Goal: Information Seeking & Learning: Learn about a topic

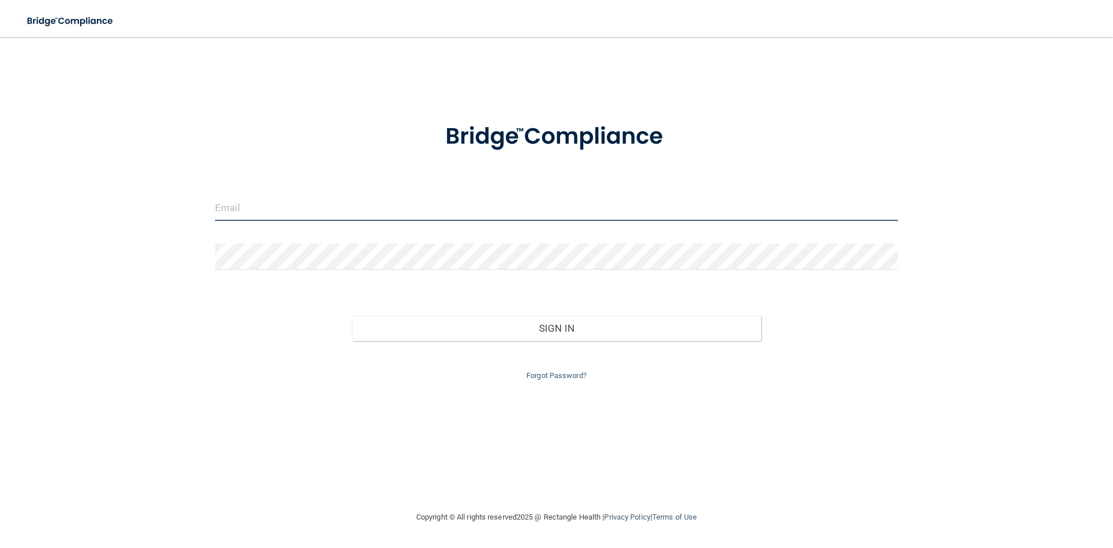
click at [474, 205] on input "email" at bounding box center [556, 208] width 683 height 26
type input "[EMAIL_ADDRESS][DOMAIN_NAME]"
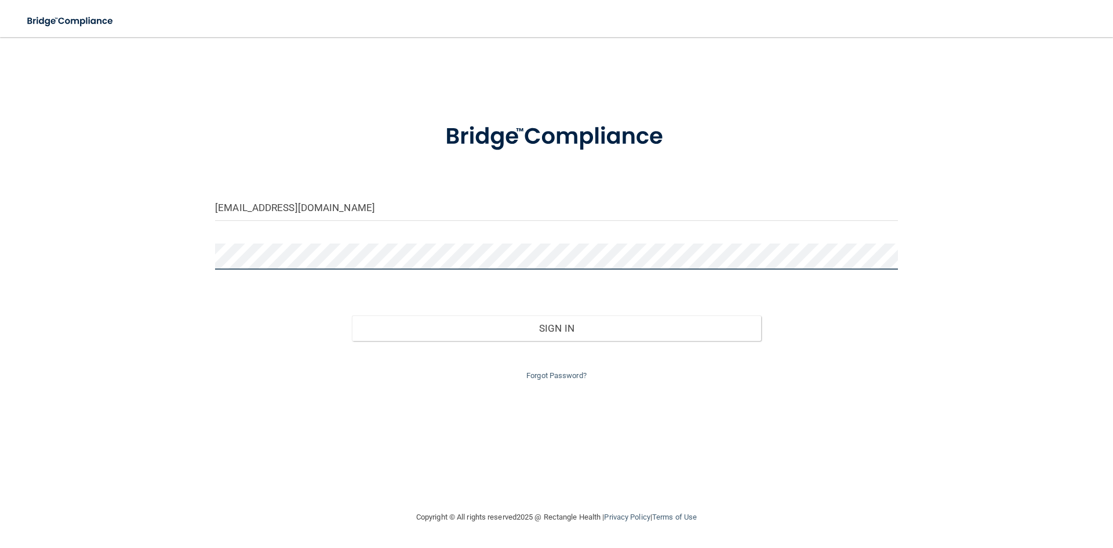
click at [352, 315] on button "Sign In" at bounding box center [557, 327] width 410 height 25
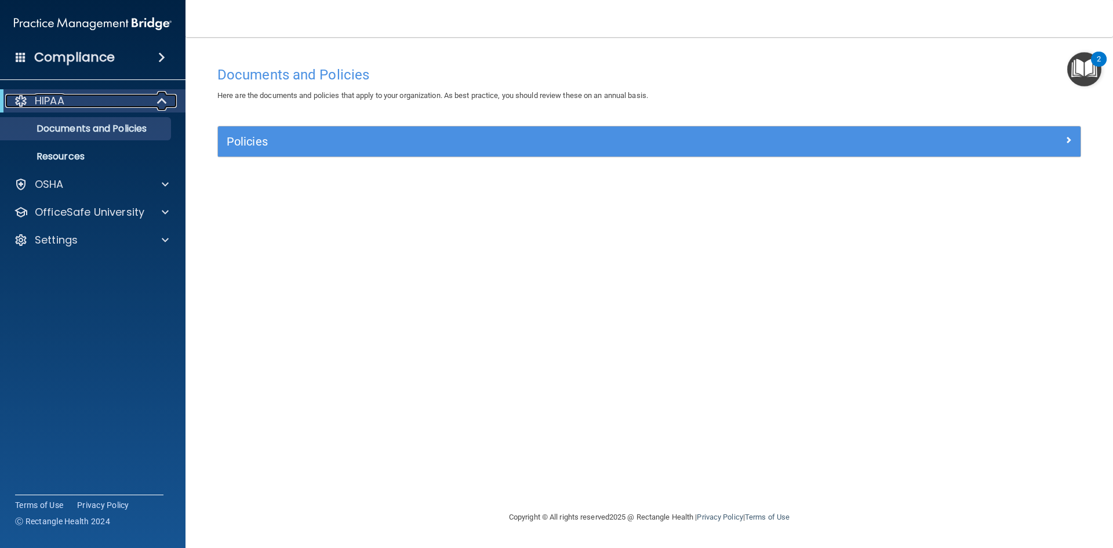
click at [66, 103] on div "HIPAA" at bounding box center [76, 101] width 143 height 14
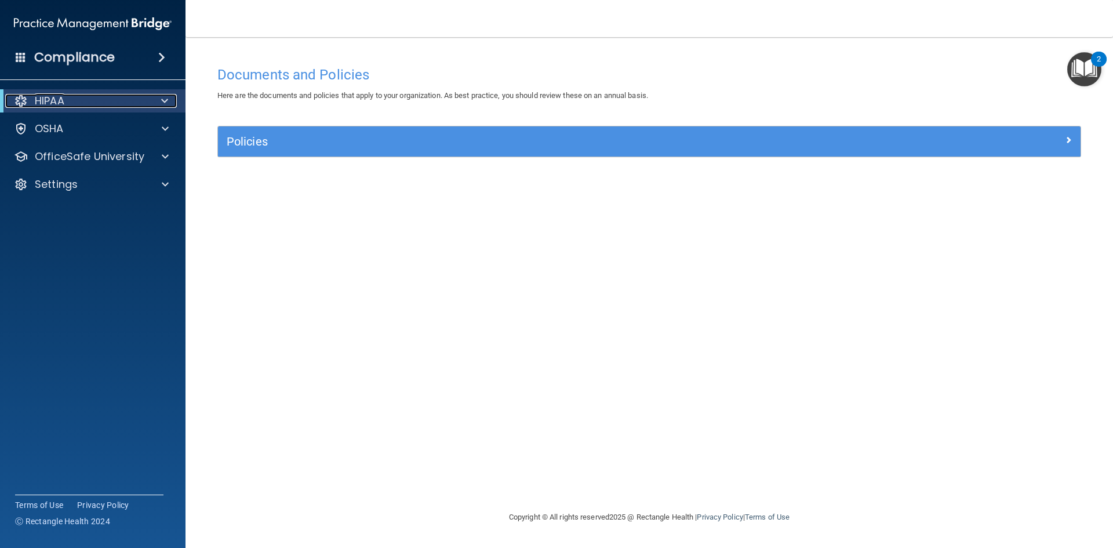
click at [66, 103] on div "HIPAA" at bounding box center [76, 101] width 143 height 14
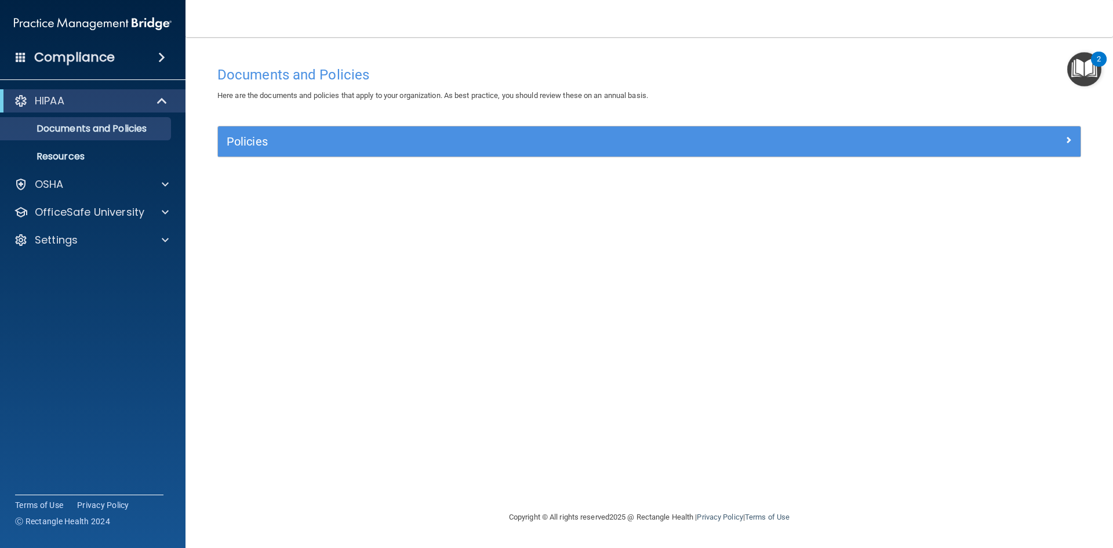
click at [1092, 69] on img "Open Resource Center, 2 new notifications" at bounding box center [1084, 69] width 34 height 34
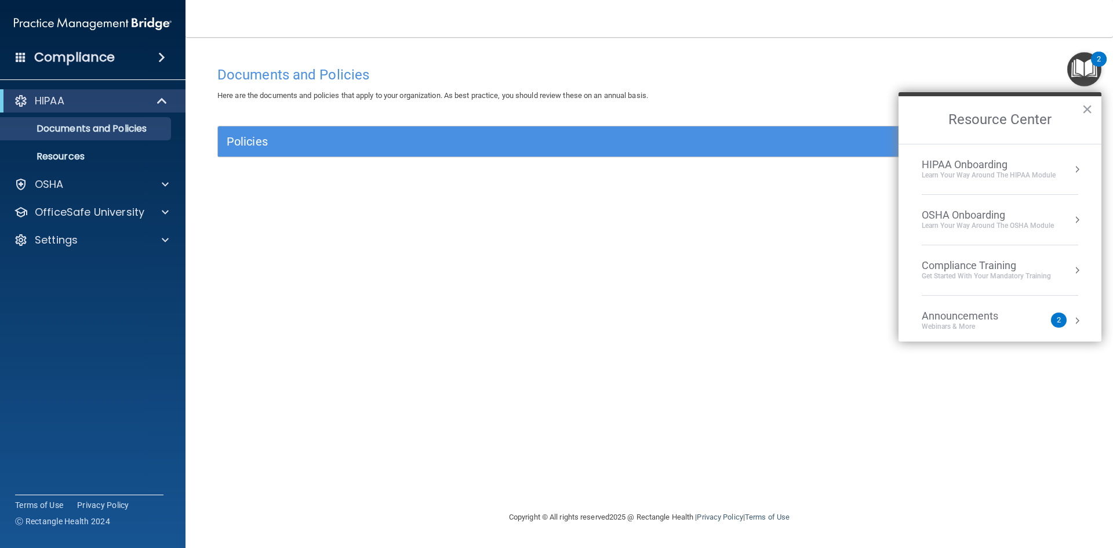
click at [972, 162] on div "HIPAA Onboarding" at bounding box center [988, 164] width 134 height 13
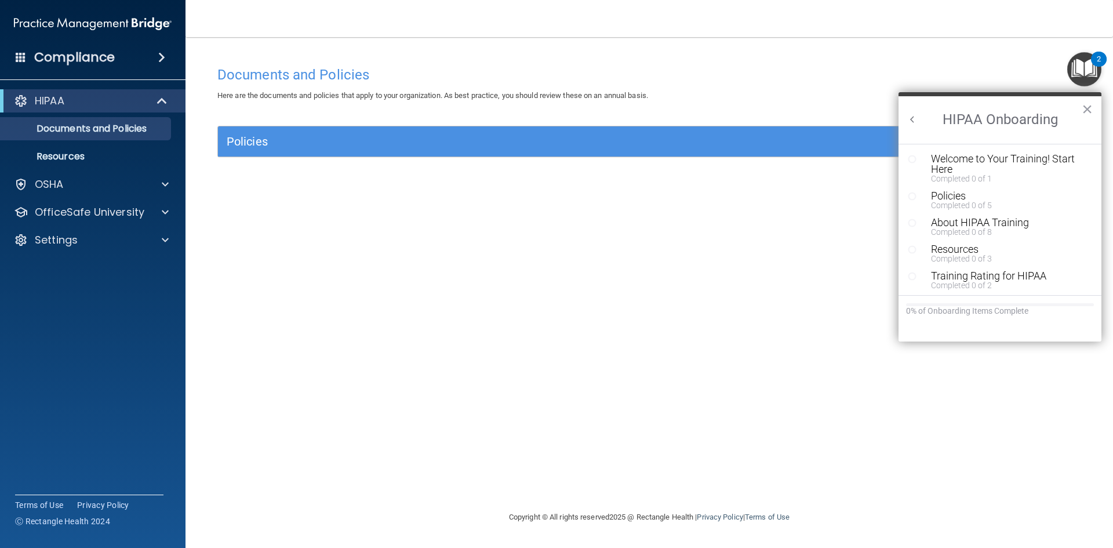
click at [972, 162] on div "Welcome to Your Training! Start Here" at bounding box center [1004, 164] width 147 height 21
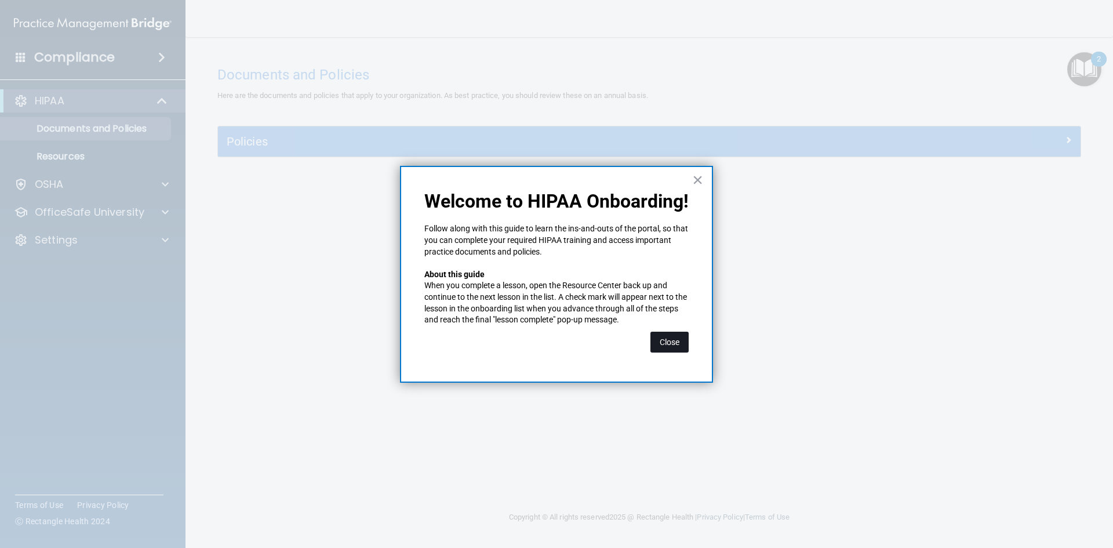
click at [673, 344] on button "Close" at bounding box center [669, 341] width 38 height 21
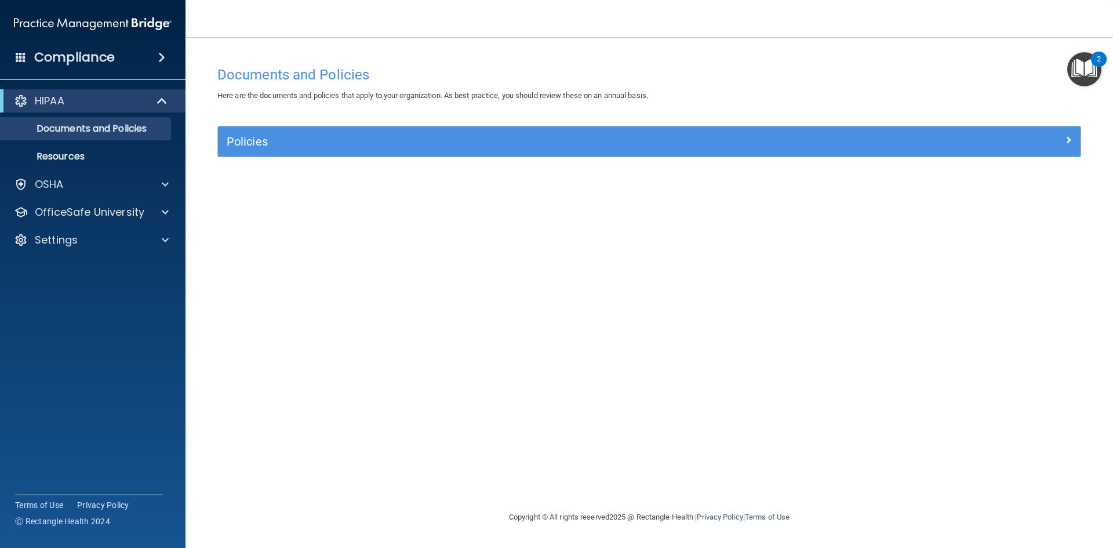
click at [1083, 75] on img "Open Resource Center, 2 new notifications" at bounding box center [1084, 69] width 34 height 34
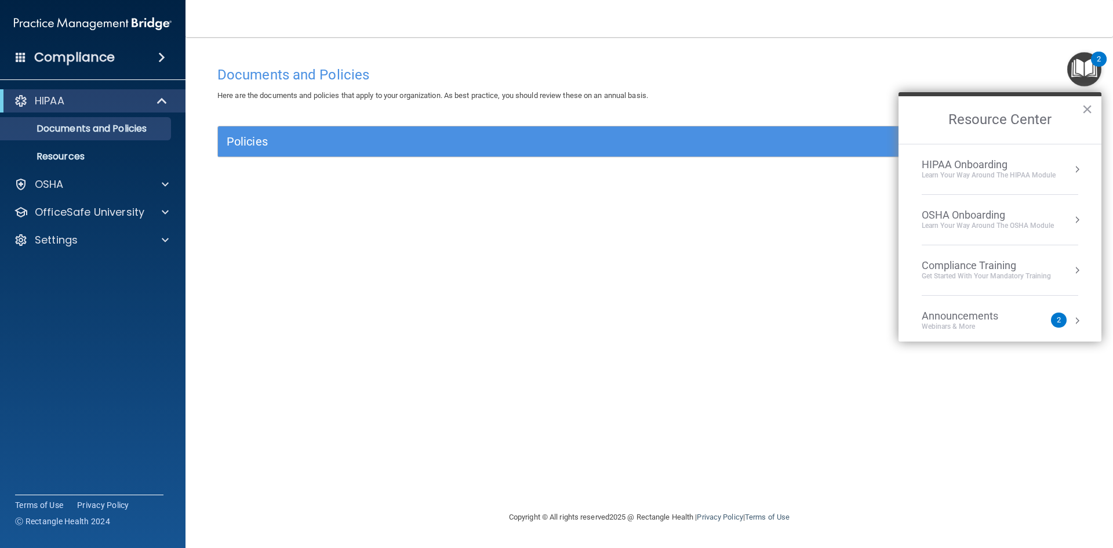
click at [998, 173] on div "Learn Your Way around the HIPAA module" at bounding box center [988, 175] width 134 height 10
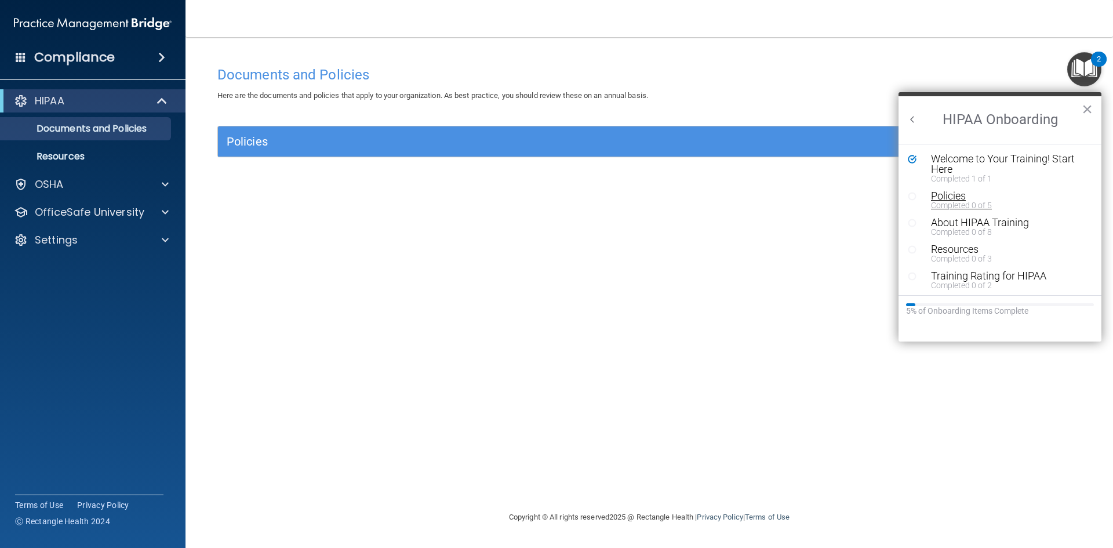
click at [951, 198] on div "Policies" at bounding box center [1004, 196] width 147 height 10
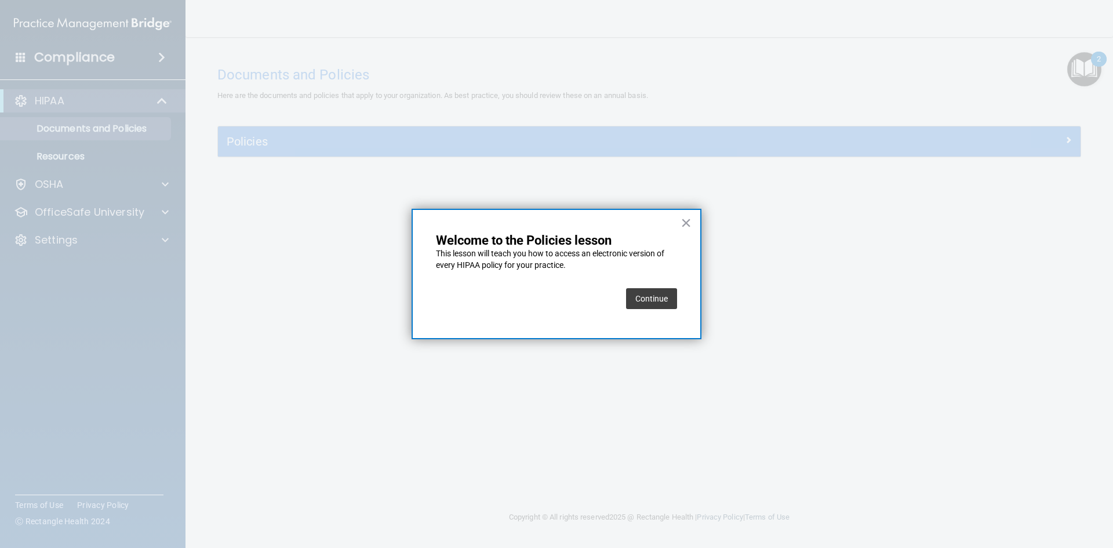
click at [655, 298] on button "Continue" at bounding box center [651, 298] width 51 height 21
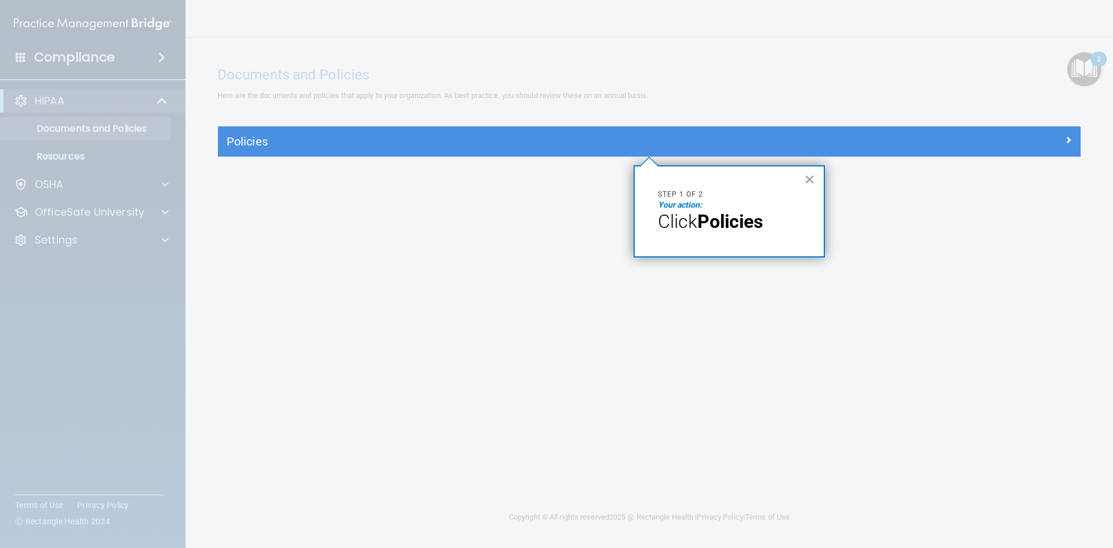
click at [678, 228] on span "Click" at bounding box center [677, 221] width 39 height 22
click at [813, 177] on button "×" at bounding box center [809, 179] width 11 height 19
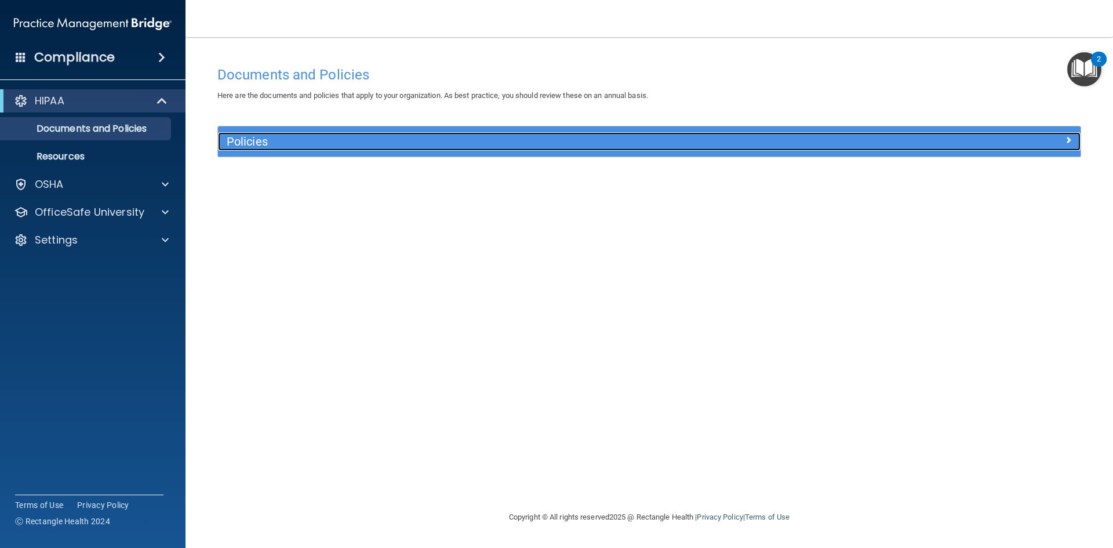
click at [258, 140] on h5 "Policies" at bounding box center [541, 141] width 629 height 13
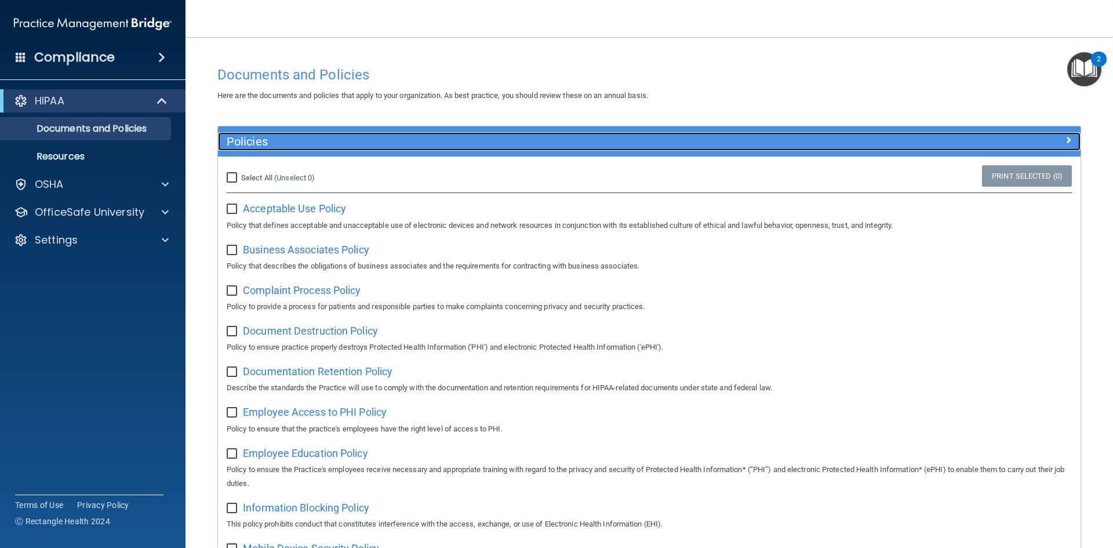
scroll to position [58, 0]
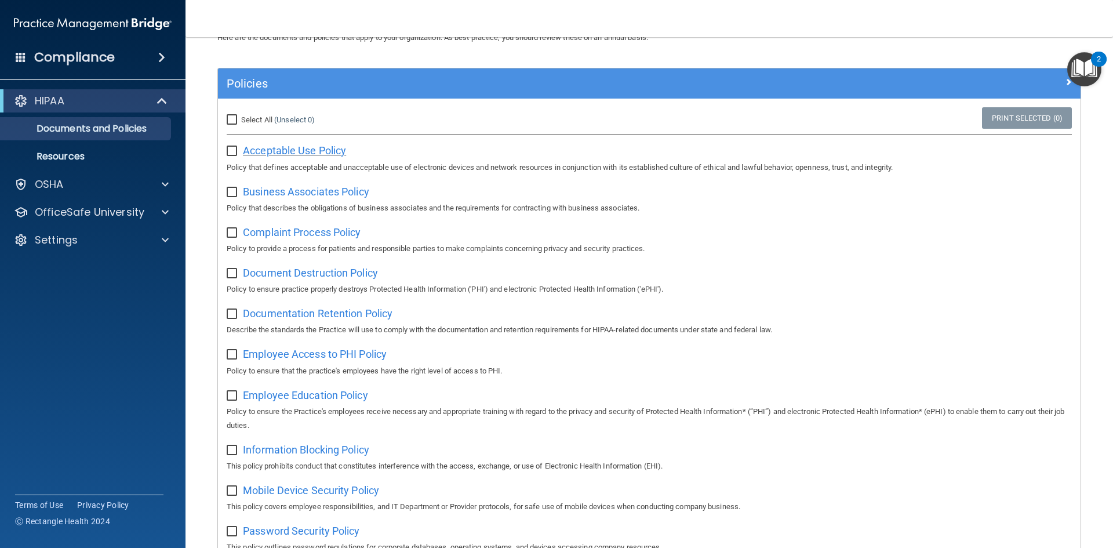
click at [282, 150] on span "Acceptable Use Policy" at bounding box center [294, 150] width 103 height 12
click at [234, 155] on input "checkbox" at bounding box center [233, 151] width 13 height 9
checkbox input "true"
click at [274, 192] on span "Business Associates Policy" at bounding box center [306, 191] width 126 height 12
click at [234, 195] on input "checkbox" at bounding box center [233, 192] width 13 height 9
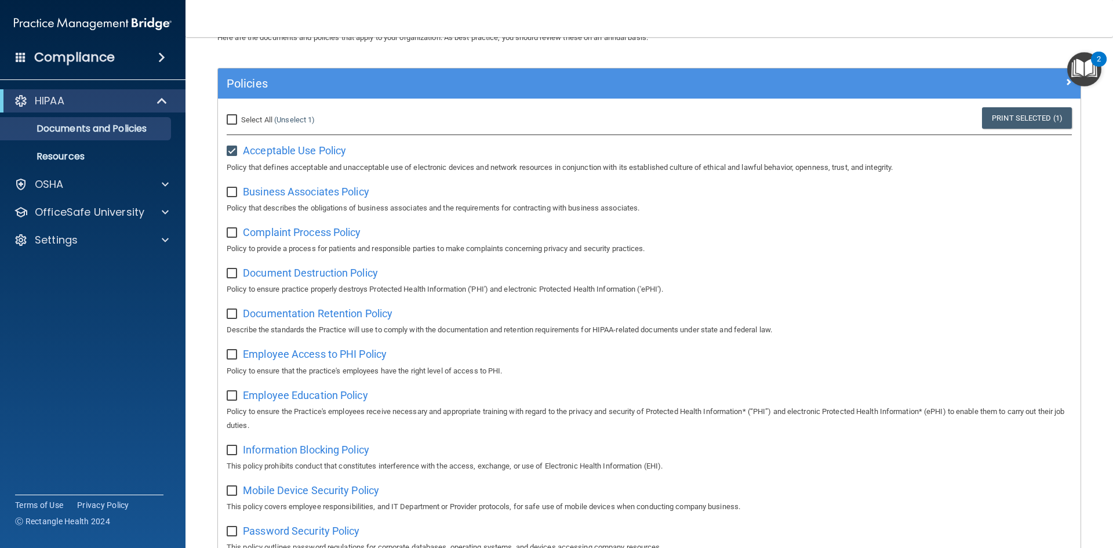
checkbox input "true"
click at [267, 235] on span "Complaint Process Policy" at bounding box center [302, 232] width 118 height 12
click at [233, 237] on input "checkbox" at bounding box center [233, 232] width 13 height 9
checkbox input "true"
click at [271, 275] on span "Document Destruction Policy" at bounding box center [310, 273] width 135 height 12
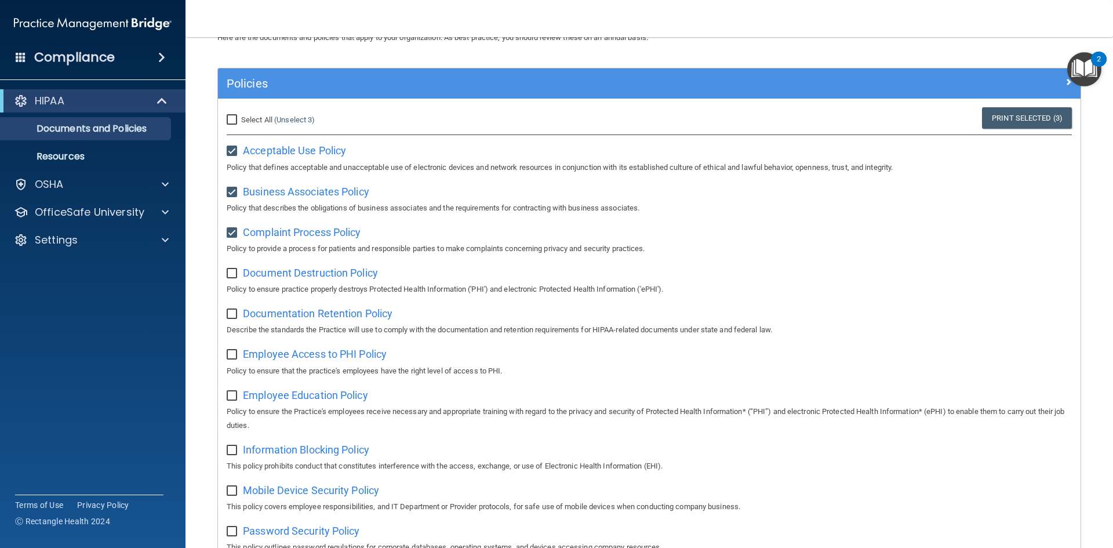
click at [233, 277] on input "checkbox" at bounding box center [233, 273] width 13 height 9
checkbox input "true"
click at [258, 318] on span "Documentation Retention Policy" at bounding box center [318, 313] width 150 height 12
click at [255, 316] on span "Documentation Retention Policy" at bounding box center [318, 313] width 150 height 12
click at [229, 316] on input "checkbox" at bounding box center [233, 313] width 13 height 9
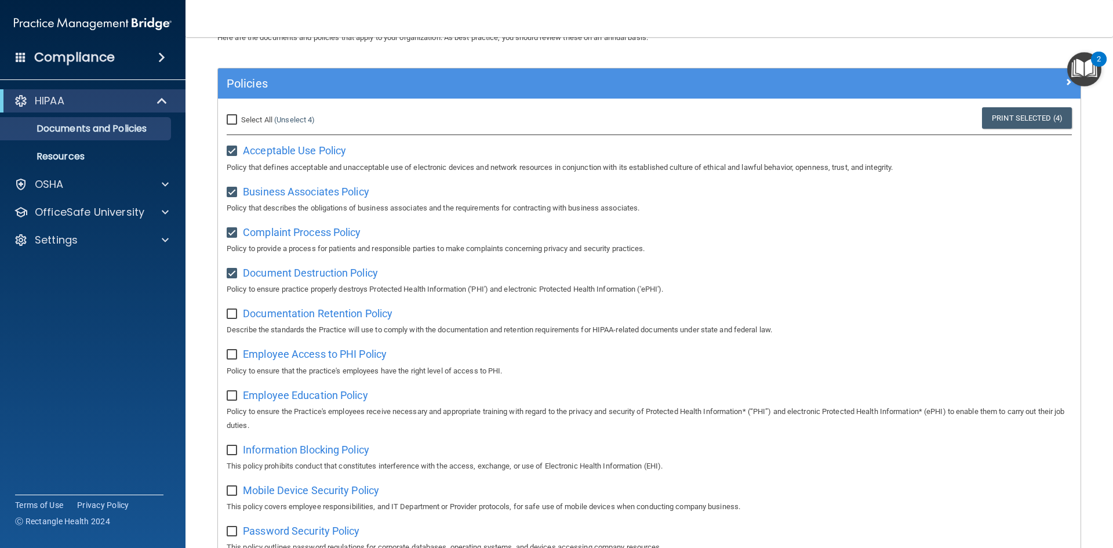
checkbox input "true"
click at [247, 358] on span "Employee Access to PHI Policy" at bounding box center [315, 354] width 144 height 12
click at [251, 358] on span "Employee Access to PHI Policy" at bounding box center [315, 354] width 144 height 12
click at [232, 359] on input "checkbox" at bounding box center [233, 354] width 13 height 9
checkbox input "true"
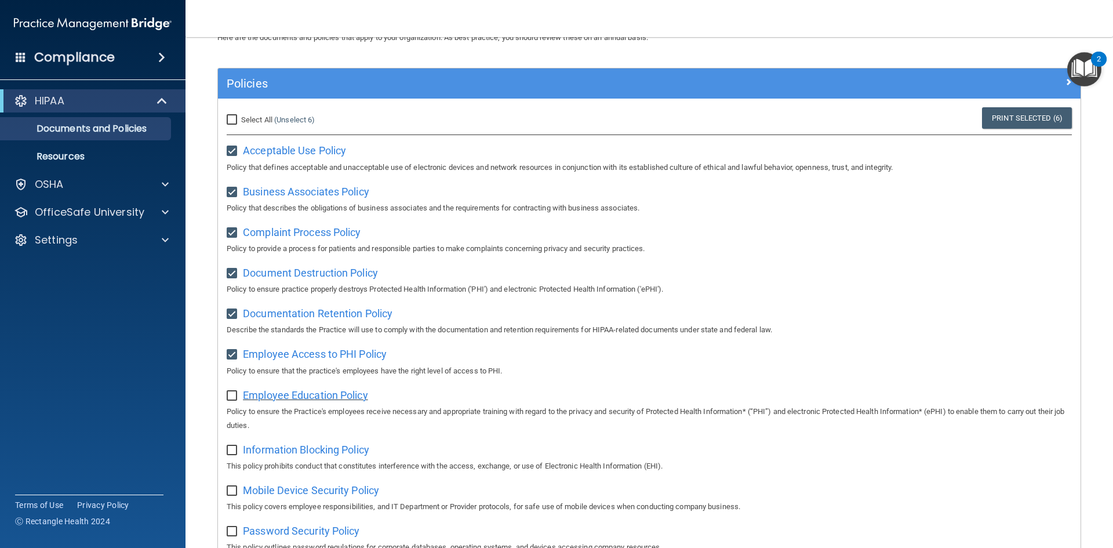
click at [253, 397] on span "Employee Education Policy" at bounding box center [305, 395] width 125 height 12
click at [231, 400] on input "checkbox" at bounding box center [233, 395] width 13 height 9
checkbox input "true"
click at [254, 454] on span "Information Blocking Policy" at bounding box center [306, 449] width 126 height 12
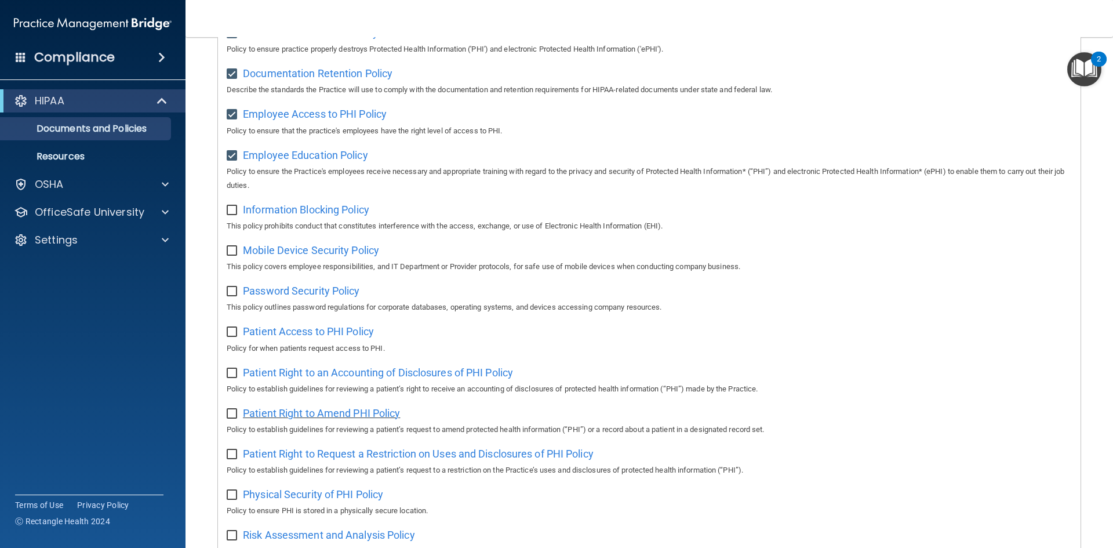
scroll to position [348, 0]
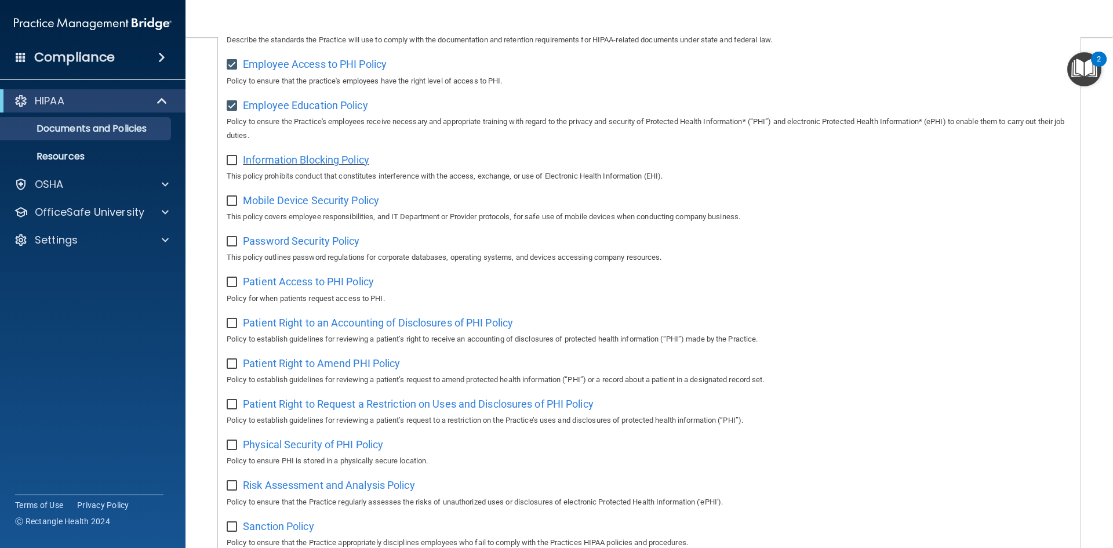
click at [279, 165] on span "Information Blocking Policy" at bounding box center [306, 160] width 126 height 12
click at [234, 165] on input "checkbox" at bounding box center [233, 160] width 13 height 9
checkbox input "true"
click at [252, 203] on span "Mobile Device Security Policy" at bounding box center [311, 200] width 136 height 12
click at [232, 203] on input "checkbox" at bounding box center [233, 200] width 13 height 9
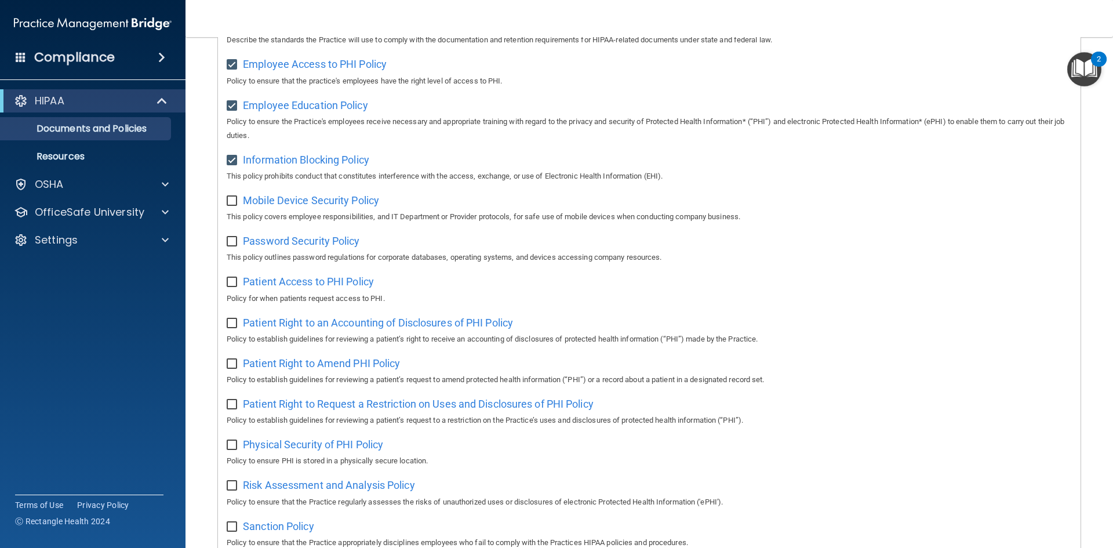
checkbox input "true"
click at [257, 204] on span "Mobile Device Security Policy" at bounding box center [311, 200] width 136 height 12
click at [236, 246] on input "checkbox" at bounding box center [233, 241] width 13 height 9
checkbox input "true"
click at [253, 244] on span "Password Security Policy" at bounding box center [301, 241] width 116 height 12
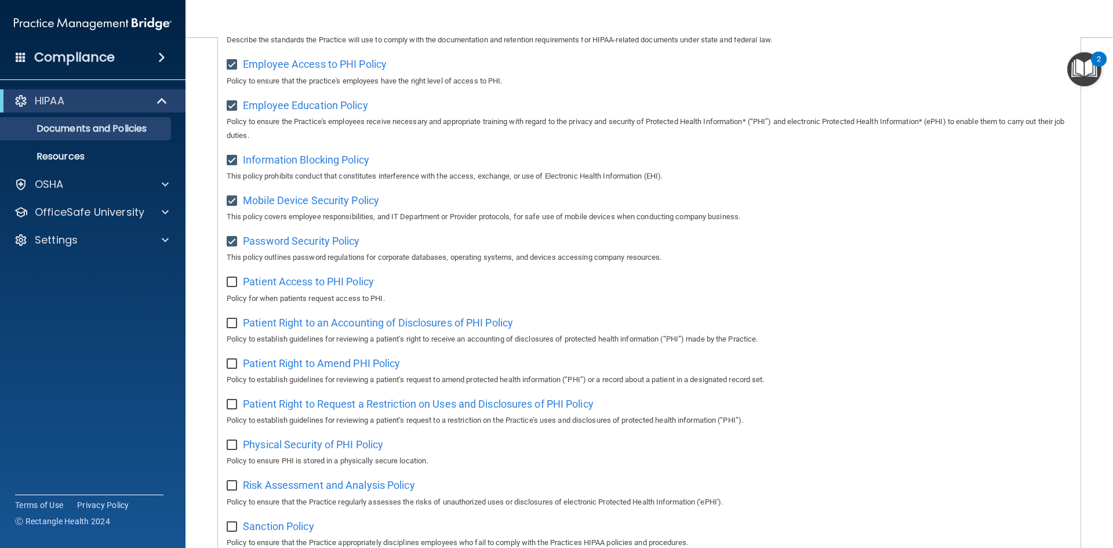
click at [231, 287] on input "checkbox" at bounding box center [233, 282] width 13 height 9
checkbox input "true"
click at [255, 285] on span "Patient Access to PHI Policy" at bounding box center [308, 281] width 131 height 12
click at [234, 328] on input "checkbox" at bounding box center [233, 323] width 13 height 9
checkbox input "true"
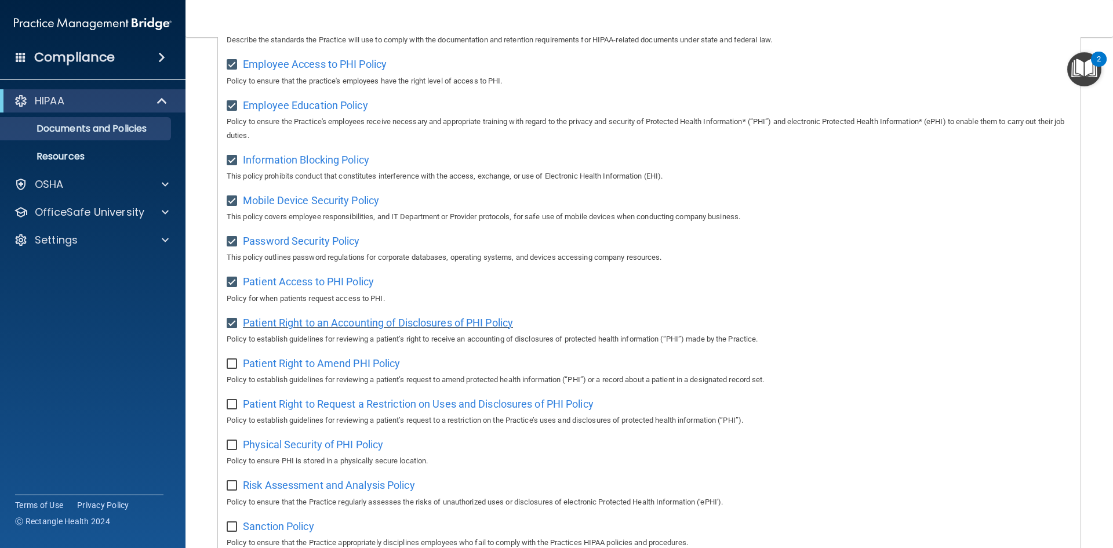
click at [269, 327] on span "Patient Right to an Accounting of Disclosures of PHI Policy" at bounding box center [378, 322] width 270 height 12
click at [231, 369] on input "checkbox" at bounding box center [233, 363] width 13 height 9
checkbox input "true"
click at [255, 369] on span "Patient Right to Amend PHI Policy" at bounding box center [321, 363] width 157 height 12
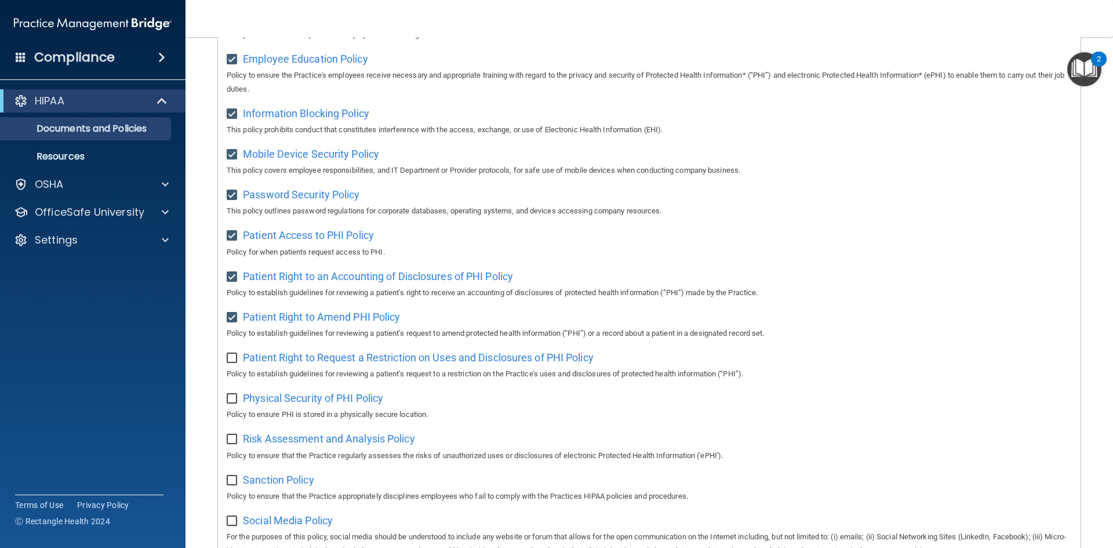
scroll to position [464, 0]
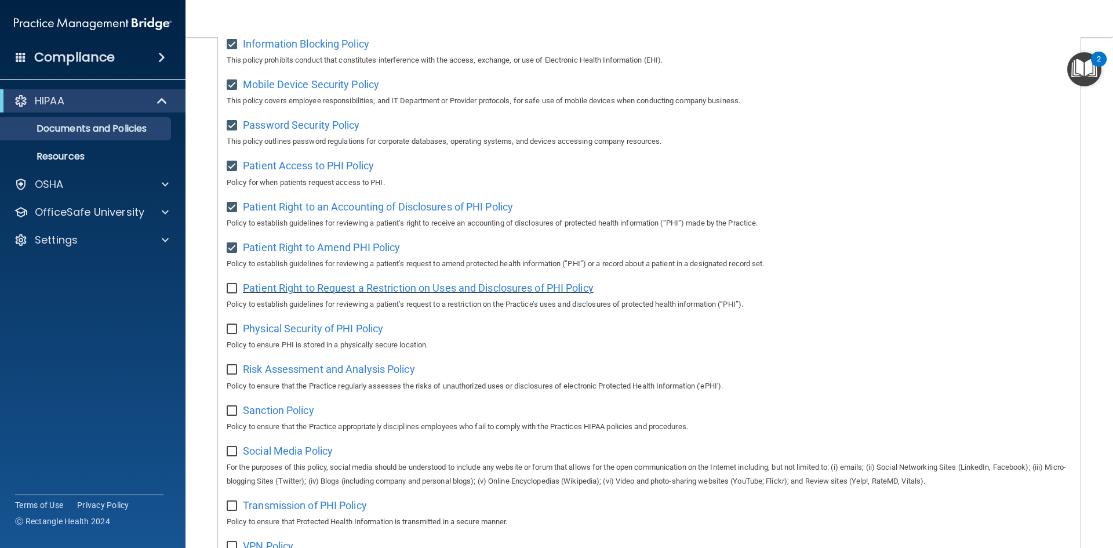
click at [264, 294] on span "Patient Right to Request a Restriction on Uses and Disclosures of PHI Policy" at bounding box center [418, 288] width 351 height 12
click at [232, 293] on input "checkbox" at bounding box center [233, 288] width 13 height 9
checkbox input "true"
click at [265, 293] on span "Patient Right to Request a Restriction on Uses and Disclosures of PHI Policy" at bounding box center [418, 288] width 351 height 12
click at [275, 334] on span "Physical Security of PHI Policy" at bounding box center [313, 328] width 140 height 12
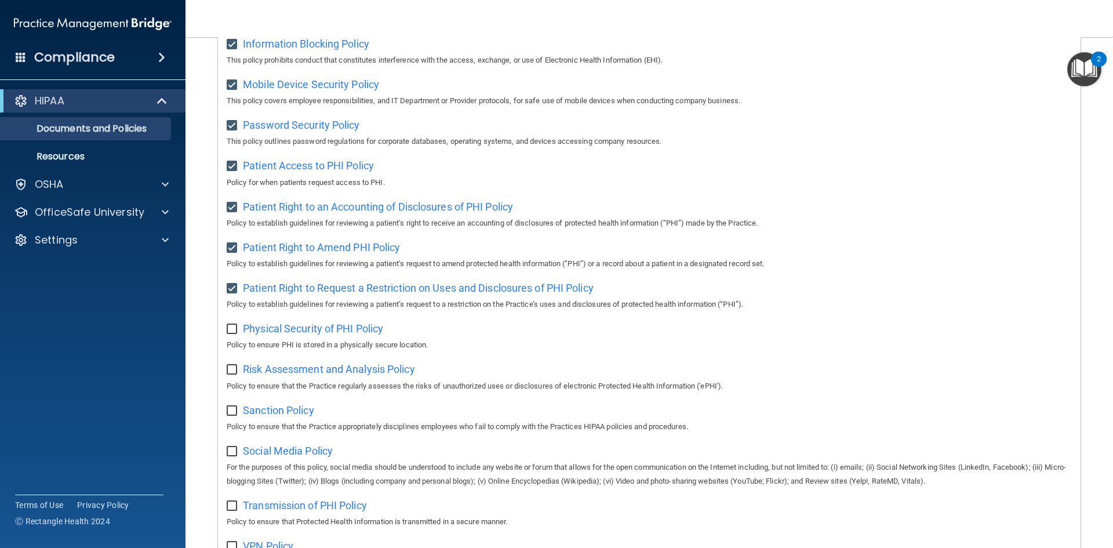
click at [229, 334] on input "checkbox" at bounding box center [233, 329] width 13 height 9
checkbox input "true"
click at [251, 334] on span "Physical Security of PHI Policy" at bounding box center [313, 328] width 140 height 12
click at [294, 375] on span "Risk Assessment and Analysis Policy" at bounding box center [329, 369] width 172 height 12
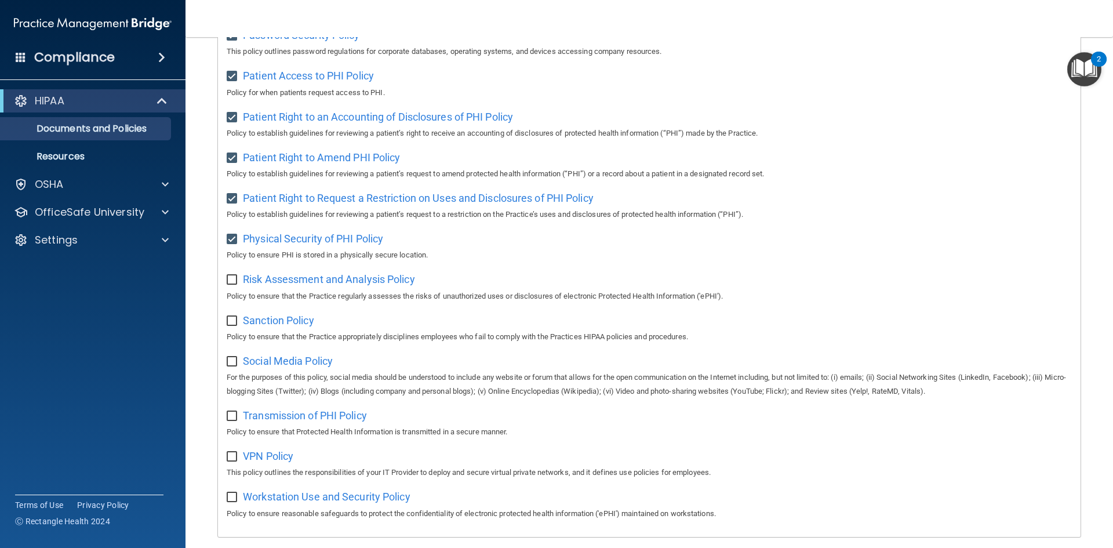
scroll to position [580, 0]
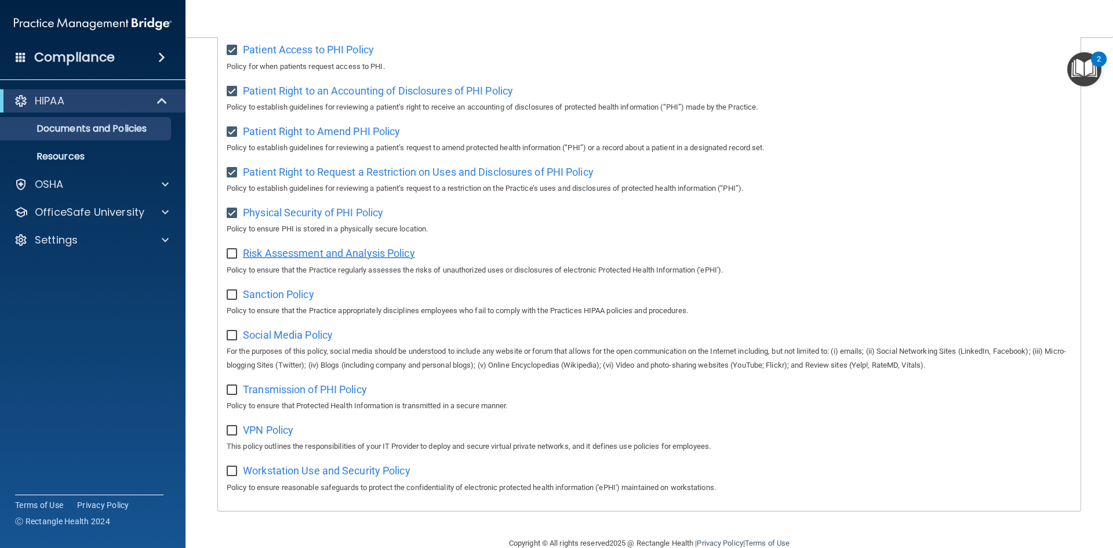
click at [280, 259] on span "Risk Assessment and Analysis Policy" at bounding box center [329, 253] width 172 height 12
click at [235, 258] on input "checkbox" at bounding box center [233, 253] width 13 height 9
checkbox input "true"
click at [271, 259] on span "Risk Assessment and Analysis Policy" at bounding box center [329, 253] width 172 height 12
click at [256, 300] on span "Sanction Policy" at bounding box center [278, 294] width 71 height 12
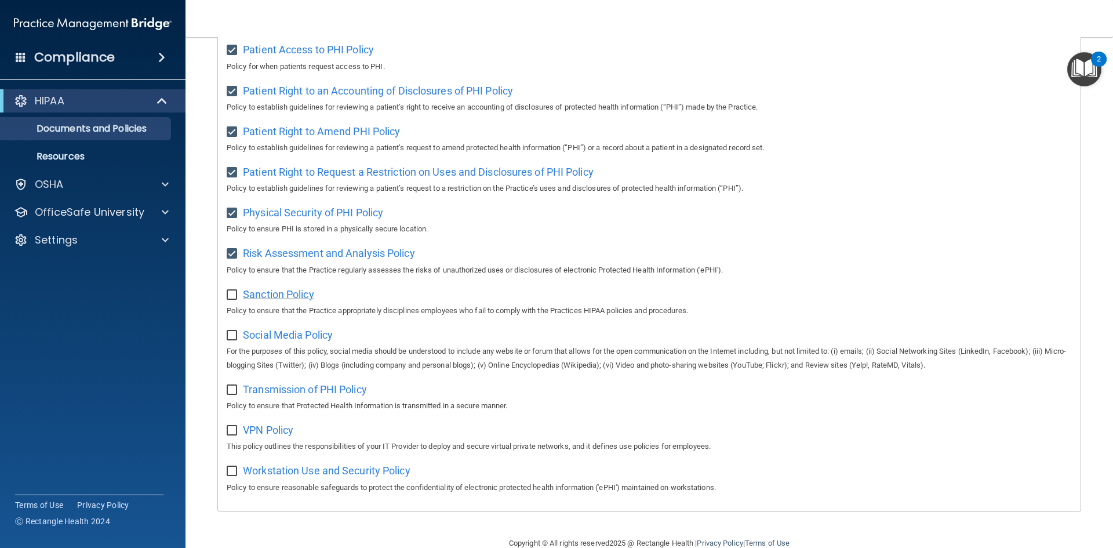
click at [247, 300] on span "Sanction Policy" at bounding box center [278, 294] width 71 height 12
click at [230, 300] on input "checkbox" at bounding box center [233, 294] width 13 height 9
checkbox input "true"
click at [258, 341] on span "Social Media Policy" at bounding box center [288, 335] width 90 height 12
click at [296, 341] on span "Social Media Policy" at bounding box center [288, 335] width 90 height 12
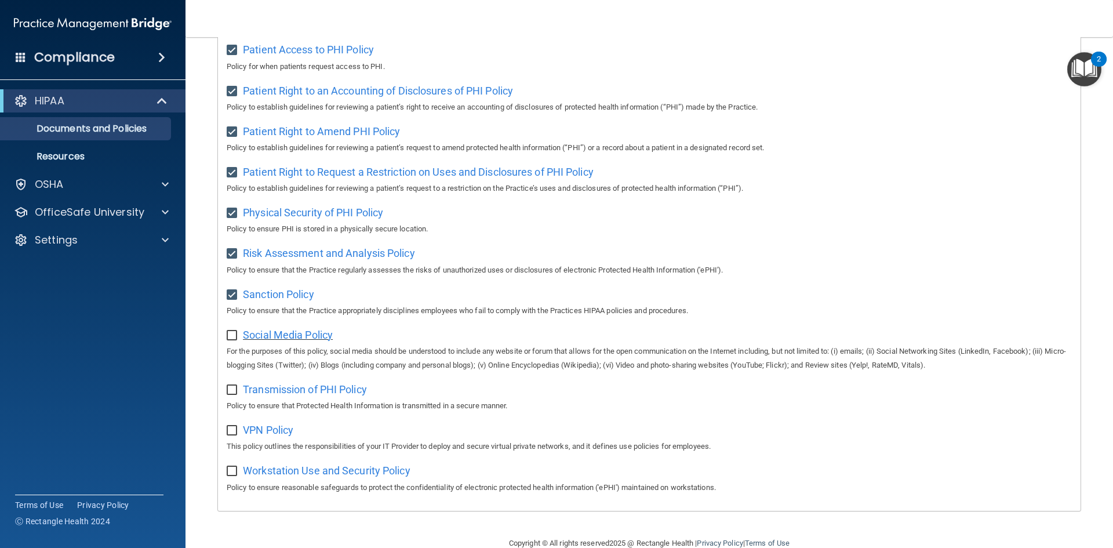
click at [280, 341] on span "Social Media Policy" at bounding box center [288, 335] width 90 height 12
click at [234, 340] on input "checkbox" at bounding box center [233, 335] width 13 height 9
checkbox input "true"
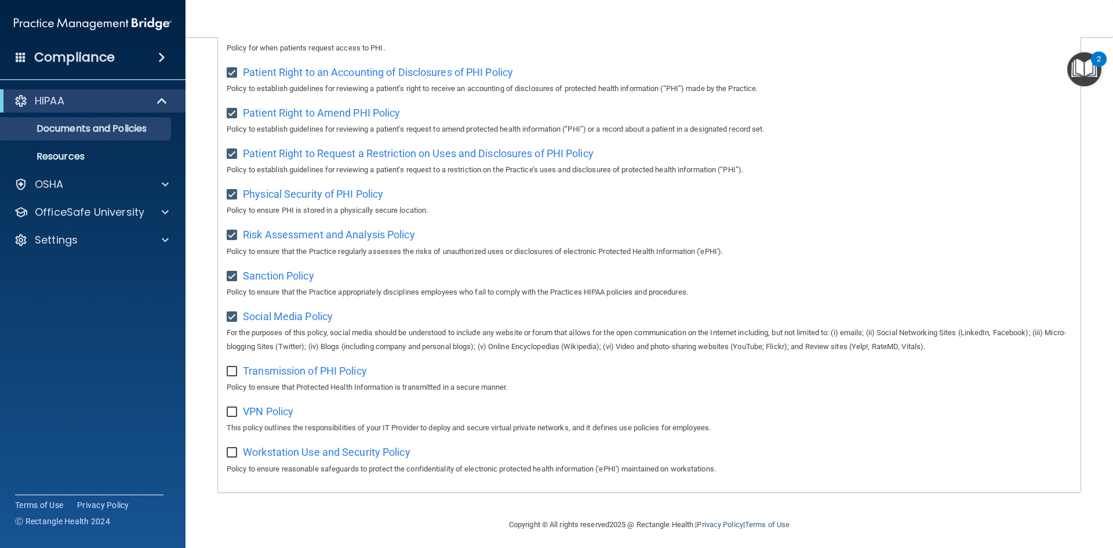
scroll to position [615, 0]
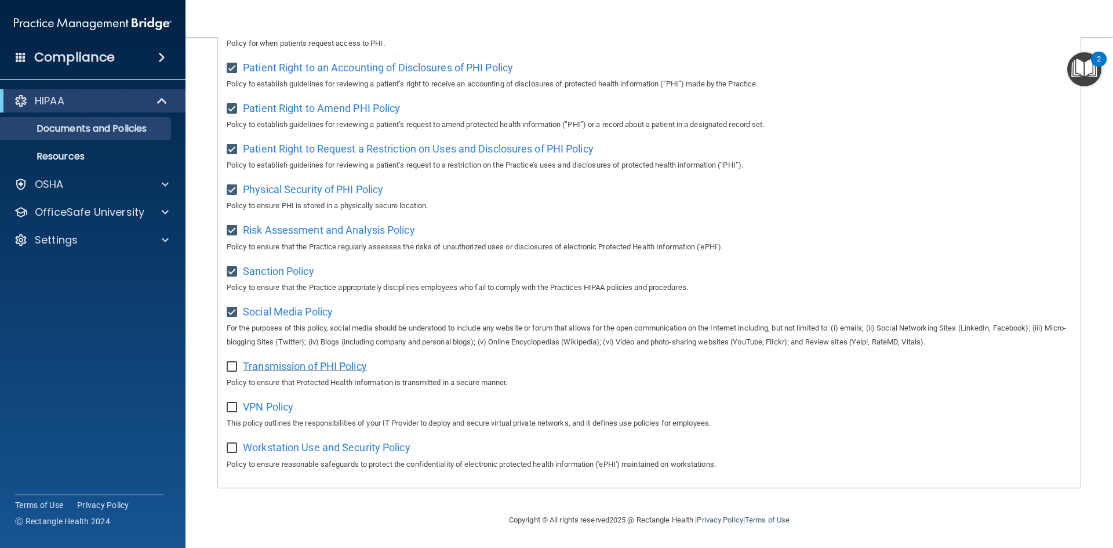
click at [267, 364] on span "Transmission of PHI Policy" at bounding box center [305, 366] width 124 height 12
click at [236, 365] on input "checkbox" at bounding box center [233, 366] width 13 height 9
checkbox input "true"
click at [249, 363] on span "Transmission of PHI Policy" at bounding box center [305, 366] width 124 height 12
click at [278, 407] on span "VPN Policy" at bounding box center [268, 406] width 50 height 12
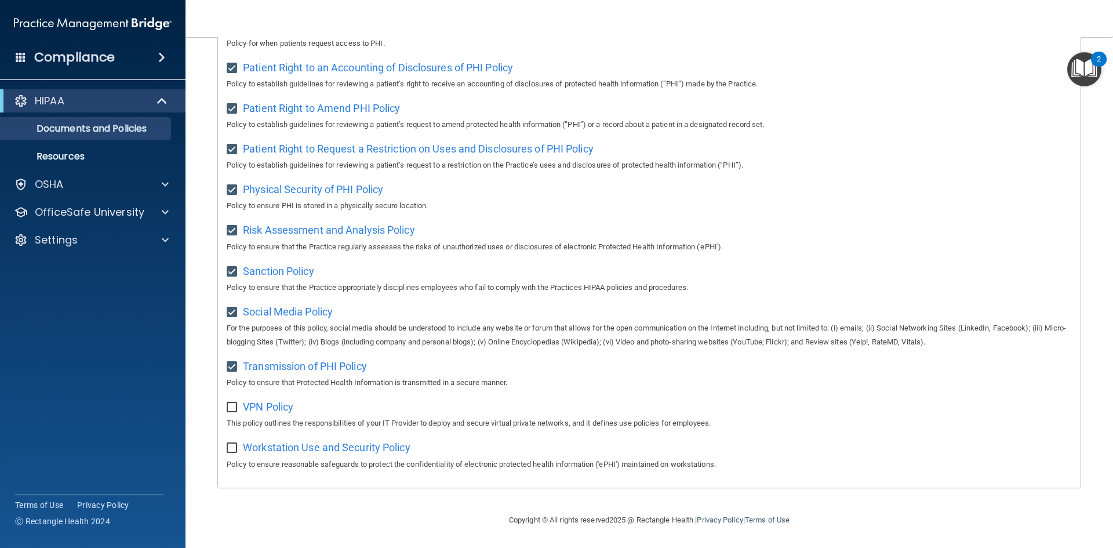
click at [234, 408] on input "checkbox" at bounding box center [233, 407] width 13 height 9
checkbox input "true"
click at [263, 447] on span "Workstation Use and Security Policy" at bounding box center [326, 447] width 167 height 12
click at [231, 449] on input "checkbox" at bounding box center [233, 447] width 13 height 9
checkbox input "true"
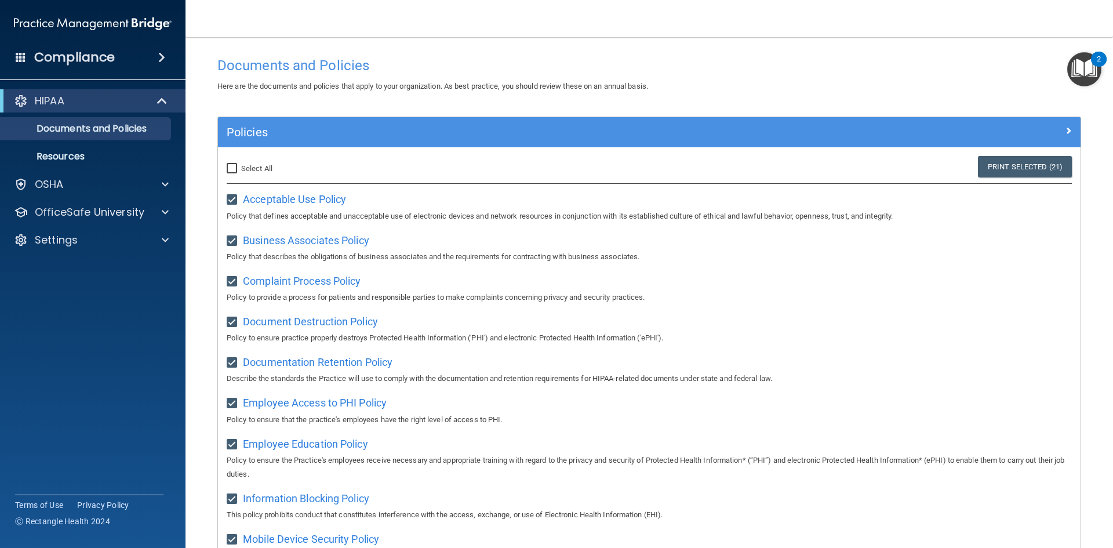
scroll to position [0, 0]
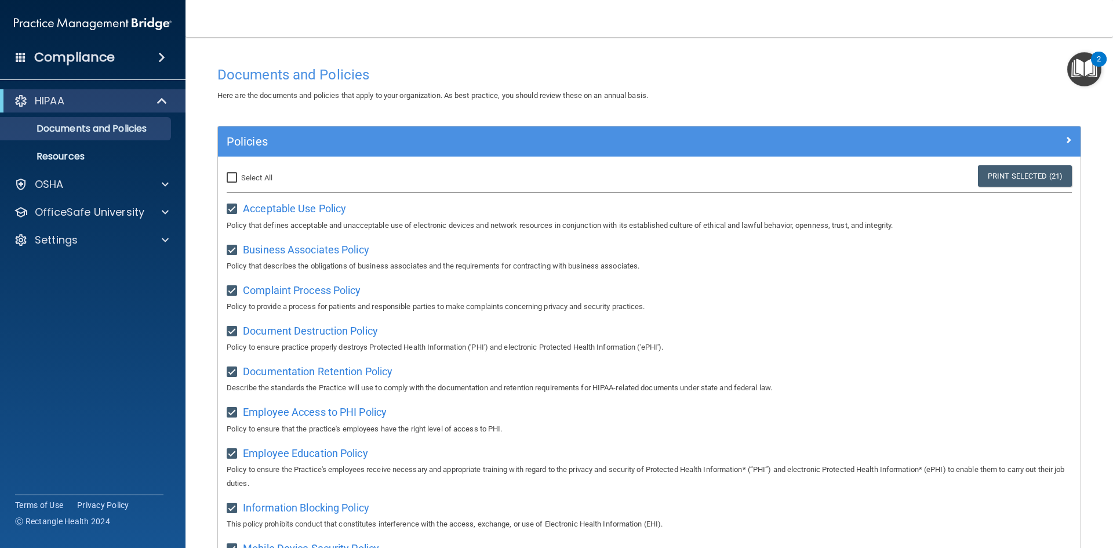
click at [1083, 69] on img "Open Resource Center, 2 new notifications" at bounding box center [1084, 69] width 34 height 34
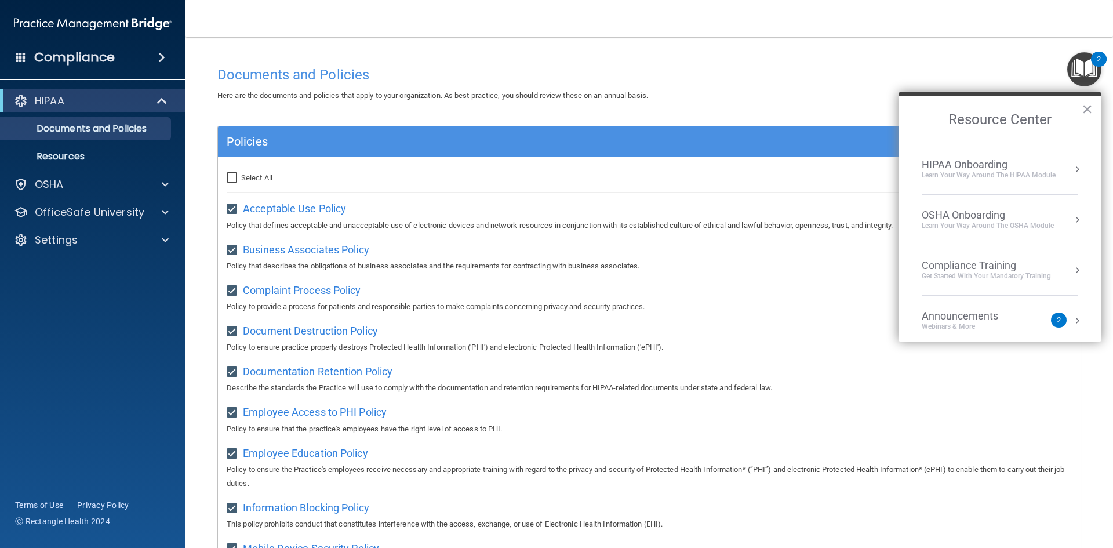
click at [1010, 173] on div "Learn Your Way around the HIPAA module" at bounding box center [988, 175] width 134 height 10
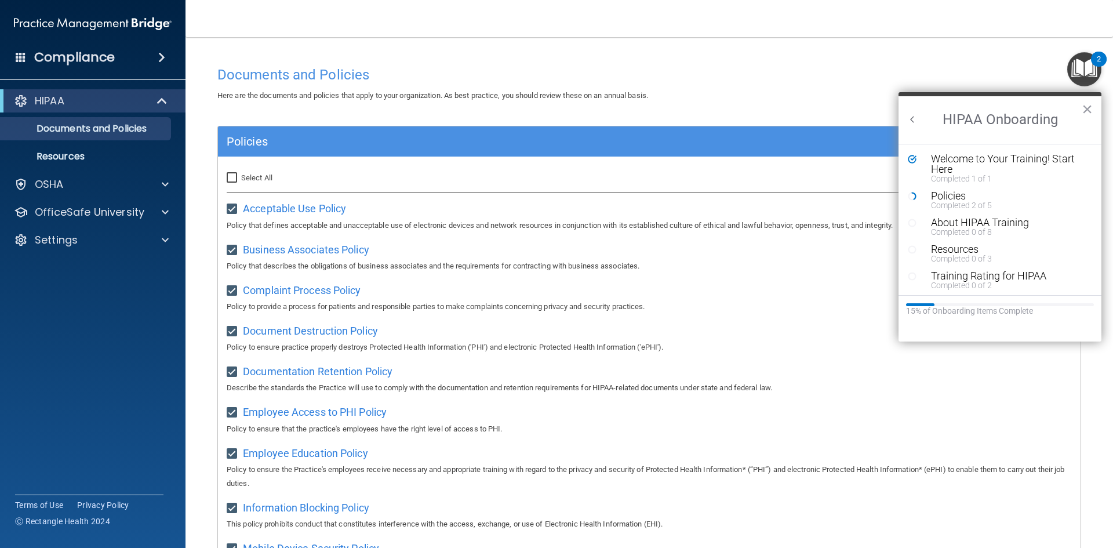
click at [229, 177] on input "Select All (Unselect 21) Unselect All" at bounding box center [233, 177] width 13 height 9
checkbox input "true"
click at [78, 125] on p "Documents and Policies" at bounding box center [87, 129] width 158 height 12
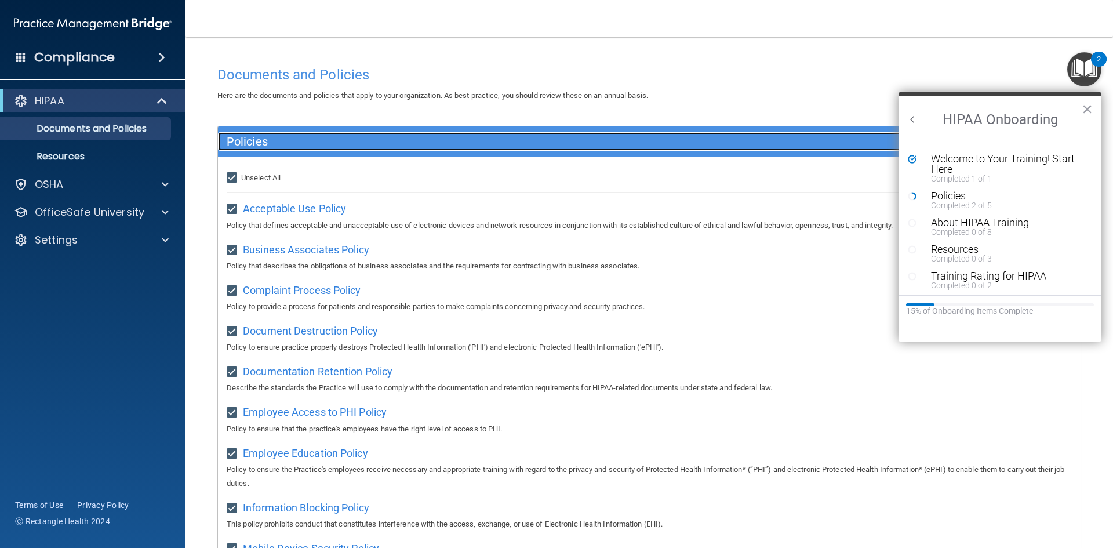
click at [243, 138] on h5 "Policies" at bounding box center [541, 141] width 629 height 13
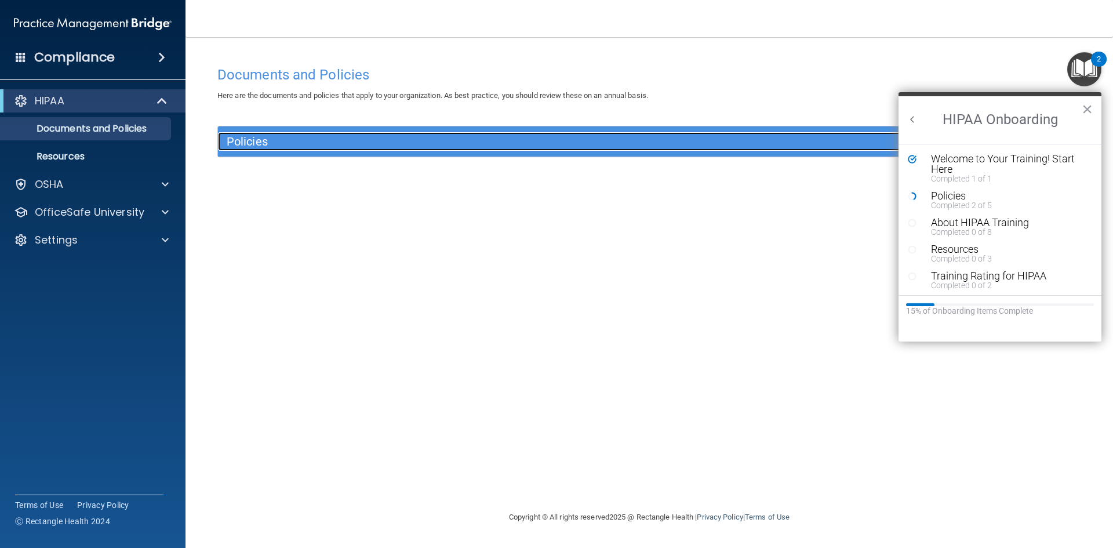
click at [243, 138] on h5 "Policies" at bounding box center [541, 141] width 629 height 13
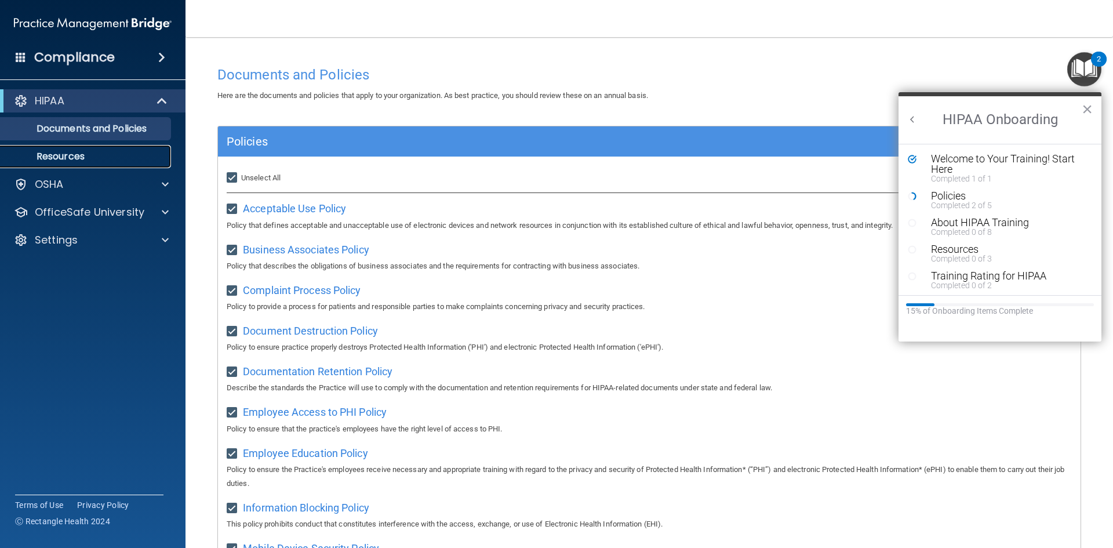
click at [69, 154] on p "Resources" at bounding box center [87, 157] width 158 height 12
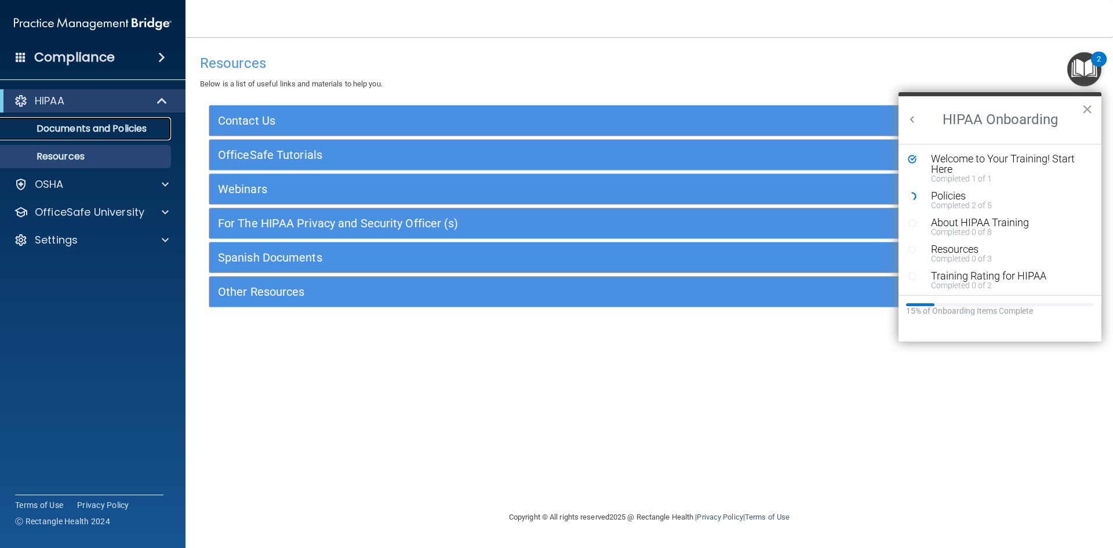
click at [64, 130] on p "Documents and Policies" at bounding box center [87, 129] width 158 height 12
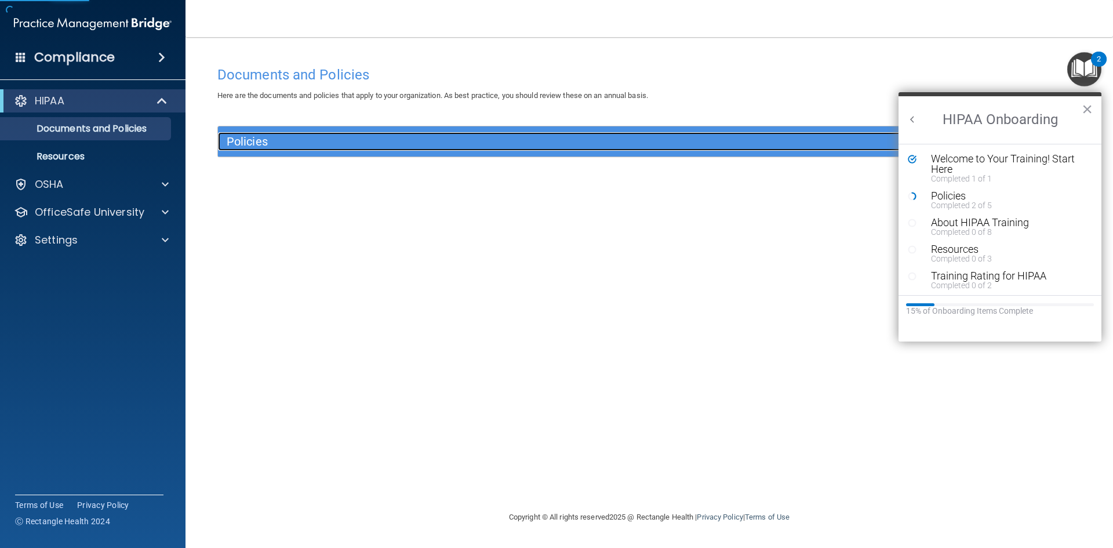
click at [252, 147] on h5 "Policies" at bounding box center [541, 141] width 629 height 13
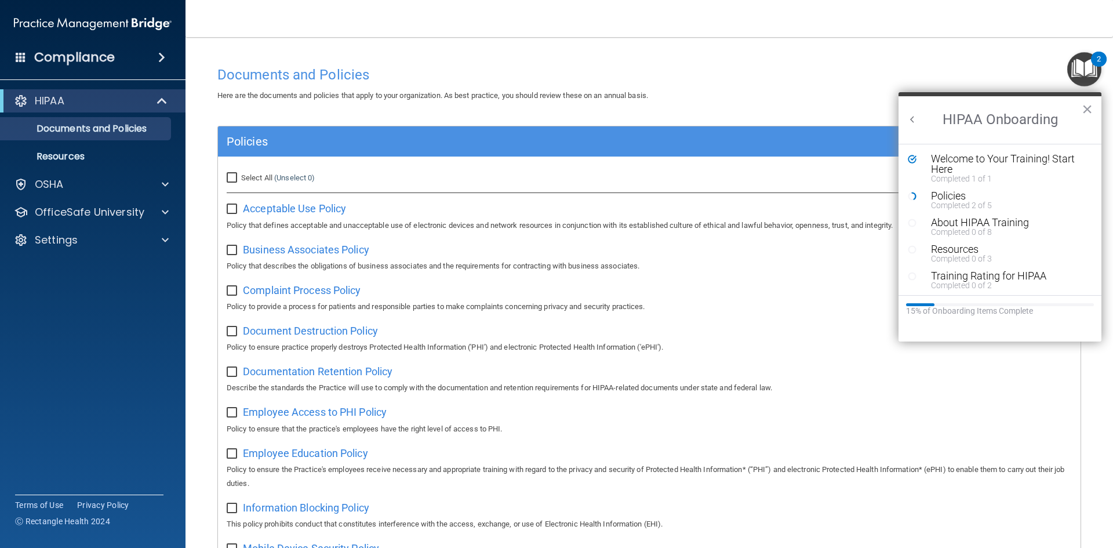
click at [228, 174] on input "Select All (Unselect 0) Unselect All" at bounding box center [233, 177] width 13 height 9
checkbox input "true"
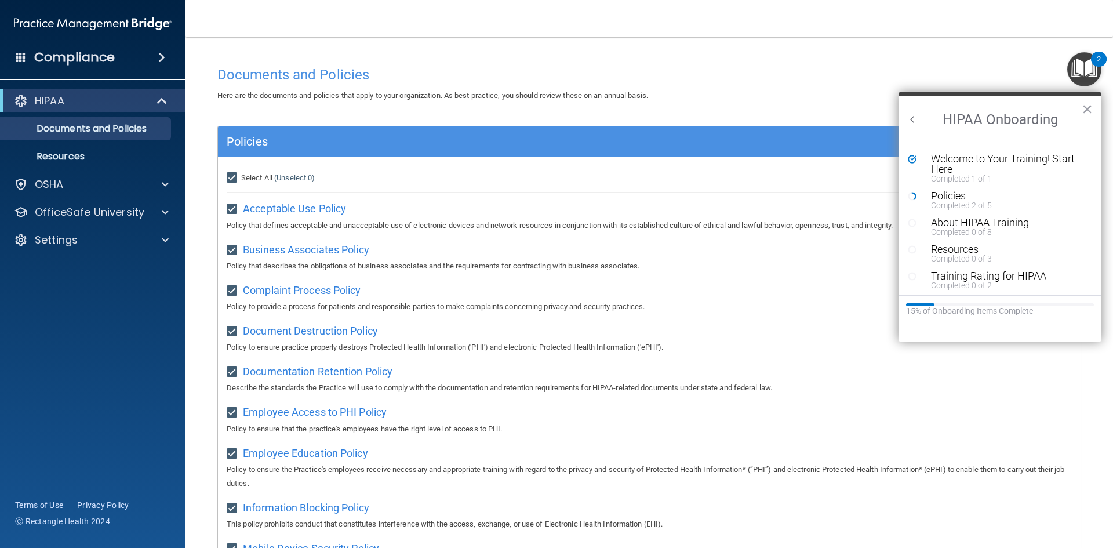
checkbox input "true"
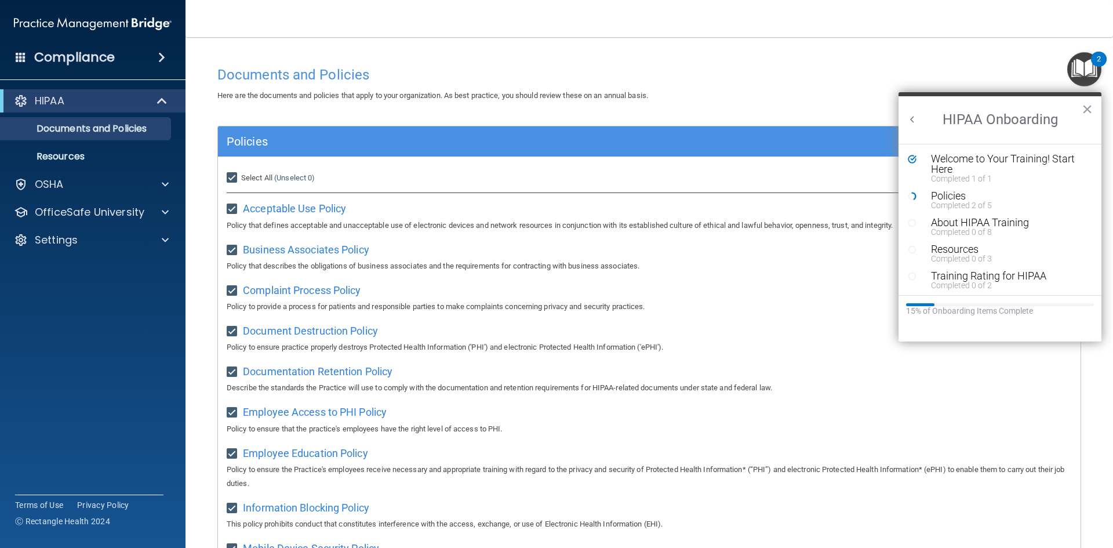
checkbox input "true"
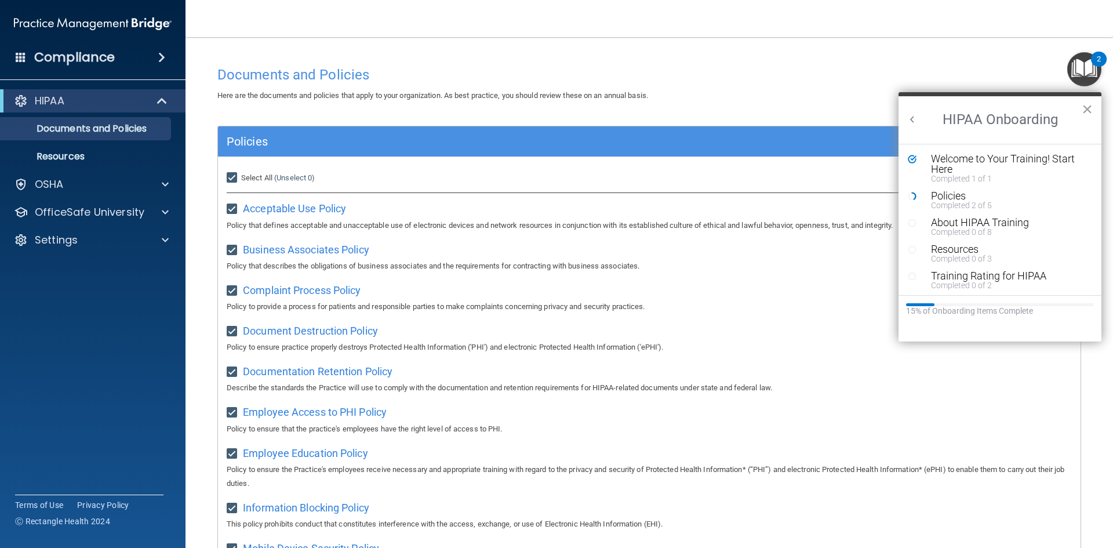
checkbox input "true"
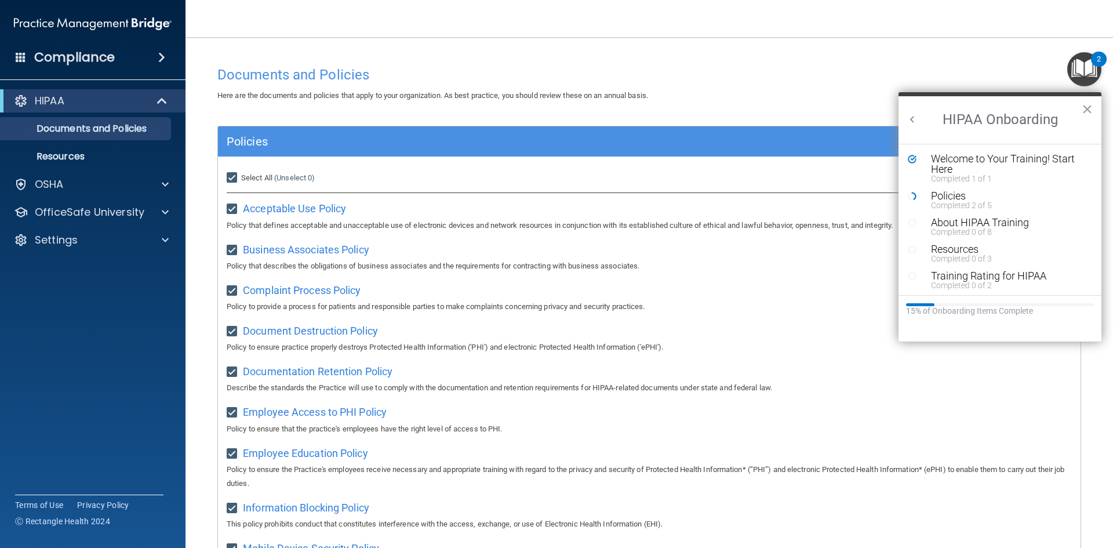
checkbox input "true"
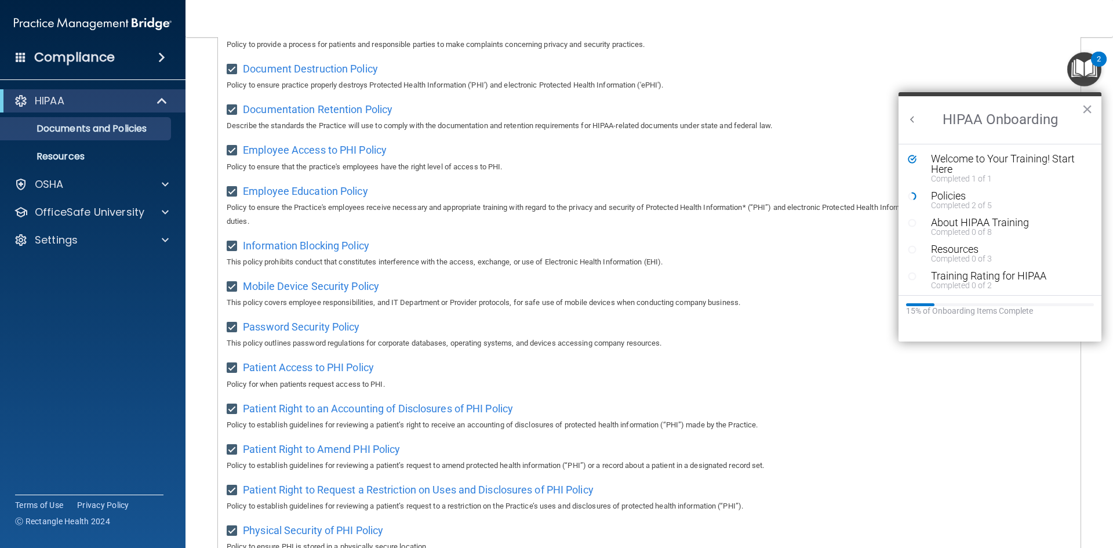
scroll to position [116, 0]
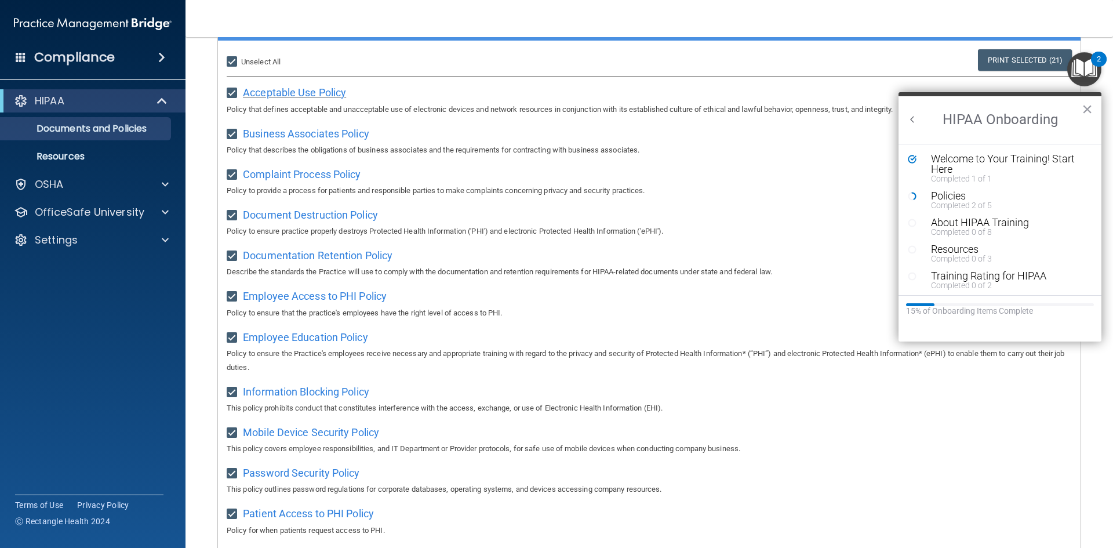
click at [320, 95] on span "Acceptable Use Policy" at bounding box center [294, 92] width 103 height 12
click at [325, 132] on span "Business Associates Policy" at bounding box center [306, 133] width 126 height 12
click at [950, 198] on div "Policies" at bounding box center [1004, 196] width 147 height 10
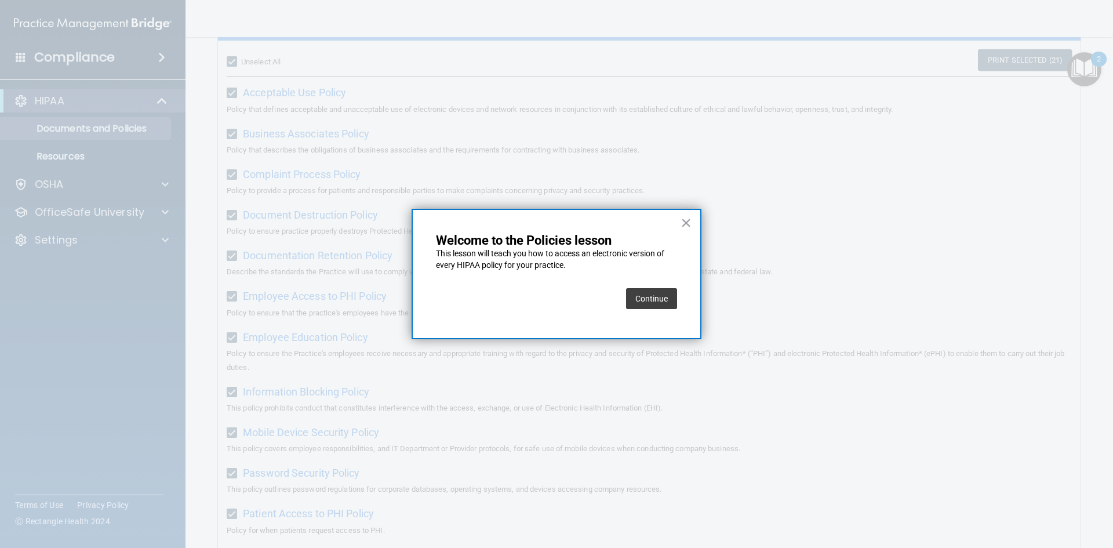
click at [655, 298] on button "Continue" at bounding box center [651, 298] width 51 height 21
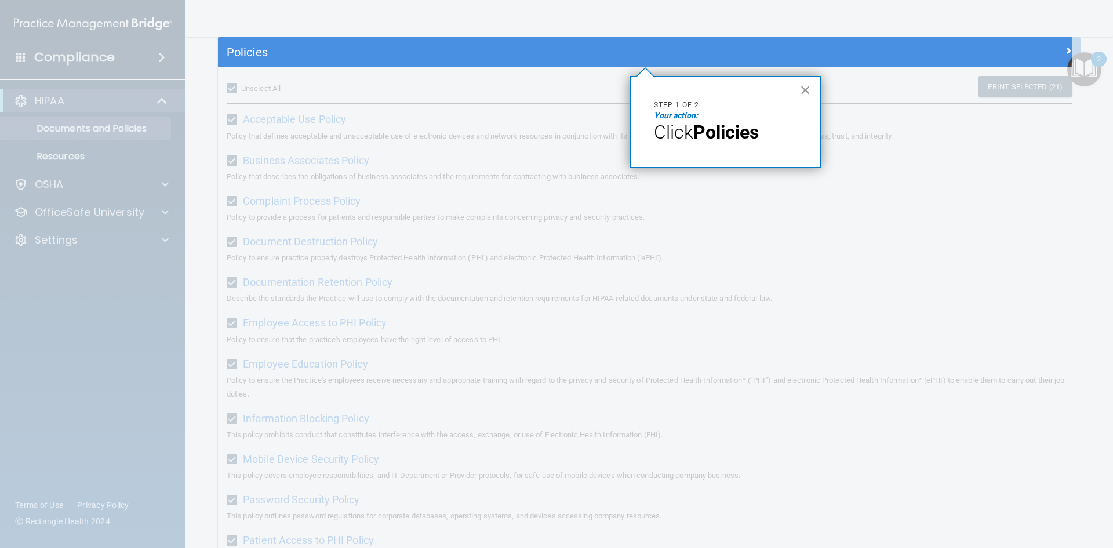
click at [806, 92] on button "×" at bounding box center [805, 90] width 11 height 19
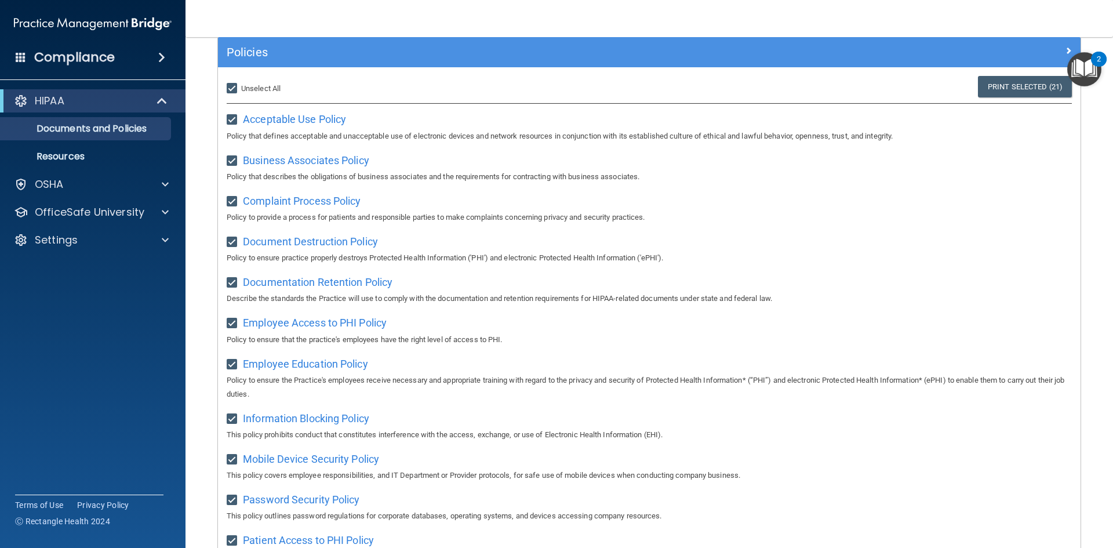
click at [1089, 73] on img "Open Resource Center, 2 new notifications" at bounding box center [1084, 69] width 34 height 34
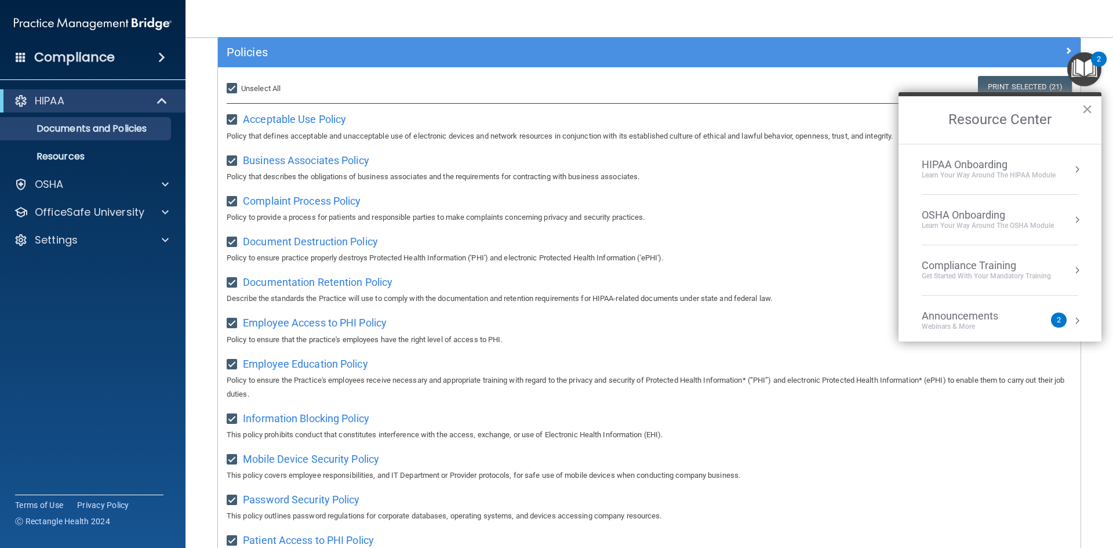
click at [991, 170] on div "Learn Your Way around the HIPAA module" at bounding box center [988, 175] width 134 height 10
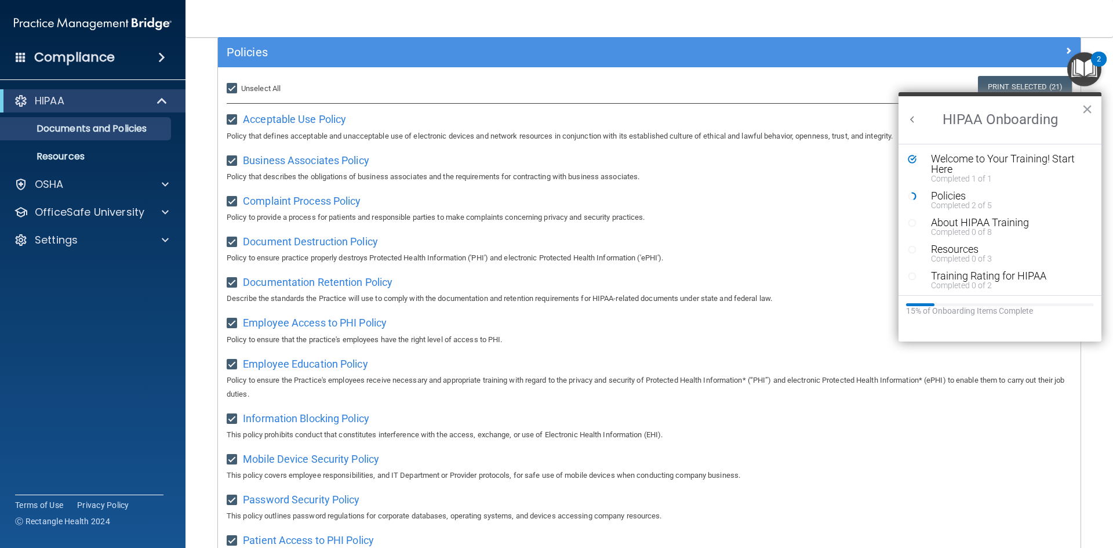
scroll to position [0, 0]
click at [938, 224] on div "About HIPAA Training" at bounding box center [1004, 222] width 147 height 10
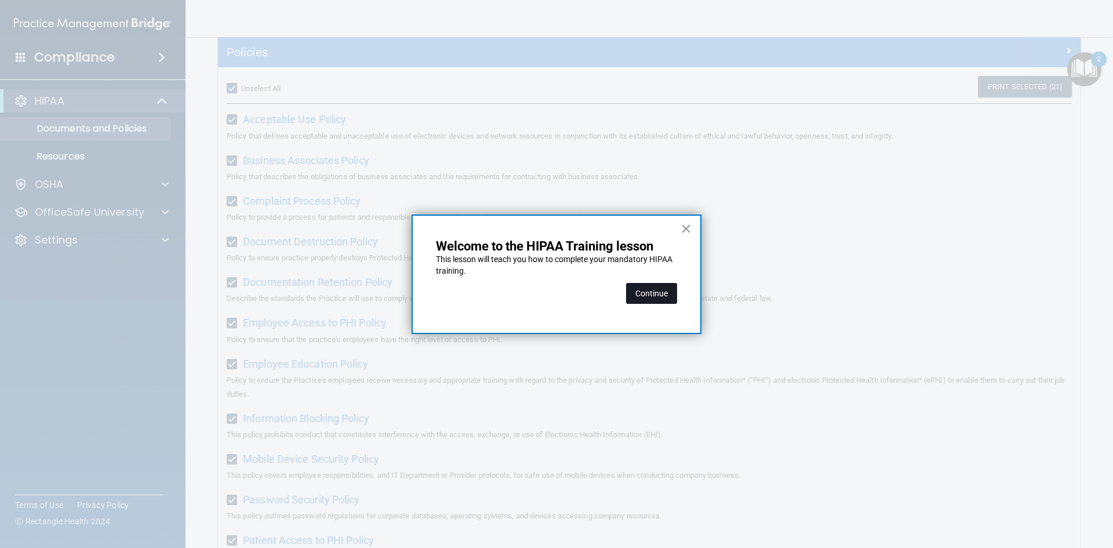
click at [653, 294] on button "Continue" at bounding box center [651, 293] width 51 height 21
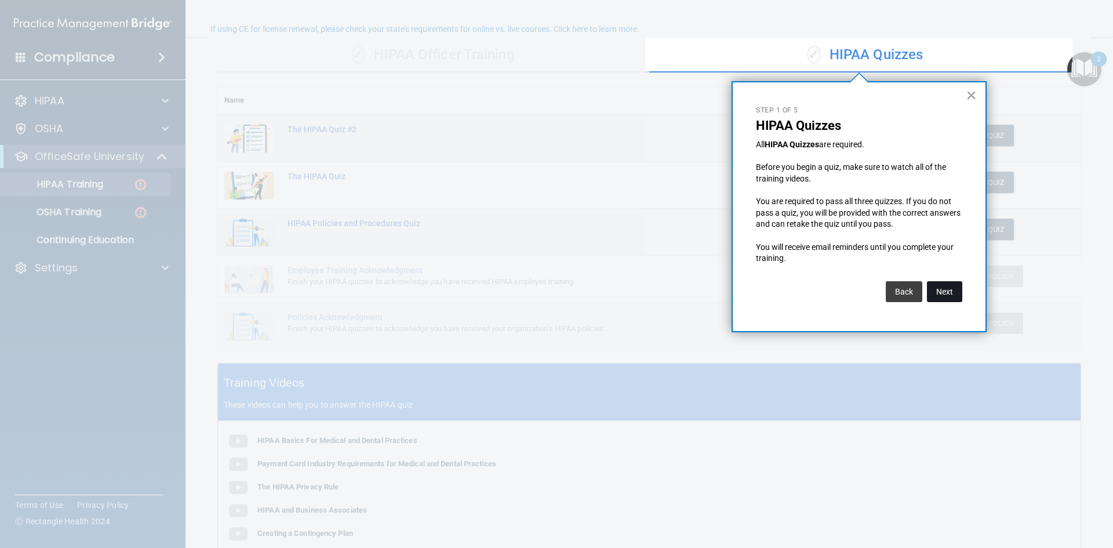
click at [941, 289] on button "Next" at bounding box center [944, 291] width 35 height 21
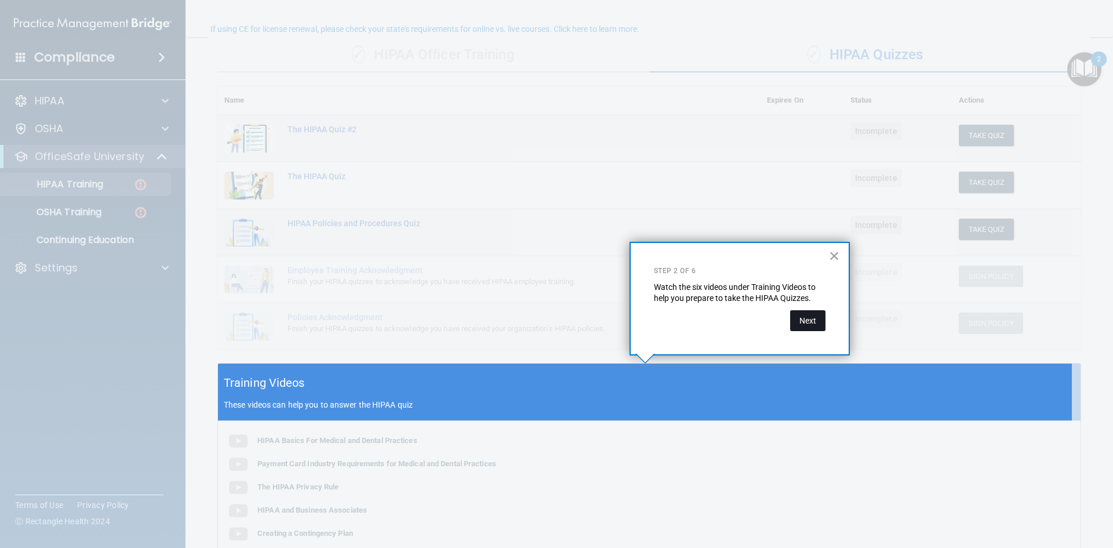
click at [801, 316] on button "Next" at bounding box center [807, 320] width 35 height 21
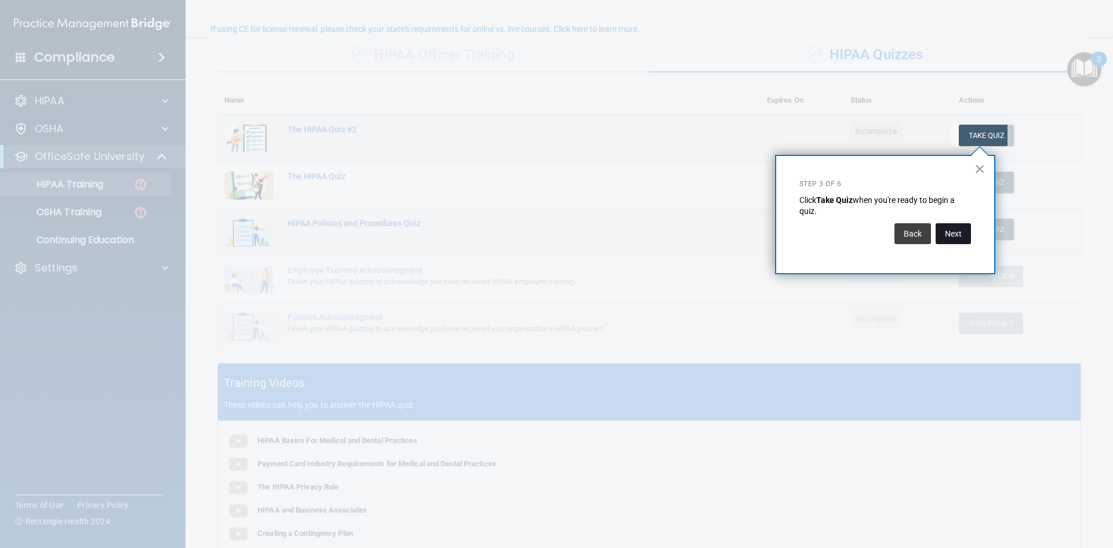
click at [960, 234] on button "Next" at bounding box center [952, 233] width 35 height 21
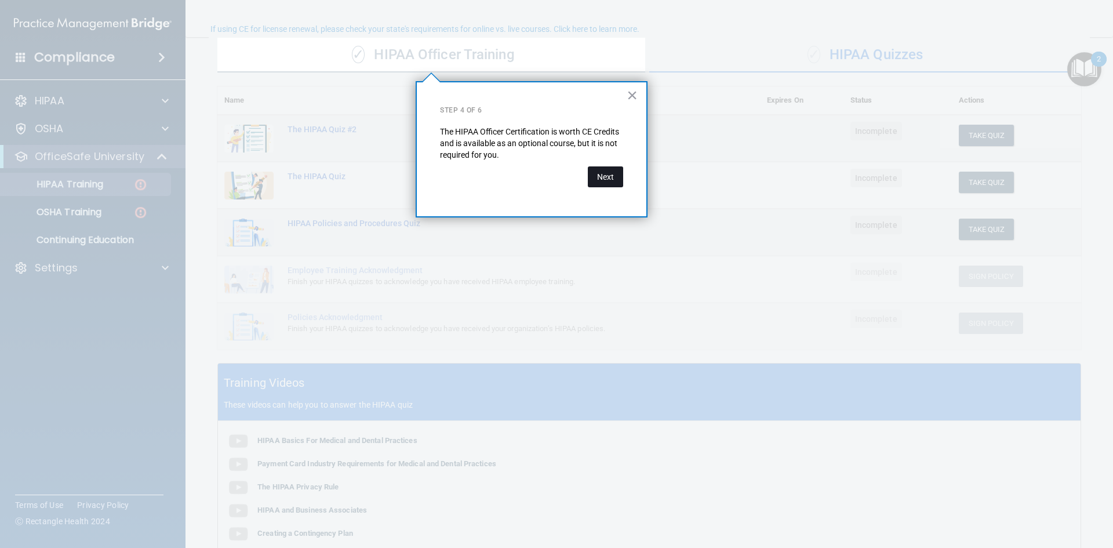
click at [607, 177] on button "Next" at bounding box center [605, 176] width 35 height 21
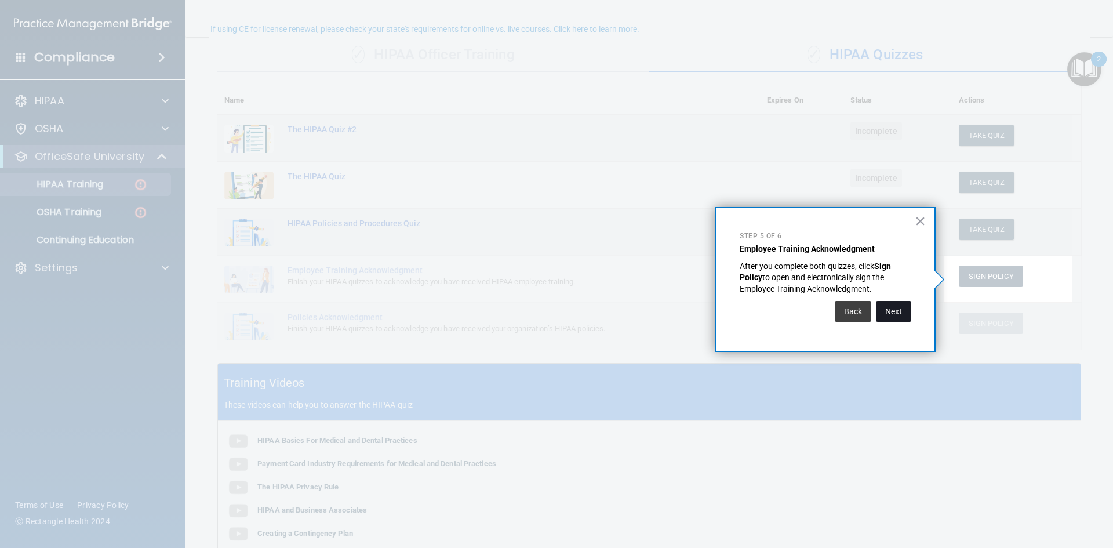
click at [891, 310] on button "Next" at bounding box center [893, 311] width 35 height 21
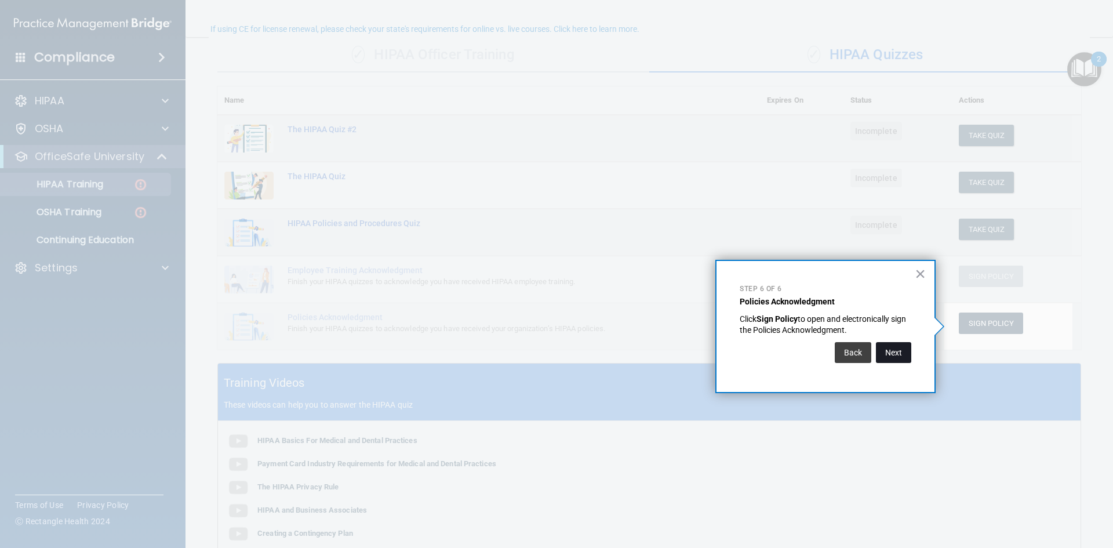
click at [897, 349] on button "Next" at bounding box center [893, 352] width 35 height 21
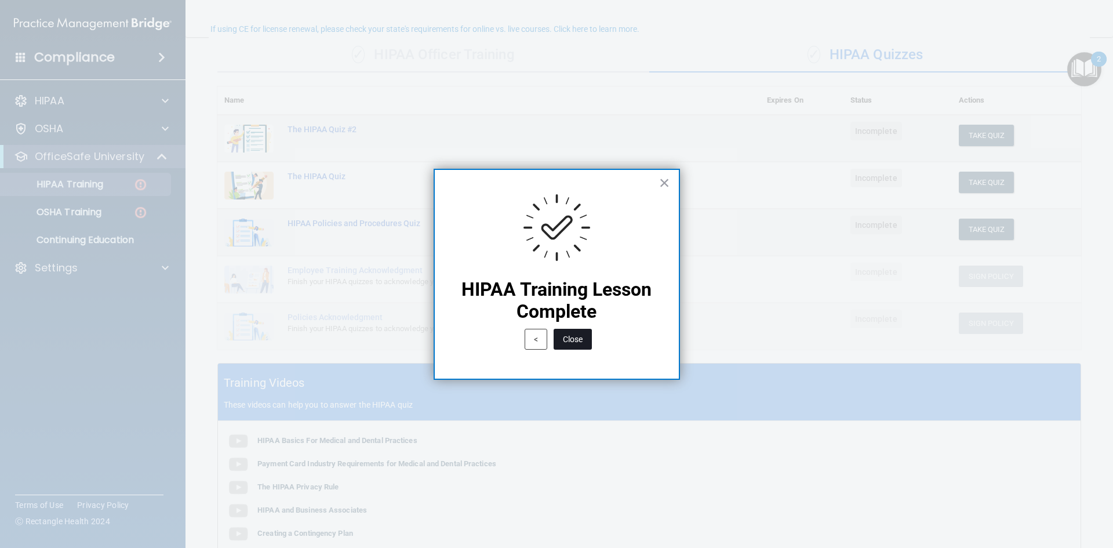
click at [572, 340] on button "Close" at bounding box center [572, 339] width 38 height 21
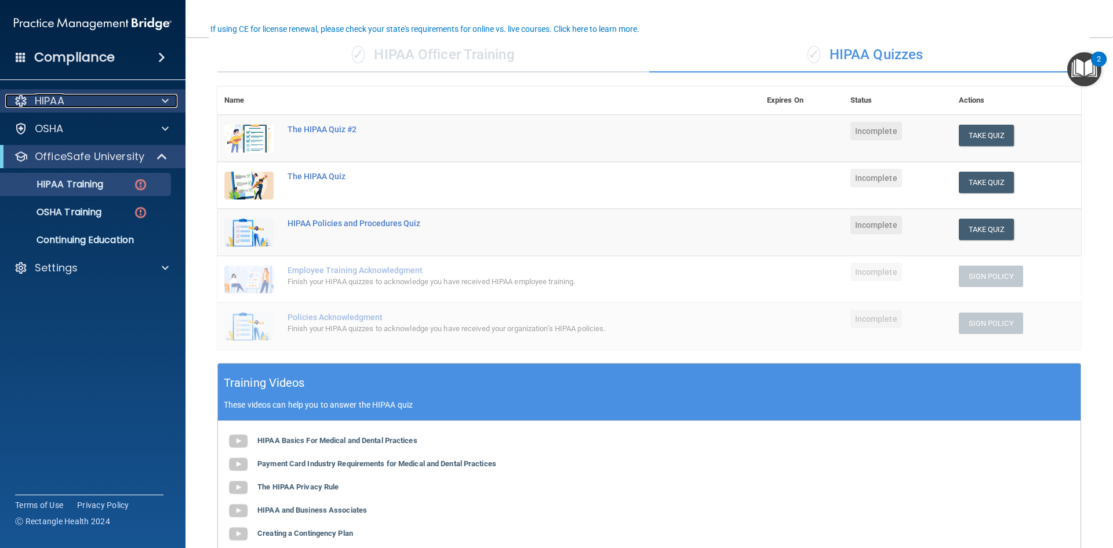
click at [71, 98] on div "HIPAA" at bounding box center [77, 101] width 144 height 14
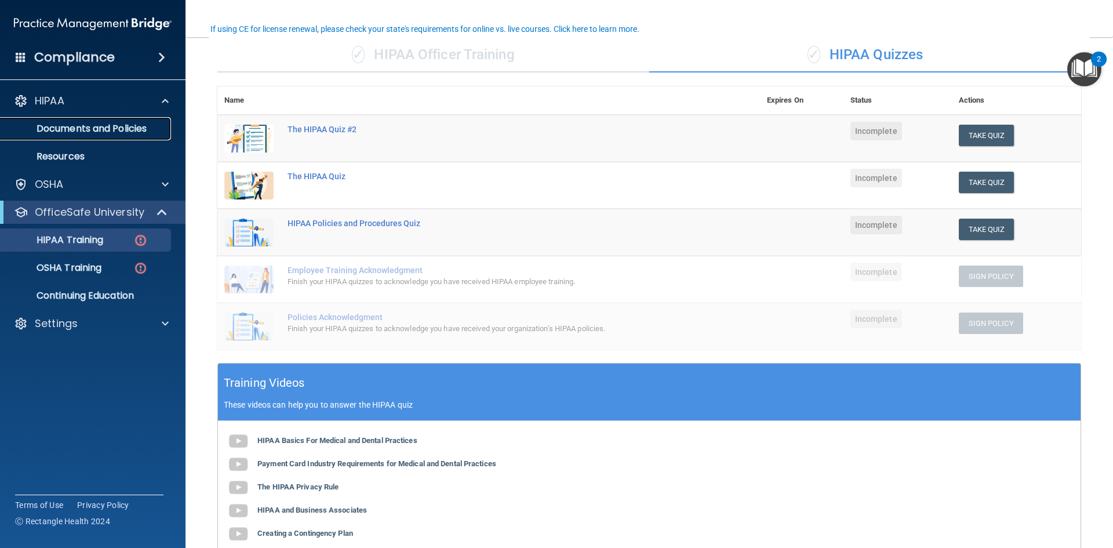
click at [81, 129] on p "Documents and Policies" at bounding box center [87, 129] width 158 height 12
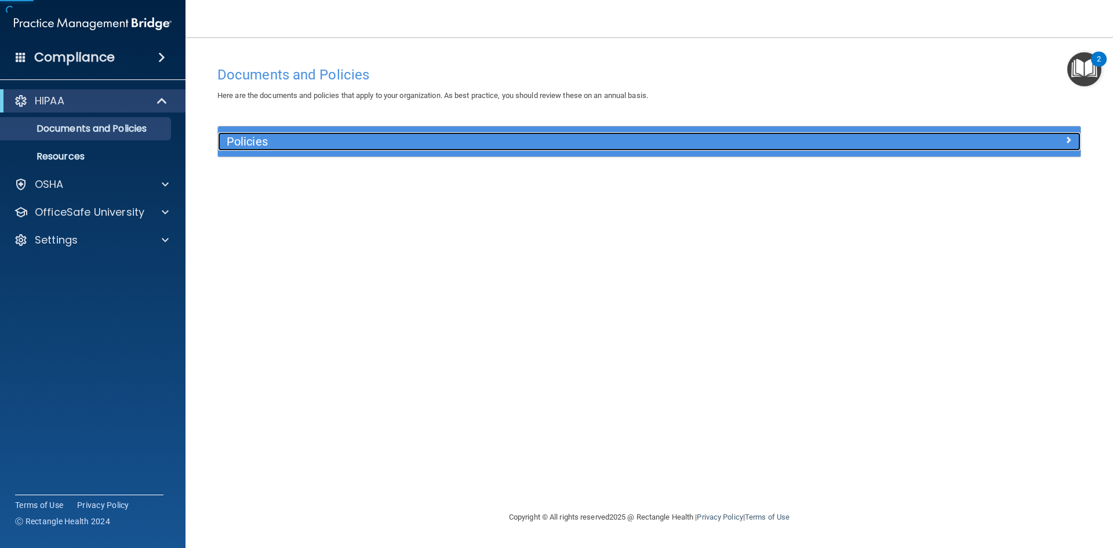
click at [244, 145] on h5 "Policies" at bounding box center [541, 141] width 629 height 13
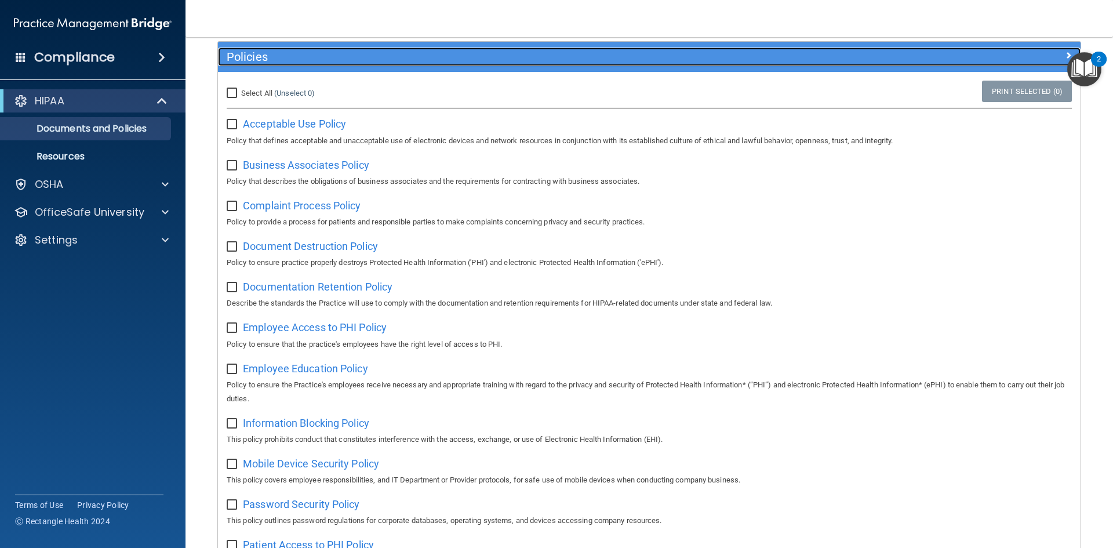
scroll to position [58, 0]
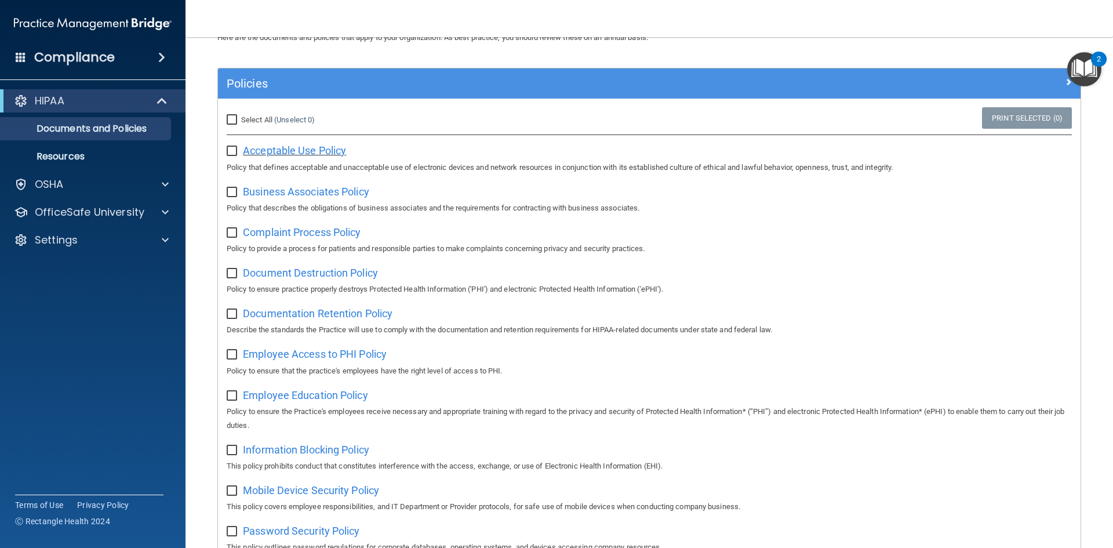
click at [323, 150] on span "Acceptable Use Policy" at bounding box center [294, 150] width 103 height 12
click at [306, 148] on span "Acceptable Use Policy" at bounding box center [294, 150] width 103 height 12
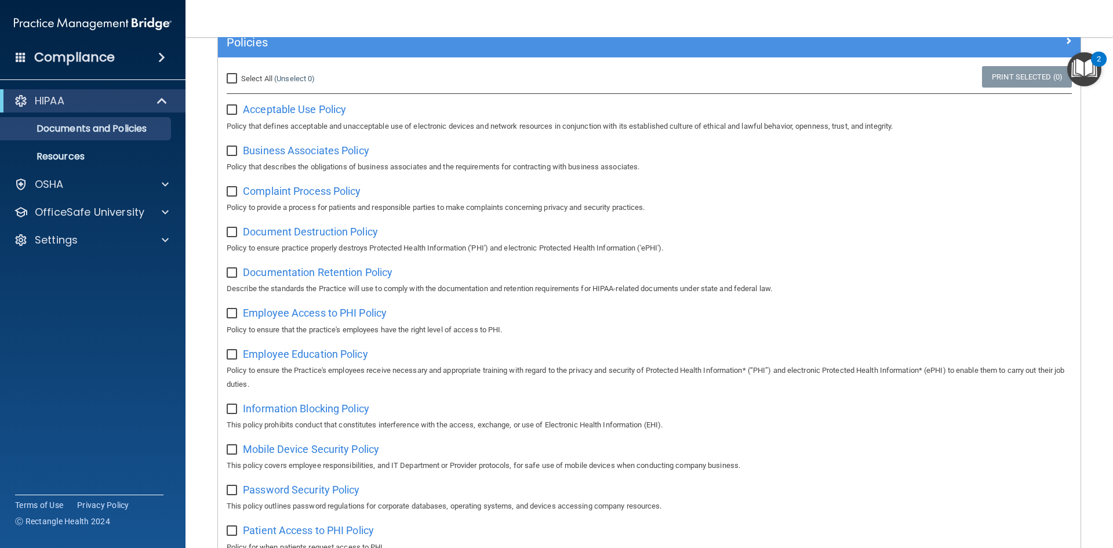
scroll to position [93, 0]
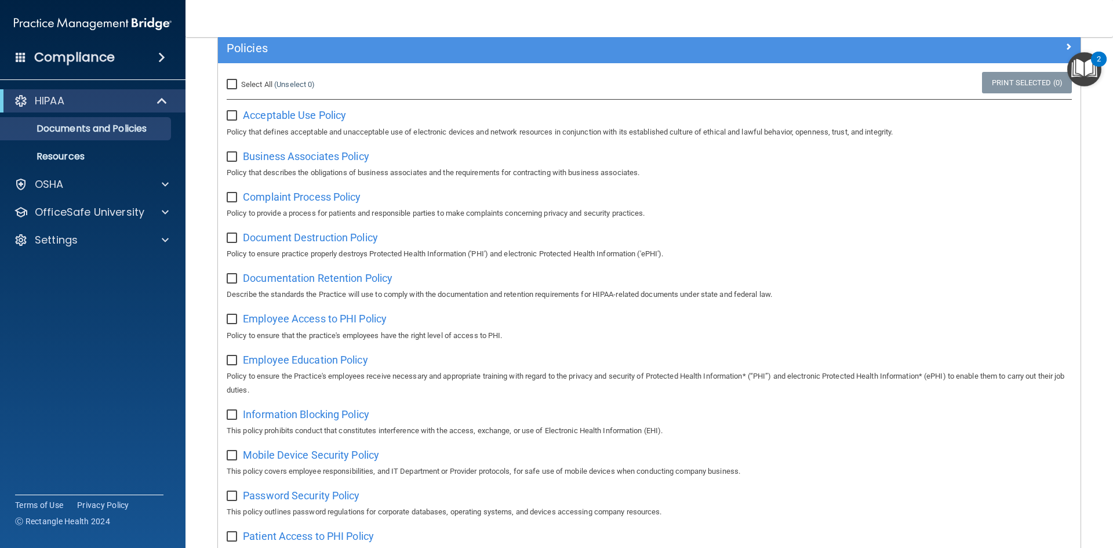
click at [1084, 71] on img "Open Resource Center, 2 new notifications" at bounding box center [1084, 69] width 34 height 34
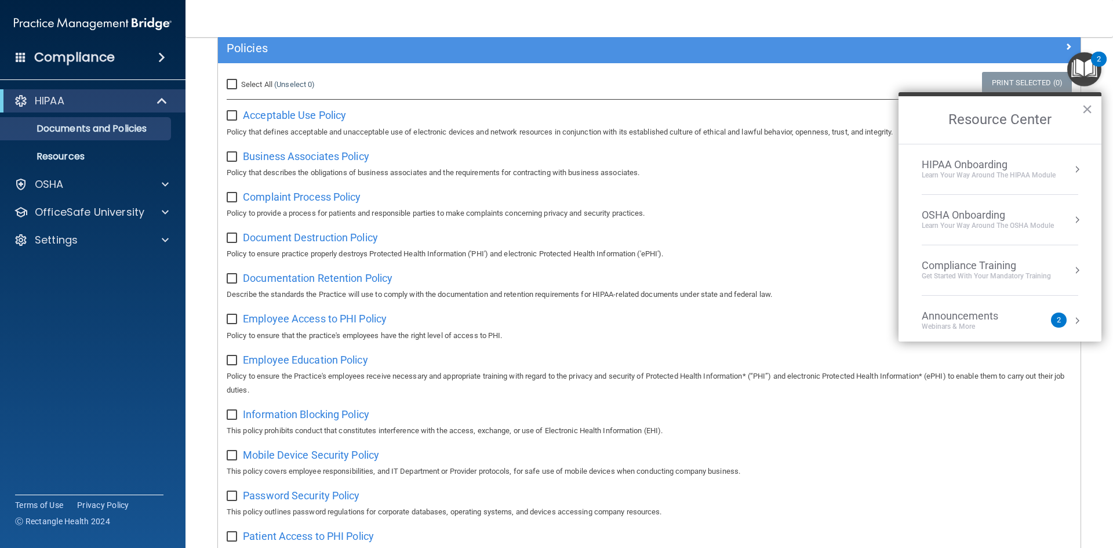
click at [1071, 170] on button "Resource Center" at bounding box center [1077, 169] width 12 height 12
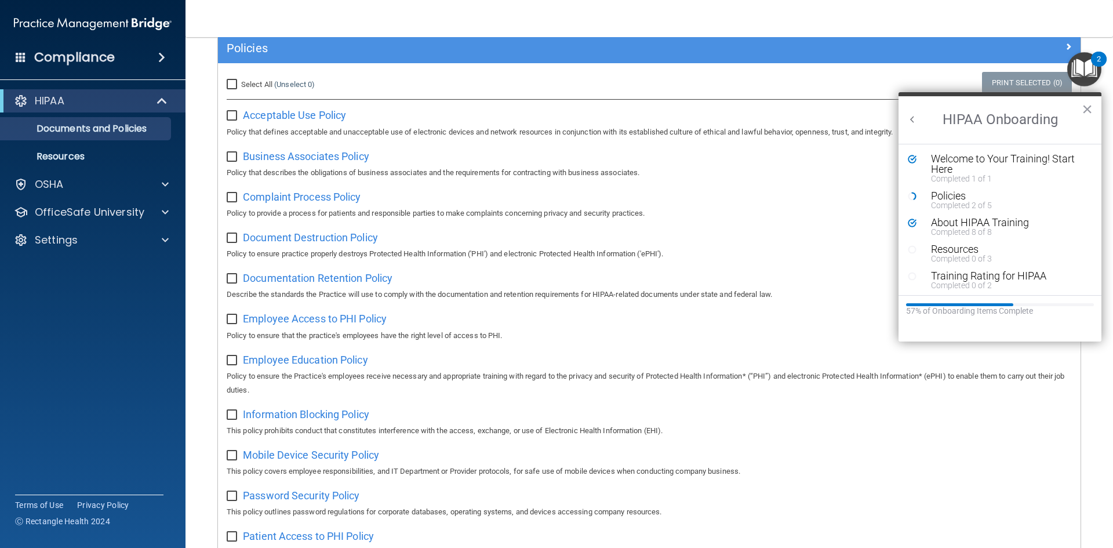
scroll to position [0, 0]
click at [936, 196] on div "Policies" at bounding box center [1004, 196] width 147 height 10
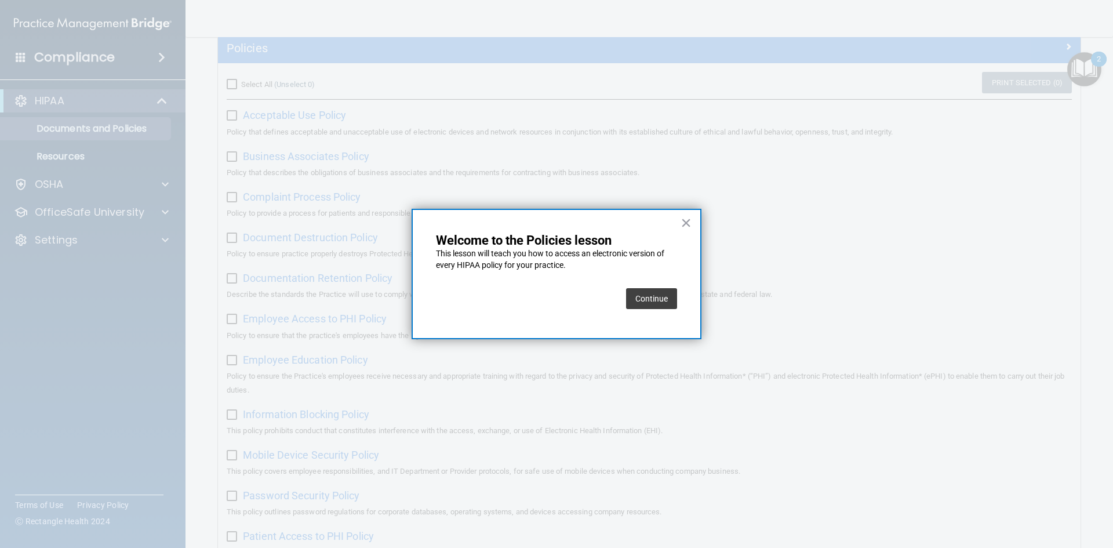
click at [655, 297] on button "Continue" at bounding box center [651, 298] width 51 height 21
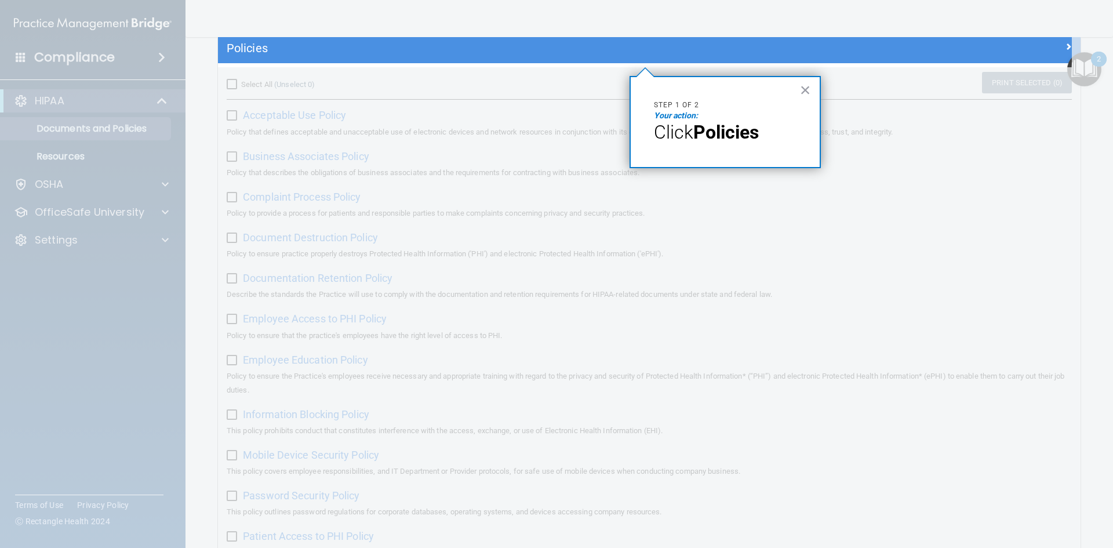
scroll to position [89, 0]
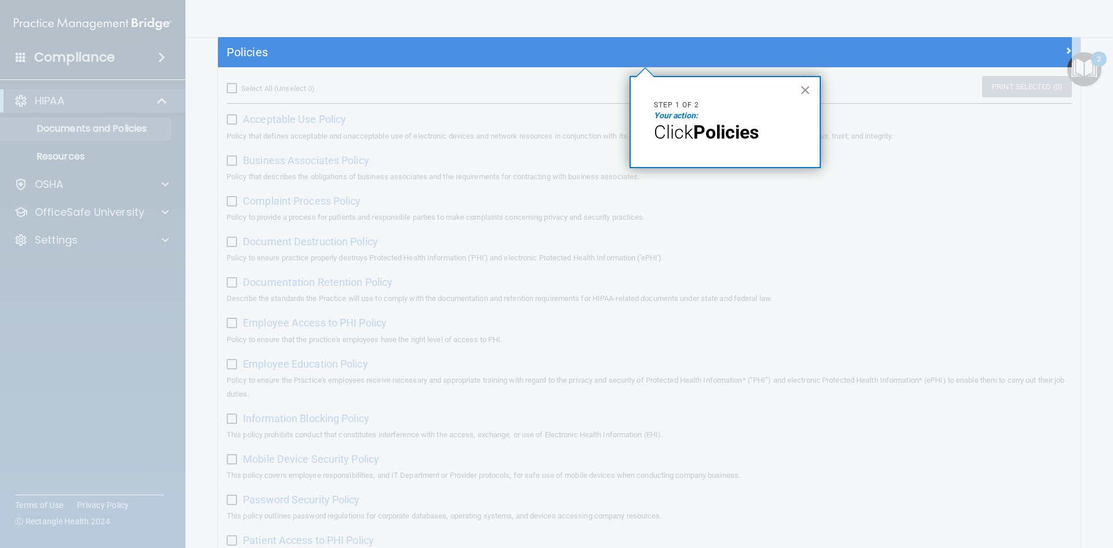
click at [807, 91] on button "×" at bounding box center [805, 90] width 11 height 19
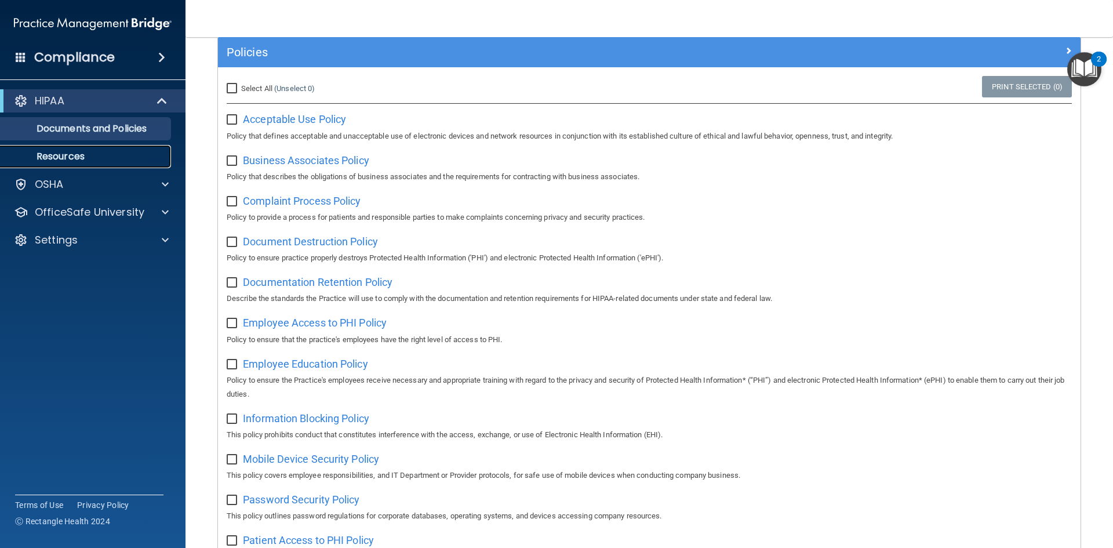
click at [69, 157] on p "Resources" at bounding box center [87, 157] width 158 height 12
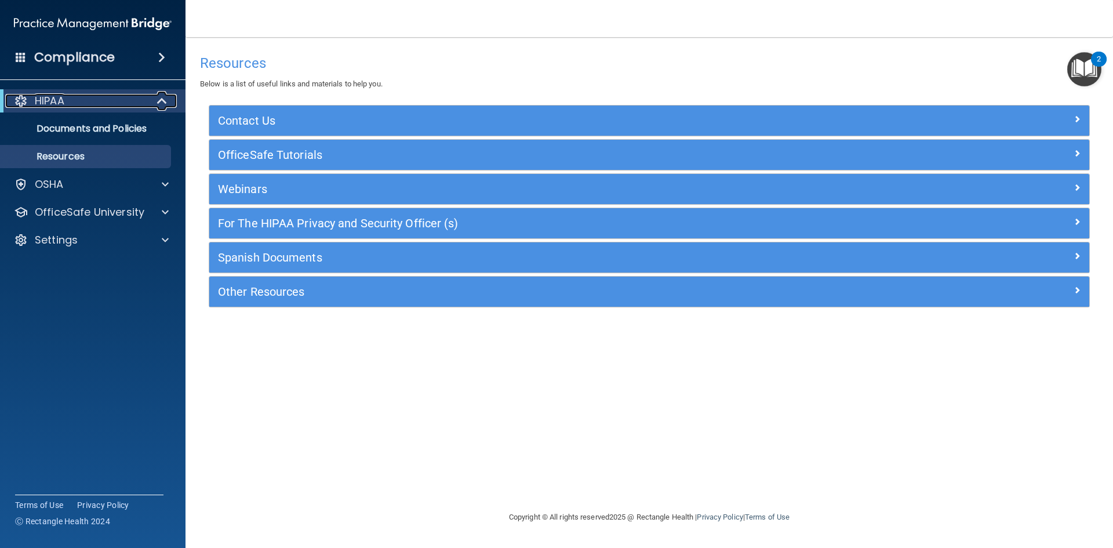
click at [163, 99] on span at bounding box center [163, 101] width 10 height 14
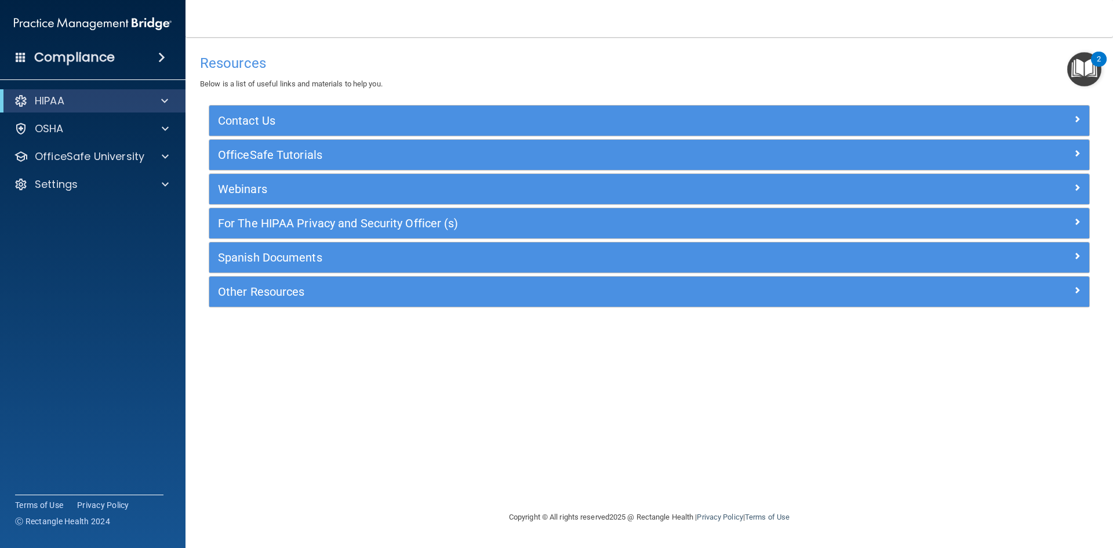
click at [1083, 69] on img "Open Resource Center, 2 new notifications" at bounding box center [1084, 69] width 34 height 34
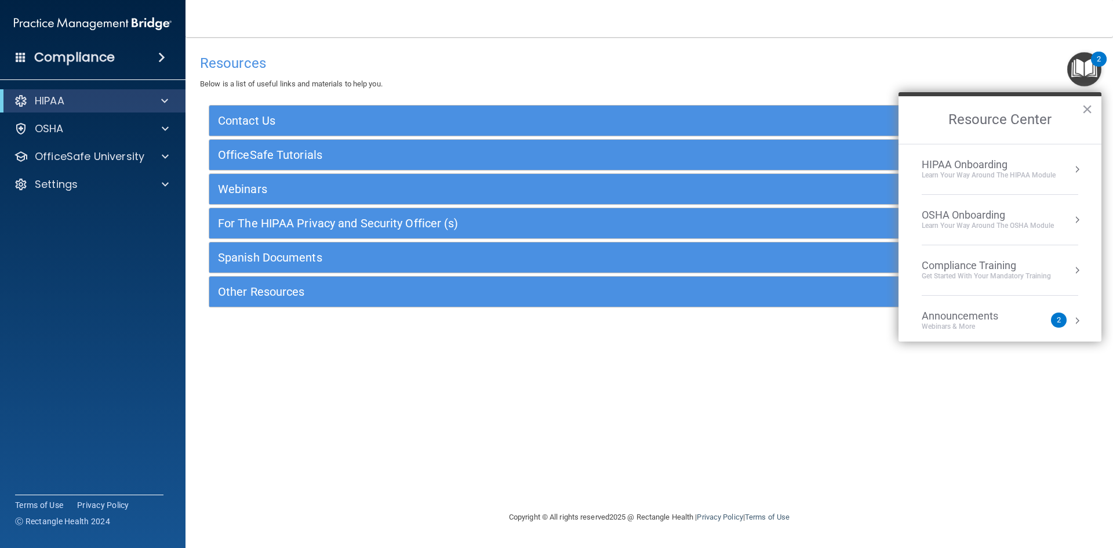
click at [985, 170] on div "Learn Your Way around the HIPAA module" at bounding box center [988, 175] width 134 height 10
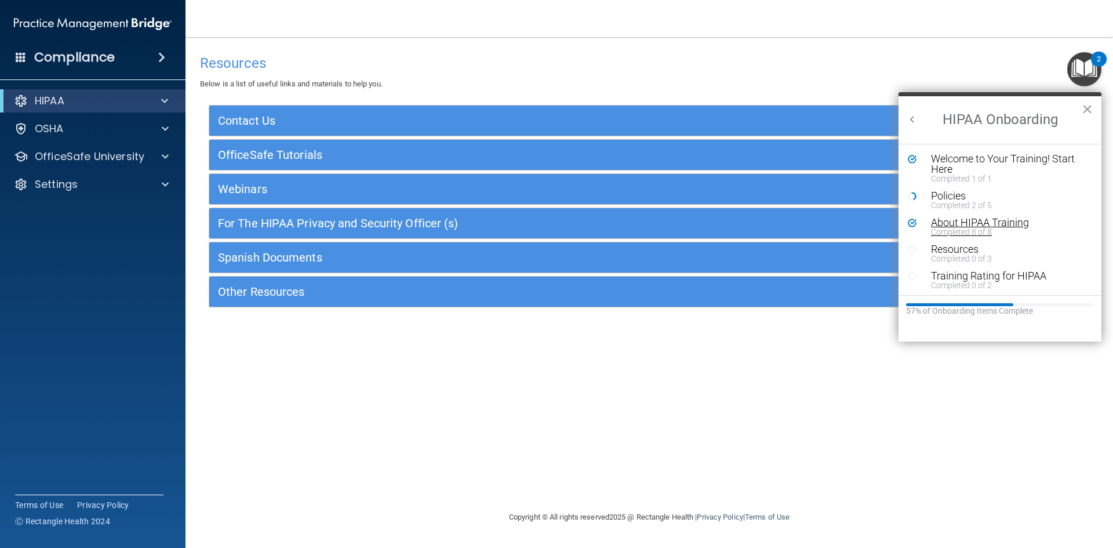
click at [966, 224] on div "About HIPAA Training" at bounding box center [1004, 222] width 147 height 10
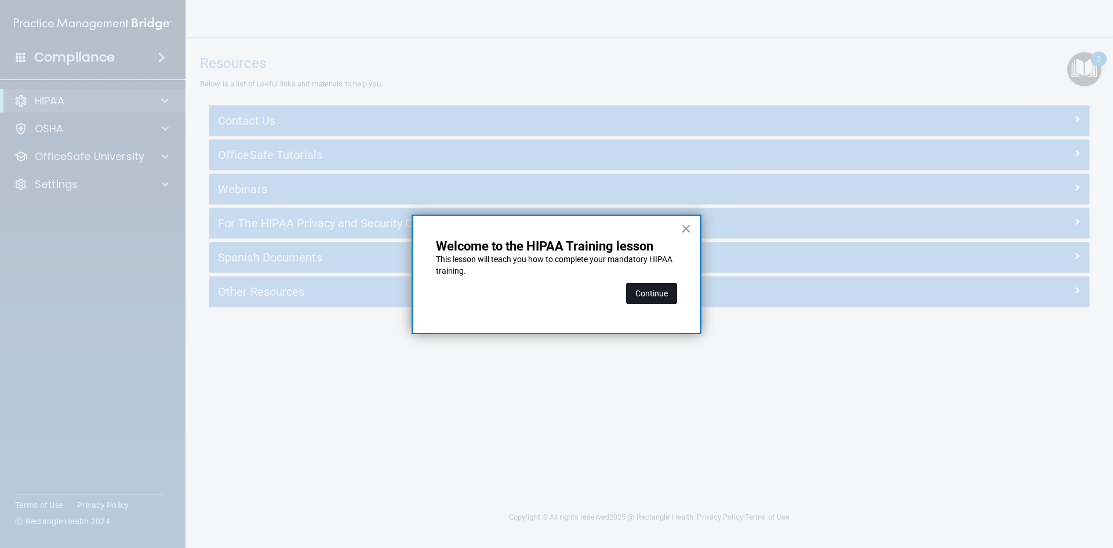
click at [639, 294] on button "Continue" at bounding box center [651, 293] width 51 height 21
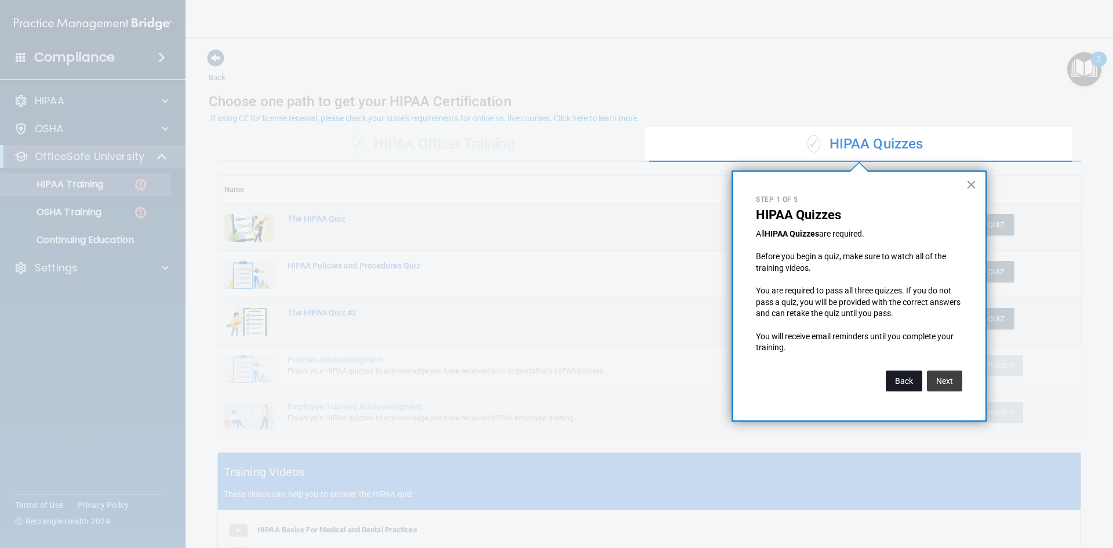
click at [892, 384] on button "Back" at bounding box center [904, 380] width 37 height 21
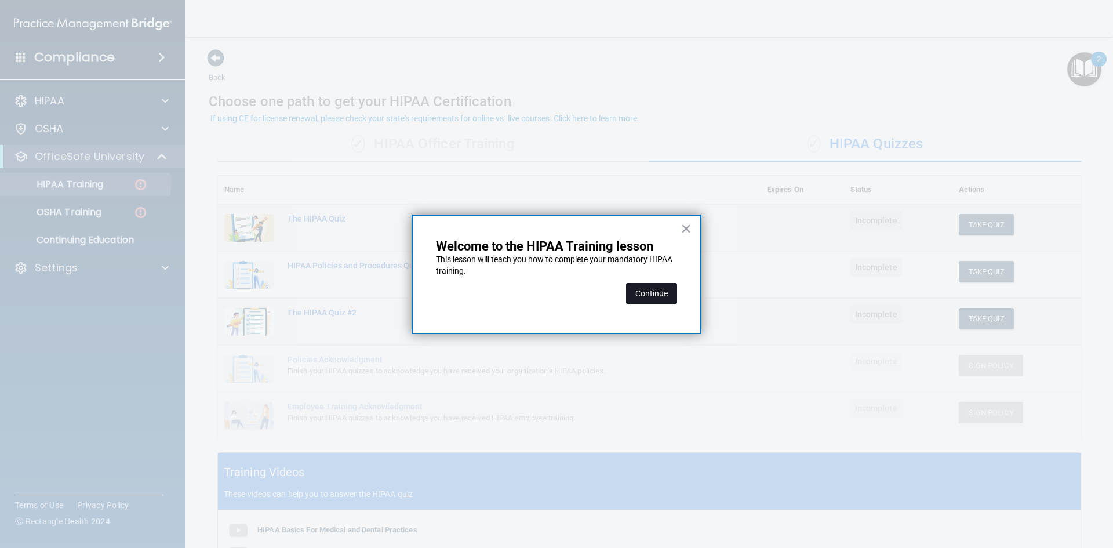
click at [660, 294] on button "Continue" at bounding box center [651, 293] width 51 height 21
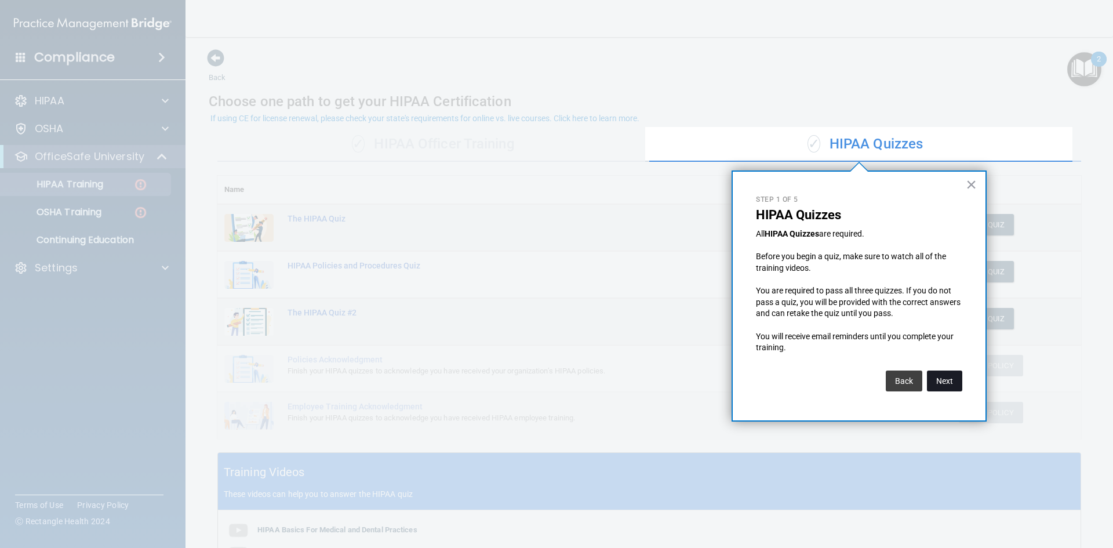
click at [945, 384] on button "Next" at bounding box center [944, 380] width 35 height 21
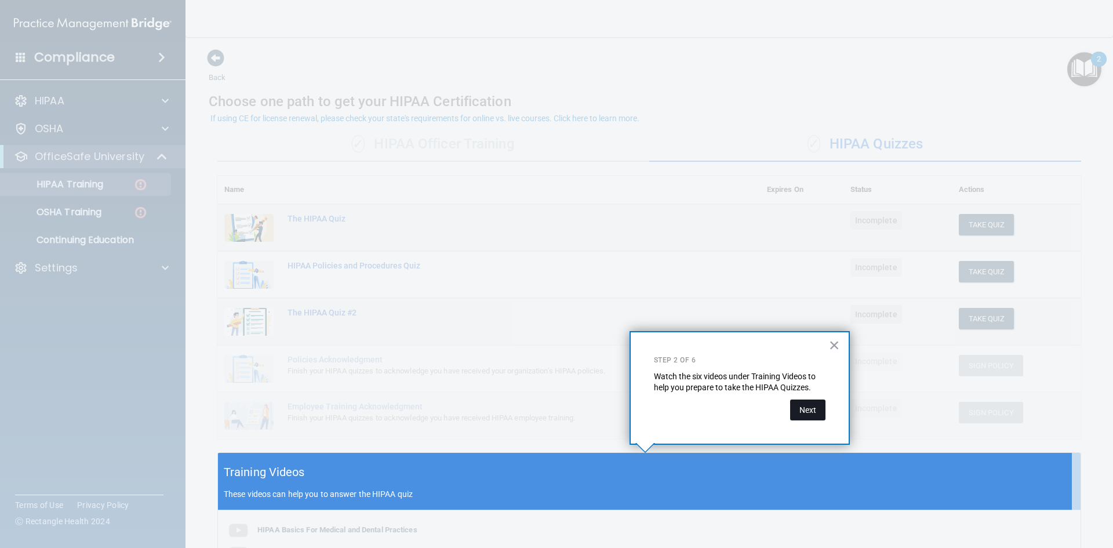
click at [803, 407] on button "Next" at bounding box center [807, 409] width 35 height 21
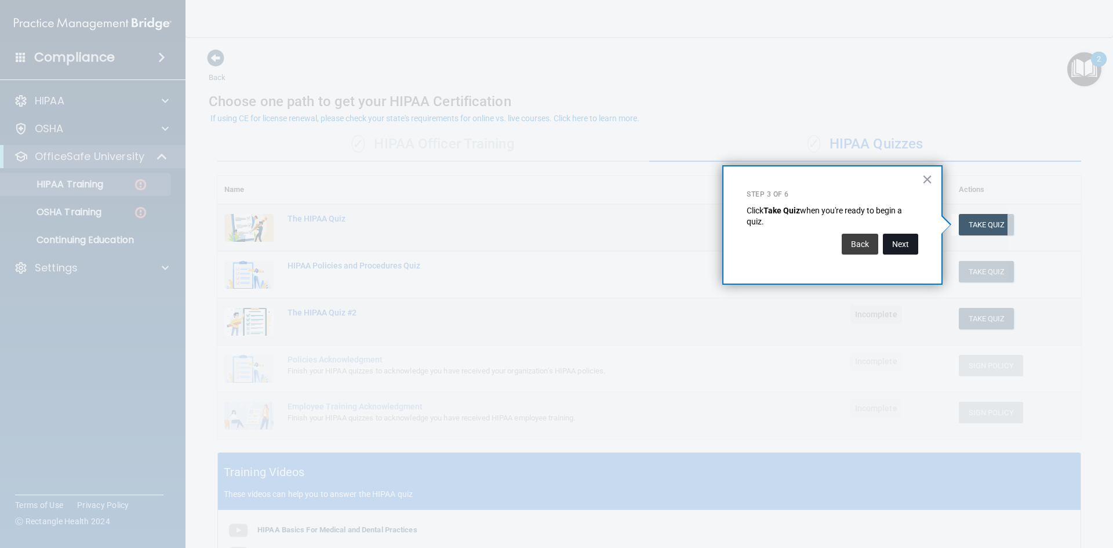
click at [905, 248] on button "Next" at bounding box center [900, 244] width 35 height 21
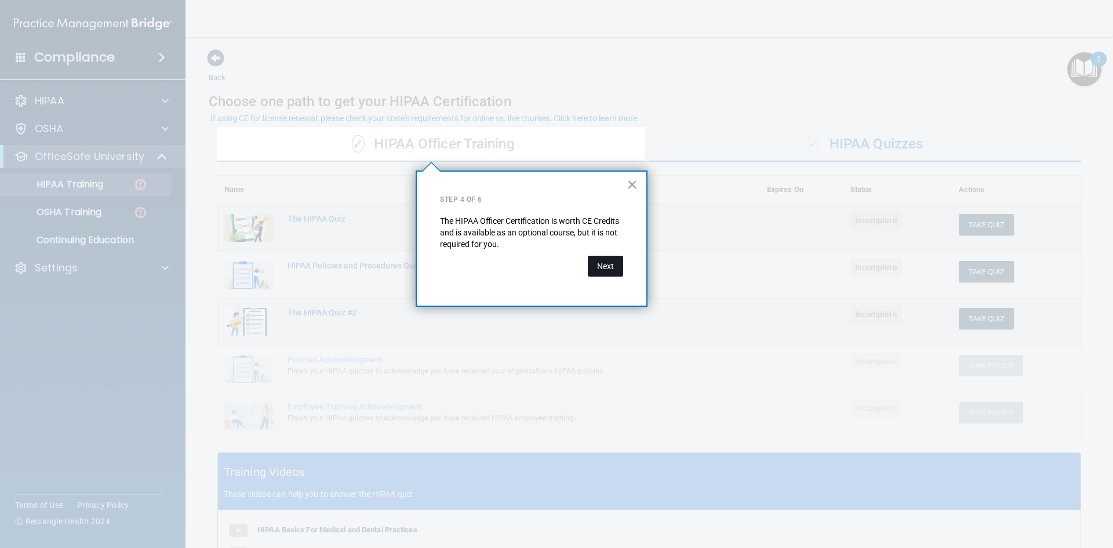
click at [613, 264] on button "Next" at bounding box center [605, 266] width 35 height 21
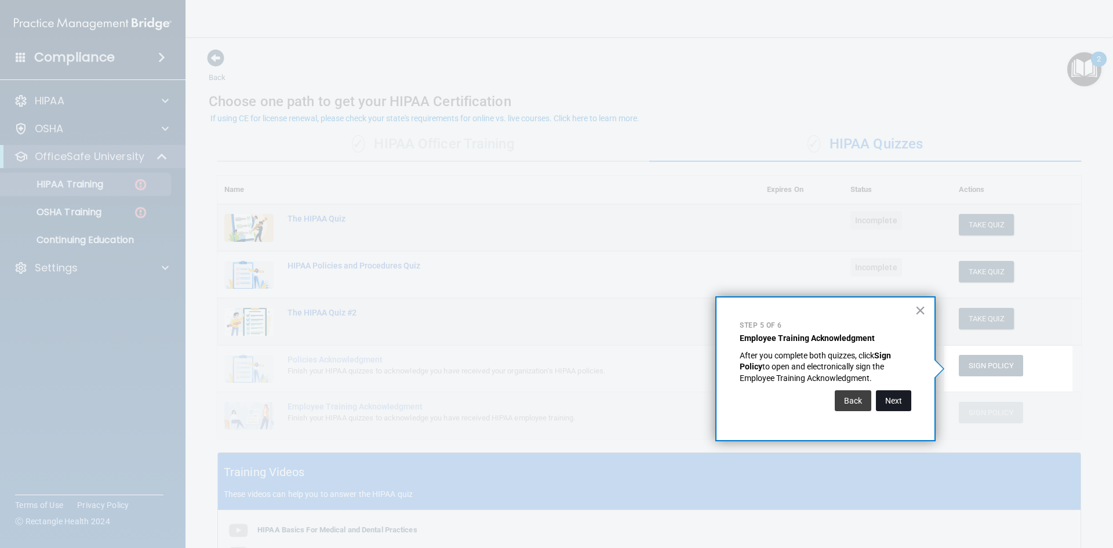
click at [887, 402] on button "Next" at bounding box center [893, 400] width 35 height 21
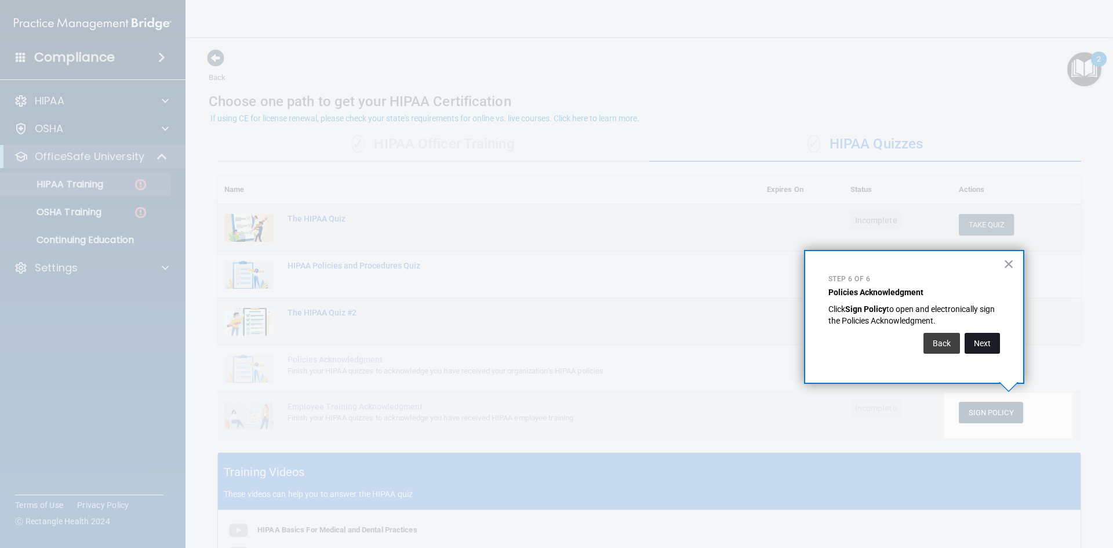
click at [986, 345] on button "Next" at bounding box center [981, 343] width 35 height 21
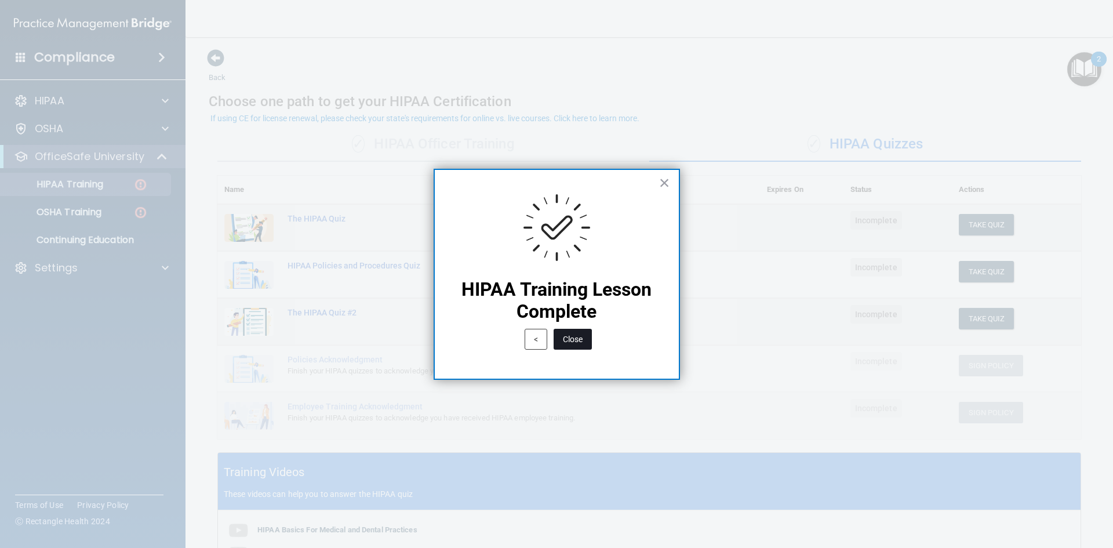
click at [567, 338] on button "Close" at bounding box center [572, 339] width 38 height 21
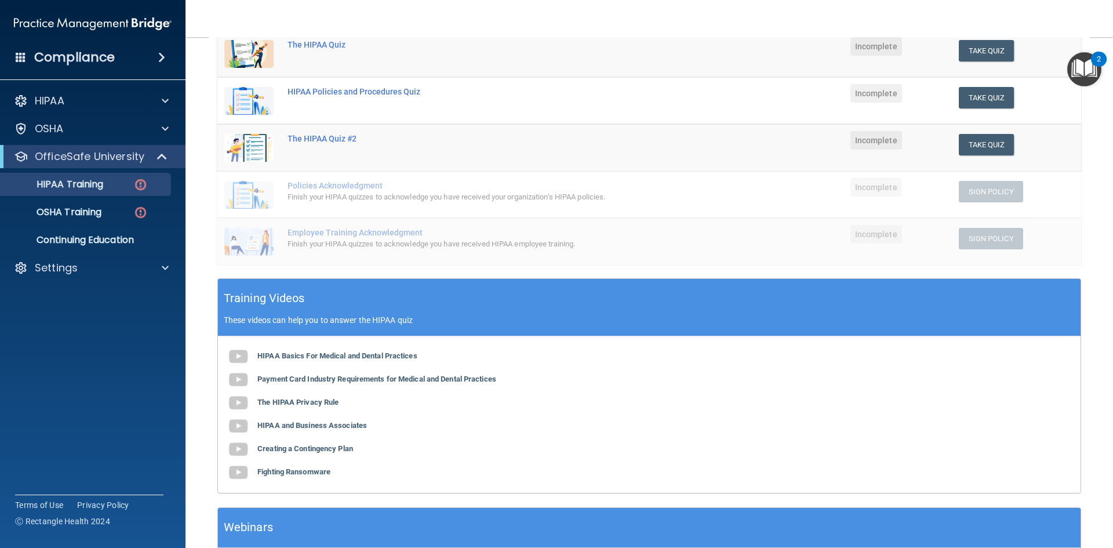
scroll to position [232, 0]
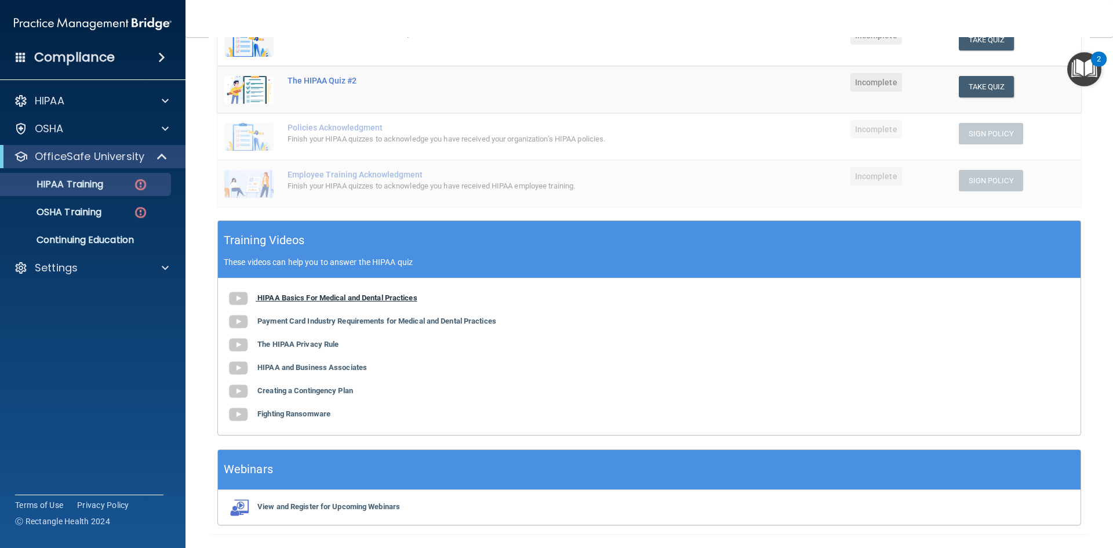
click at [234, 296] on img at bounding box center [238, 298] width 23 height 23
click at [238, 325] on img at bounding box center [238, 321] width 23 height 23
click at [241, 344] on img at bounding box center [238, 344] width 23 height 23
click at [239, 368] on img at bounding box center [238, 367] width 23 height 23
click at [237, 394] on img at bounding box center [238, 391] width 23 height 23
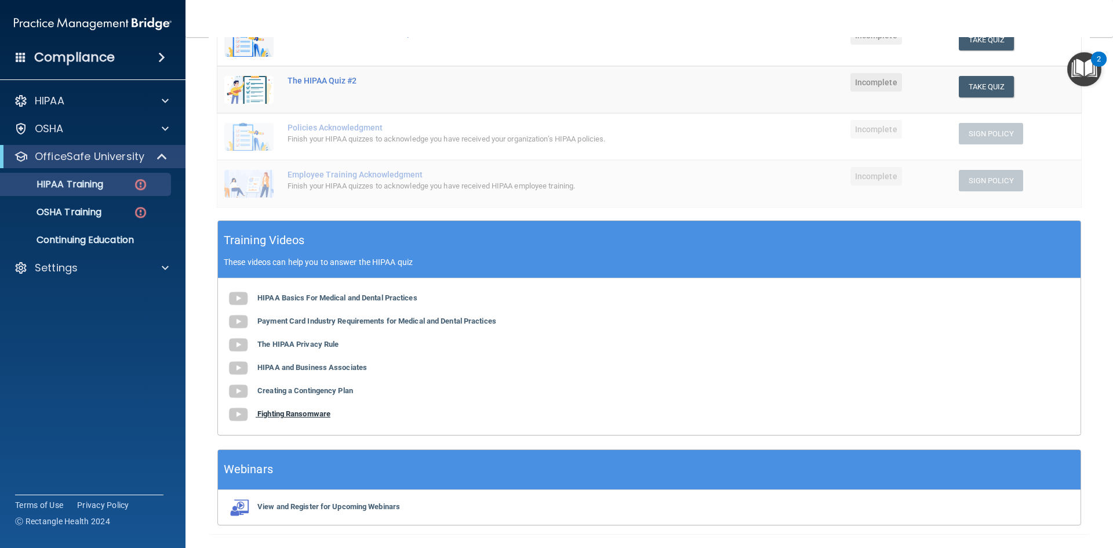
click at [238, 414] on img at bounding box center [238, 414] width 23 height 23
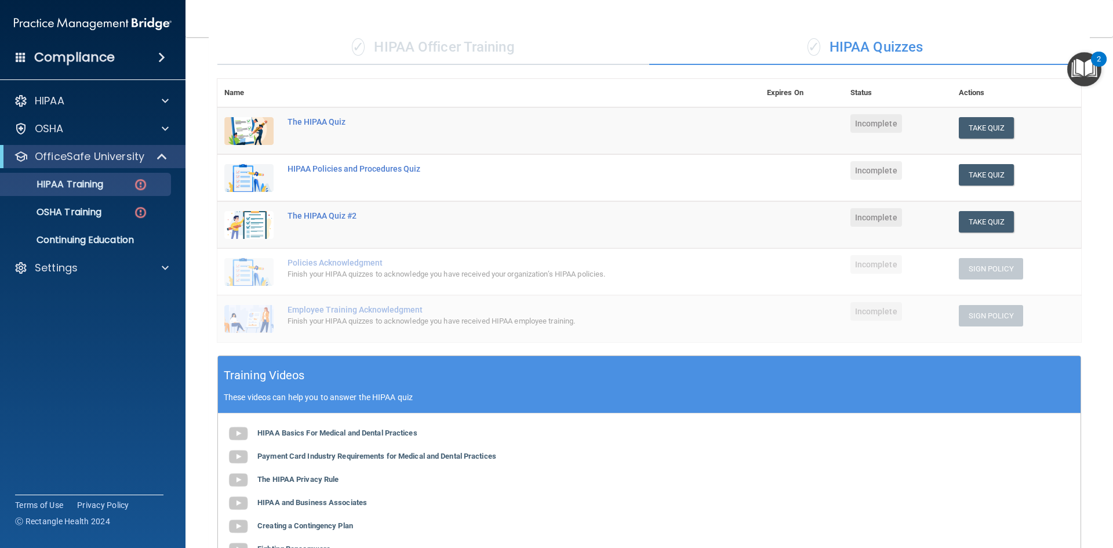
scroll to position [90, 0]
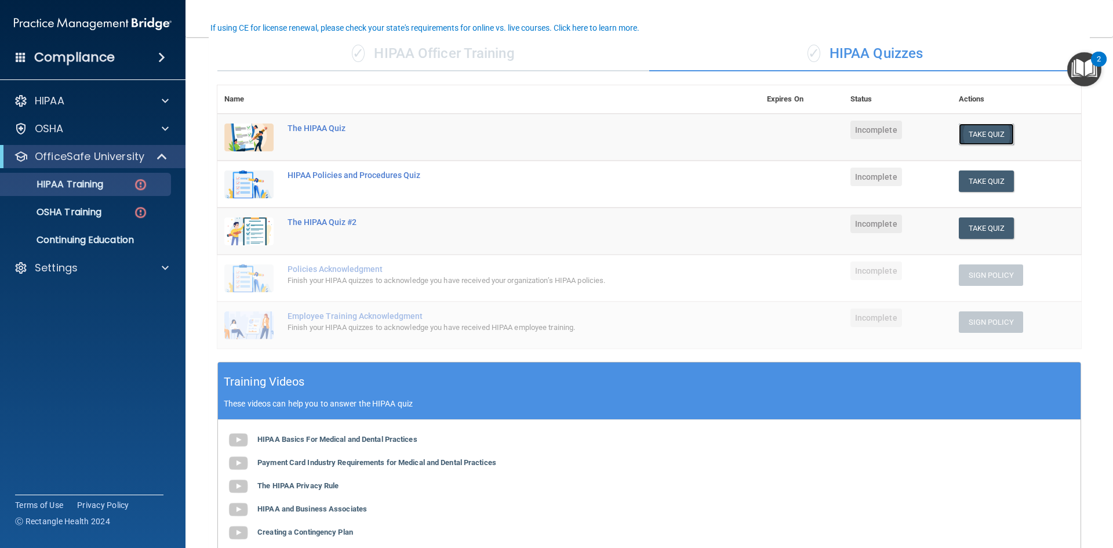
click at [984, 134] on button "Take Quiz" at bounding box center [987, 133] width 56 height 21
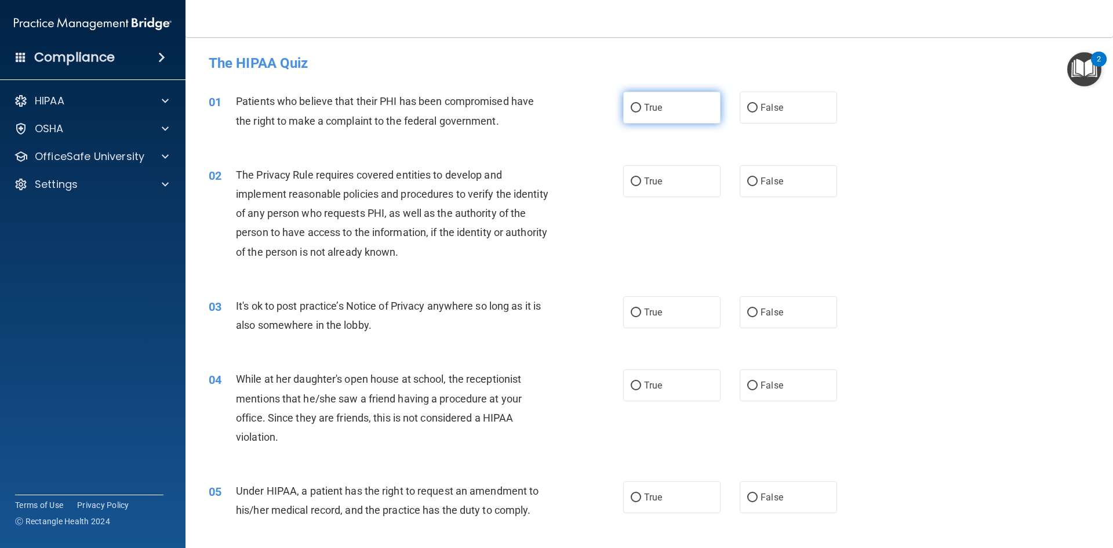
click at [631, 108] on input "True" at bounding box center [636, 108] width 10 height 9
radio input "true"
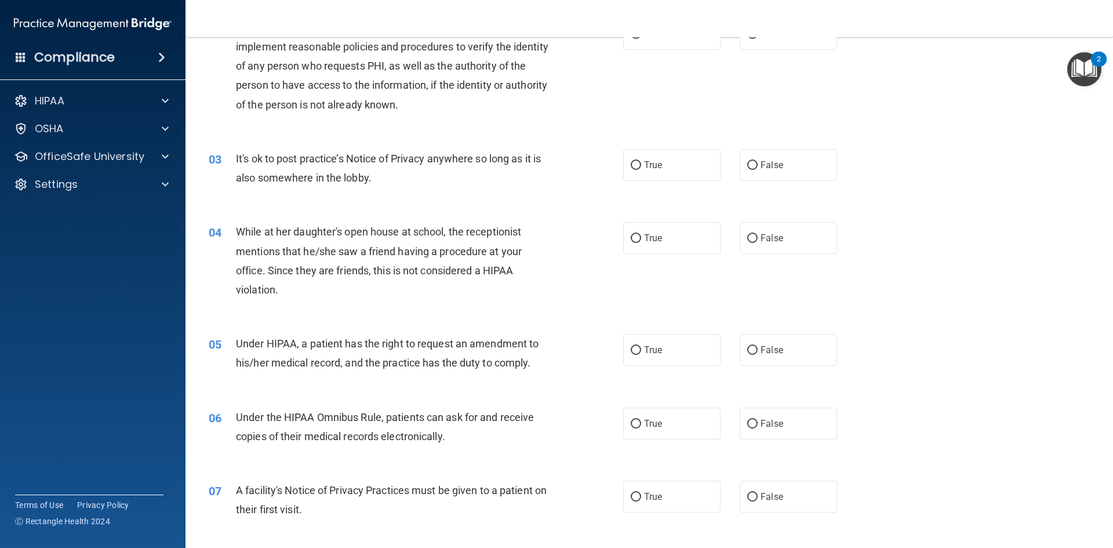
scroll to position [174, 0]
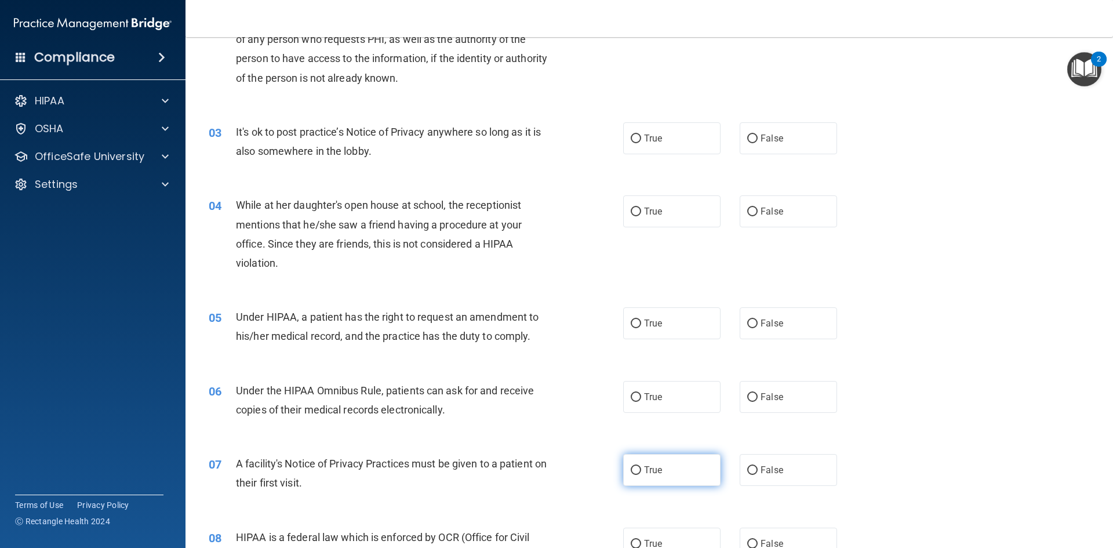
click at [632, 472] on input "True" at bounding box center [636, 470] width 10 height 9
radio input "true"
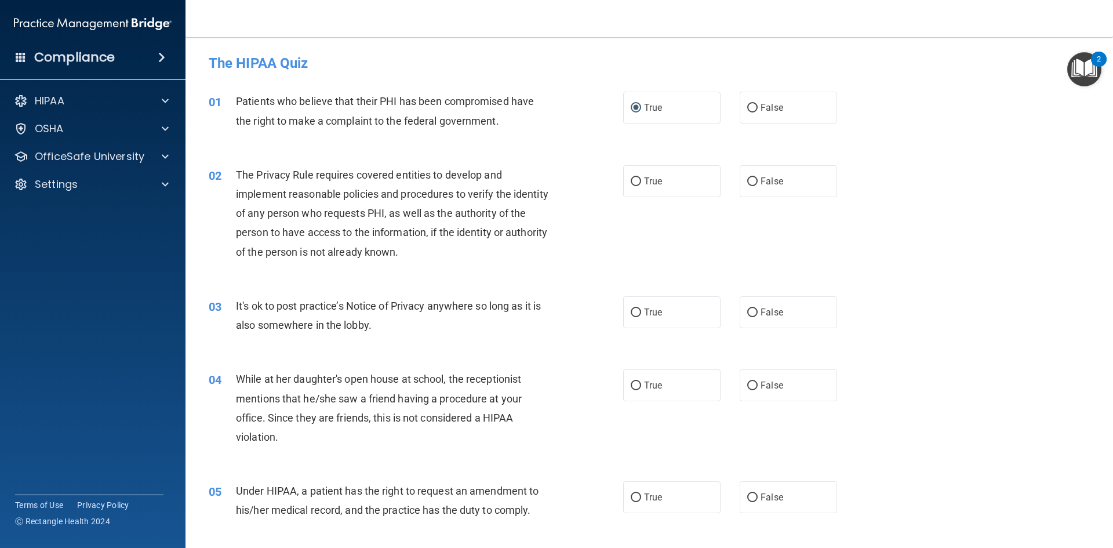
scroll to position [58, 0]
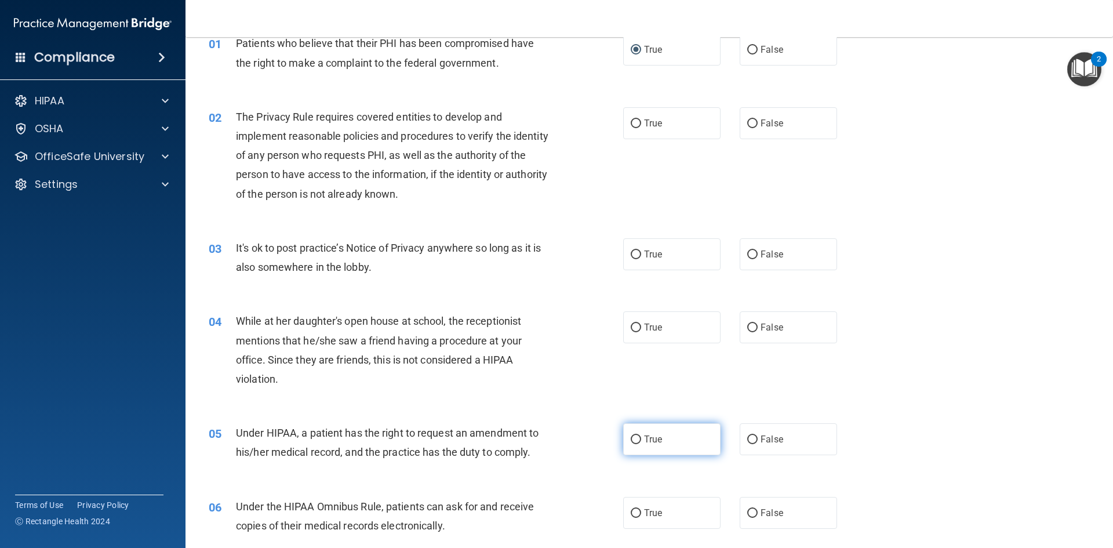
click at [631, 442] on input "True" at bounding box center [636, 439] width 10 height 9
radio input "true"
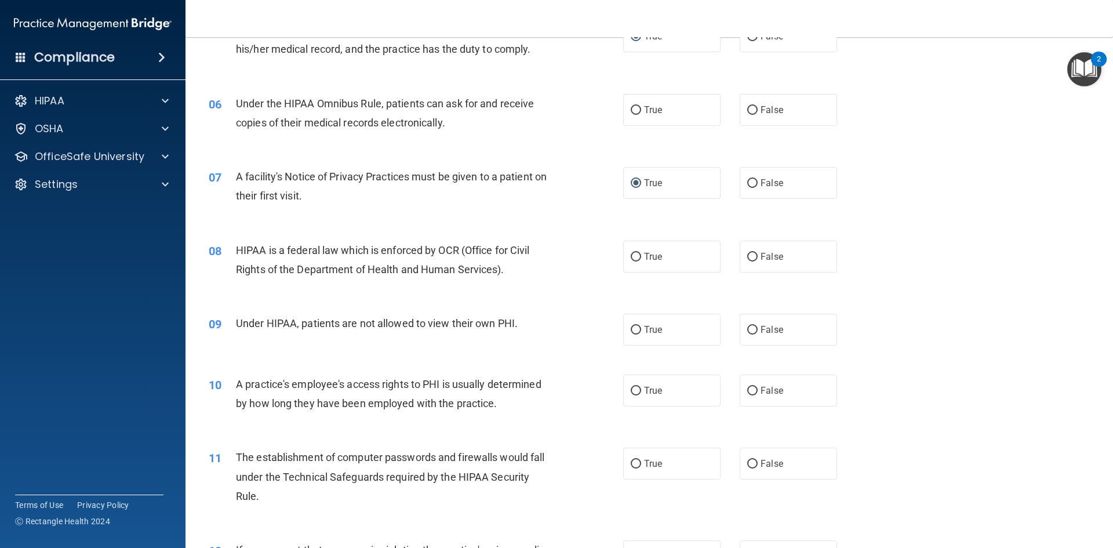
scroll to position [464, 0]
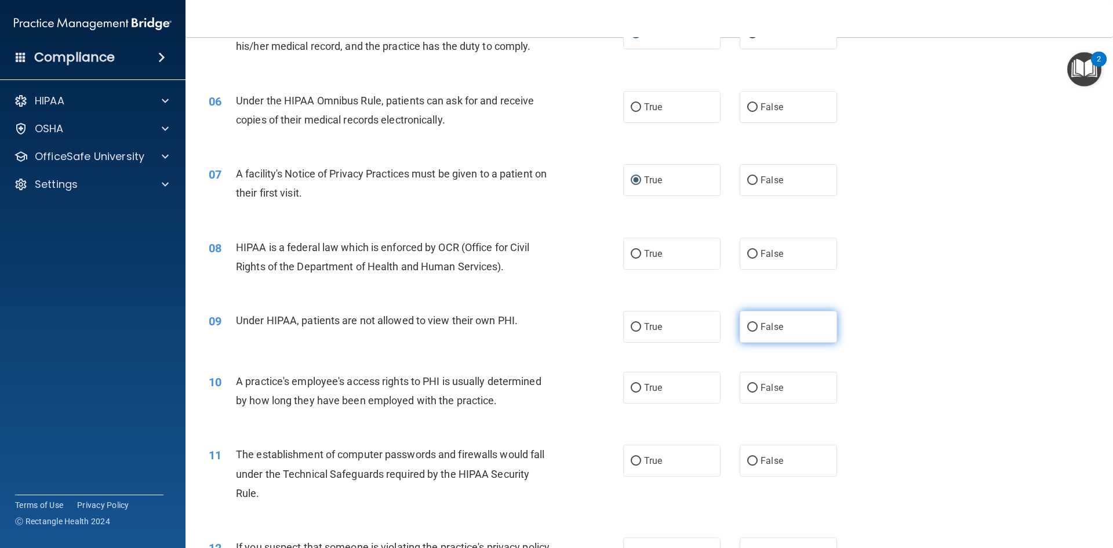
click at [749, 329] on input "False" at bounding box center [752, 327] width 10 height 9
radio input "true"
click at [631, 462] on input "True" at bounding box center [636, 461] width 10 height 9
radio input "true"
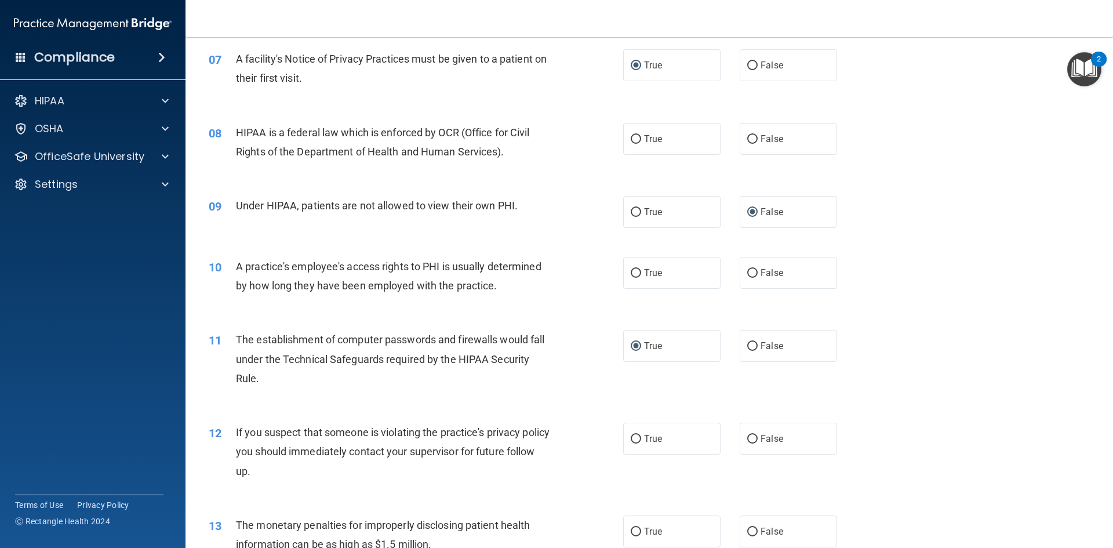
scroll to position [580, 0]
click at [632, 437] on input "True" at bounding box center [636, 437] width 10 height 9
radio input "true"
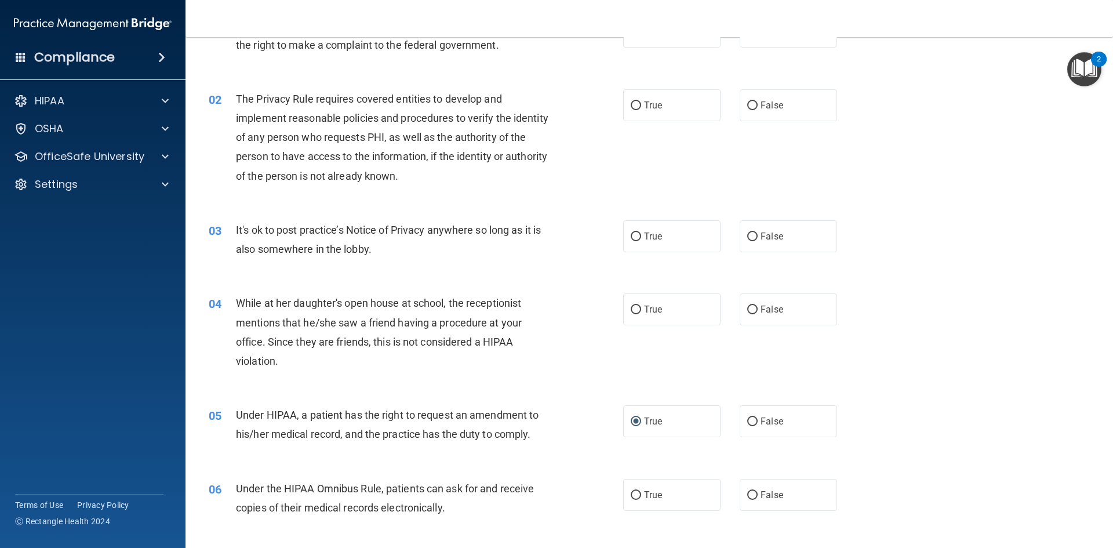
scroll to position [0, 0]
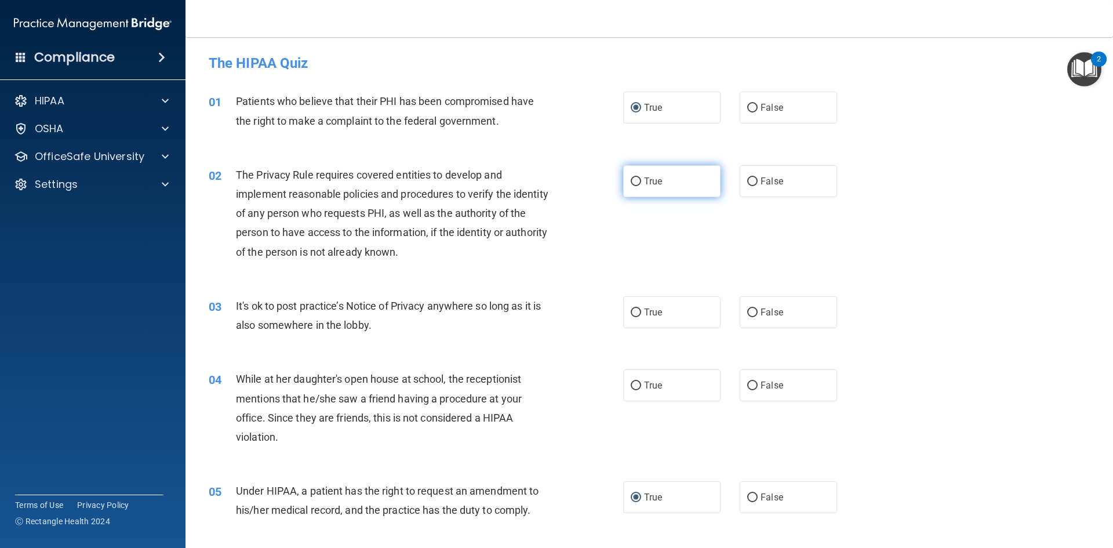
click at [633, 183] on input "True" at bounding box center [636, 181] width 10 height 9
radio input "true"
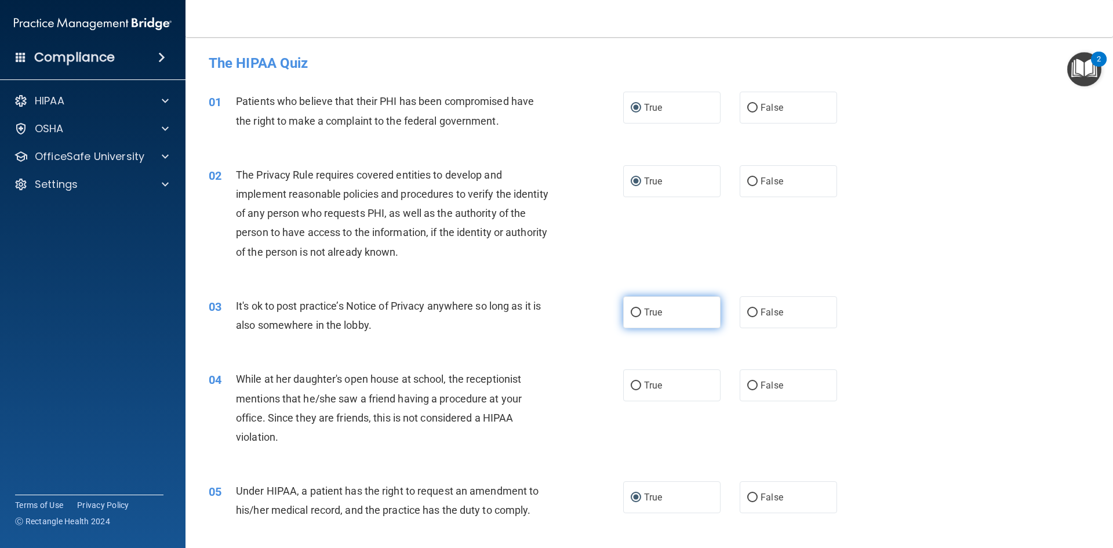
click at [632, 315] on input "True" at bounding box center [636, 312] width 10 height 9
radio input "true"
click at [748, 384] on input "False" at bounding box center [752, 385] width 10 height 9
radio input "true"
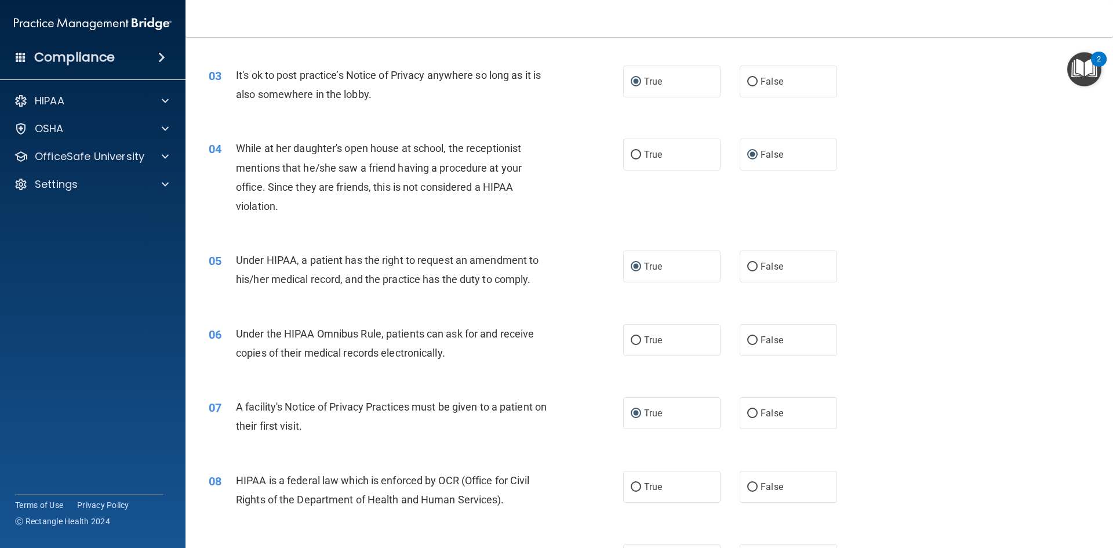
scroll to position [232, 0]
click at [632, 336] on input "True" at bounding box center [636, 339] width 10 height 9
radio input "true"
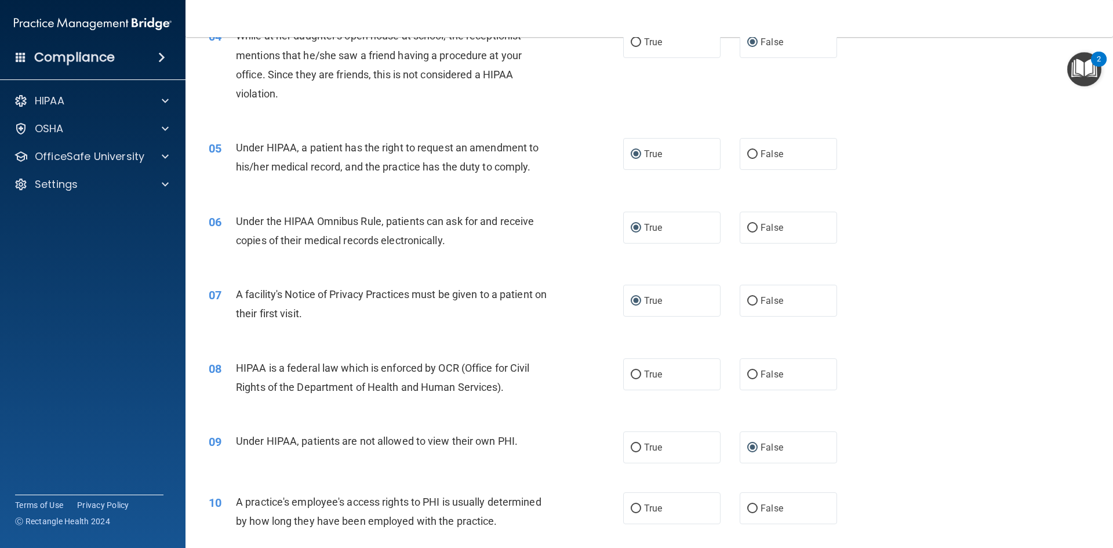
scroll to position [348, 0]
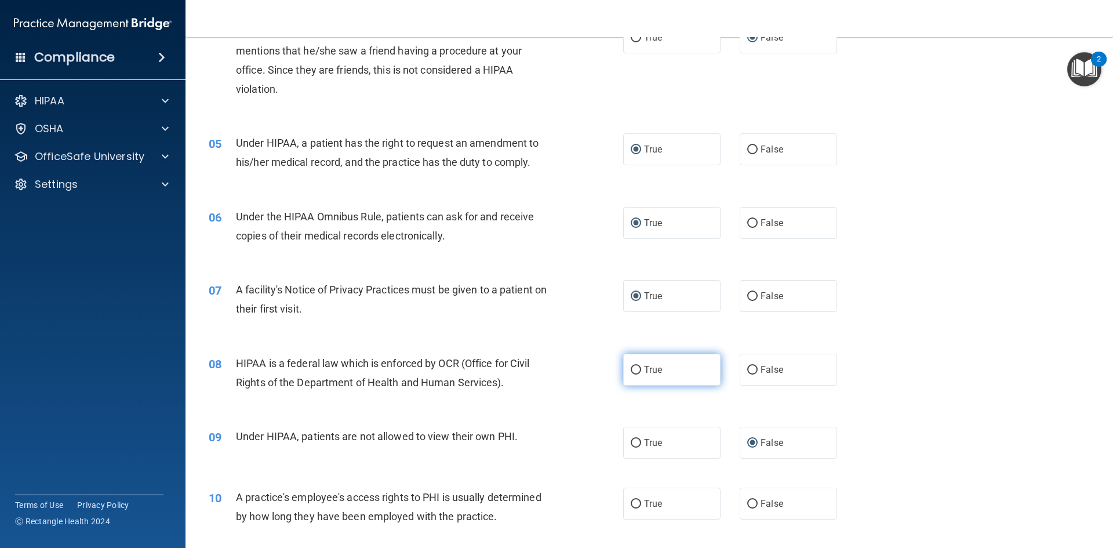
click at [631, 366] on input "True" at bounding box center [636, 370] width 10 height 9
radio input "true"
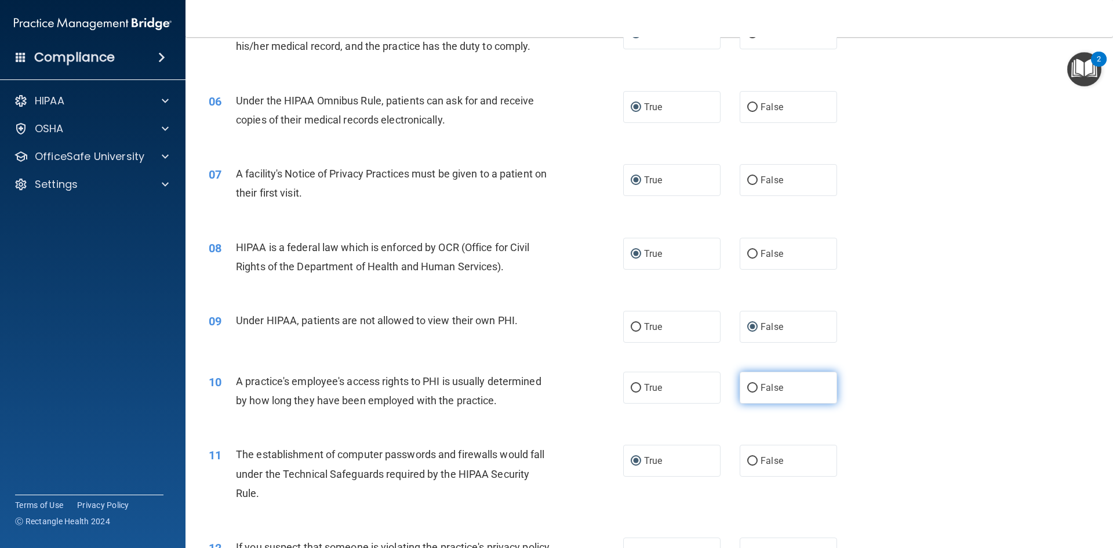
click at [747, 386] on input "False" at bounding box center [752, 388] width 10 height 9
radio input "true"
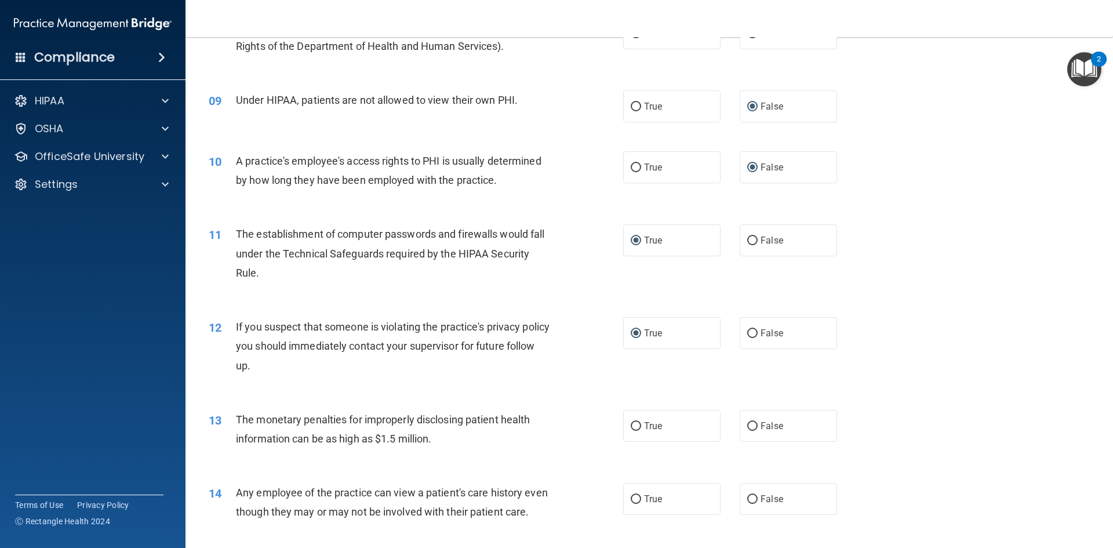
scroll to position [695, 0]
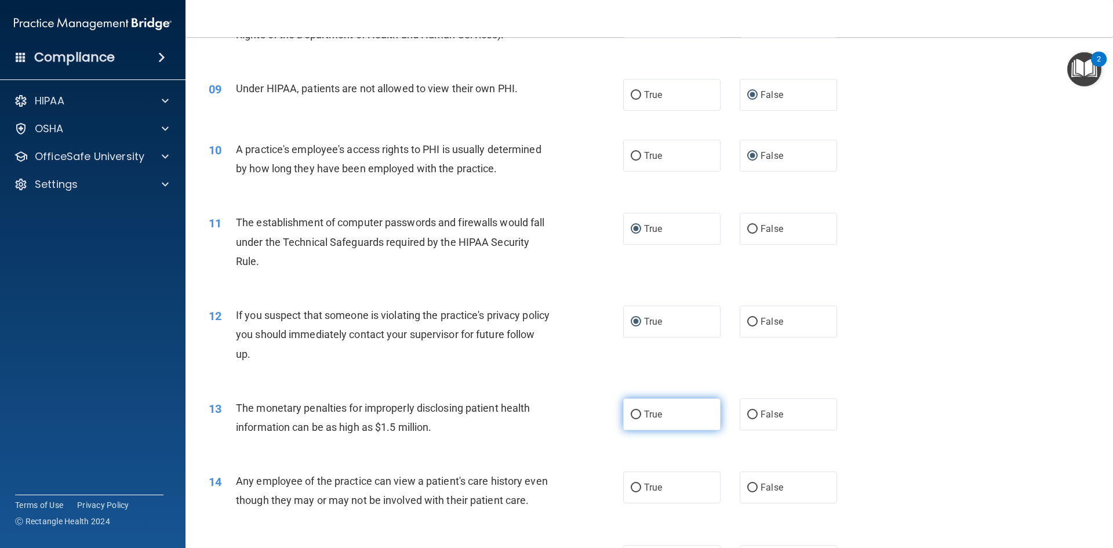
click at [633, 414] on input "True" at bounding box center [636, 414] width 10 height 9
radio input "true"
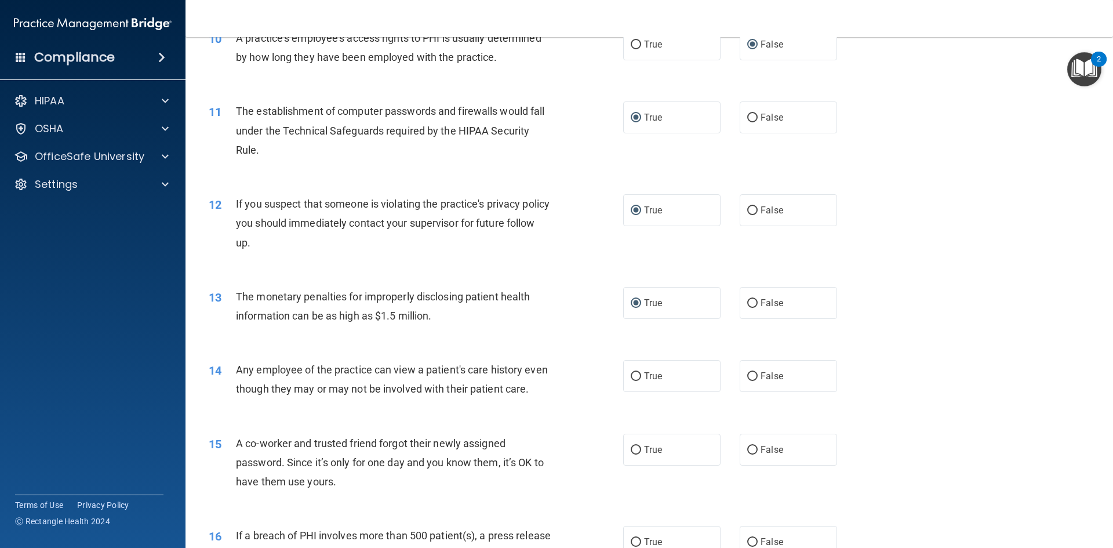
scroll to position [811, 0]
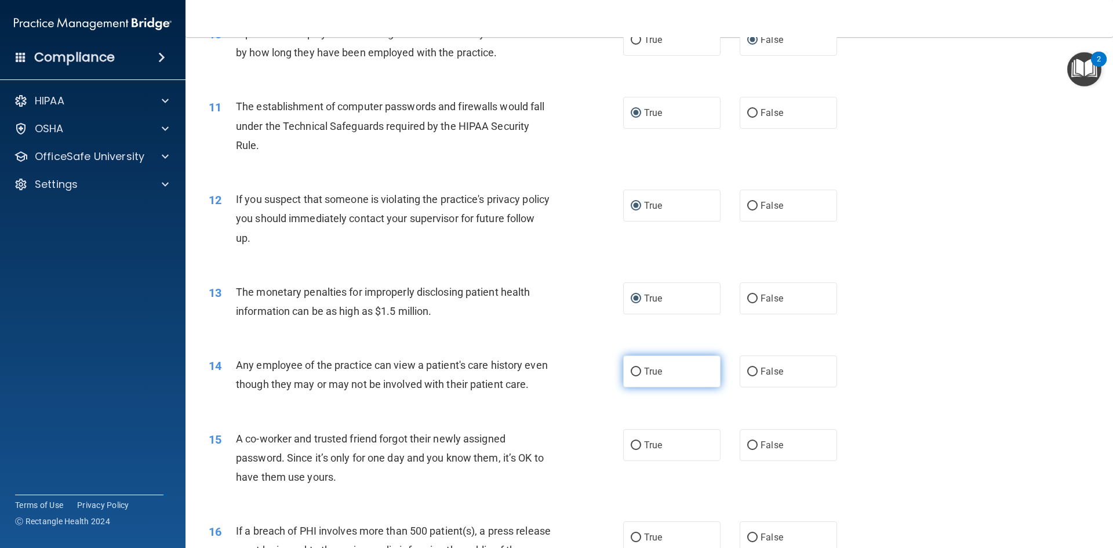
click at [633, 371] on input "True" at bounding box center [636, 371] width 10 height 9
radio input "true"
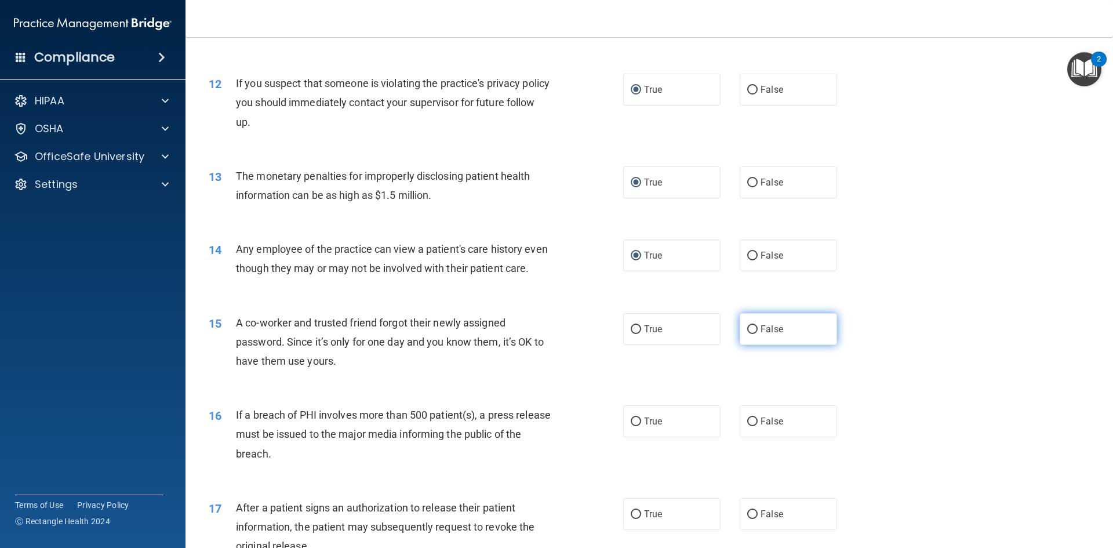
click at [747, 334] on input "False" at bounding box center [752, 329] width 10 height 9
radio input "true"
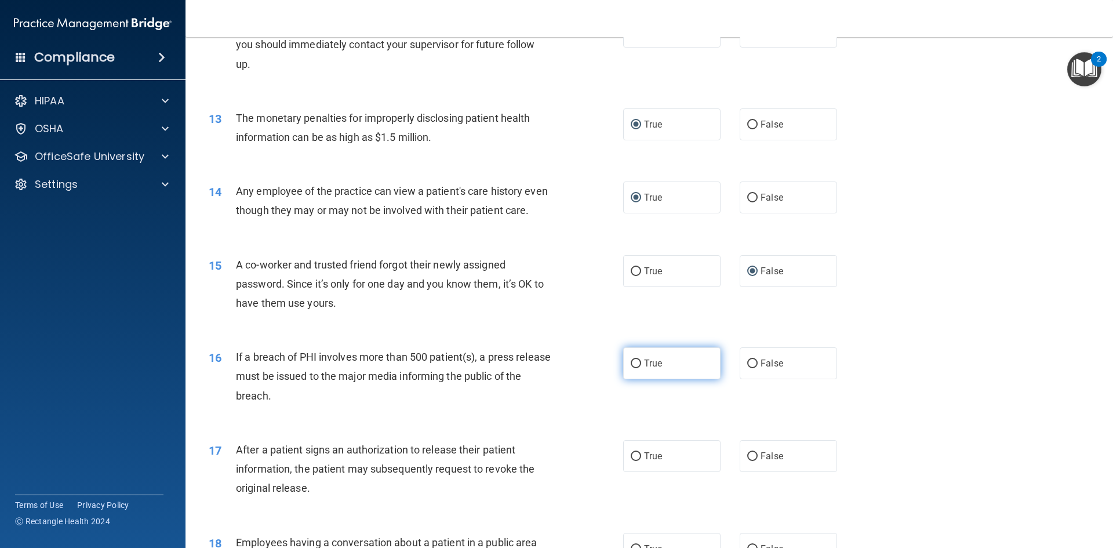
click at [635, 368] on input "True" at bounding box center [636, 363] width 10 height 9
radio input "true"
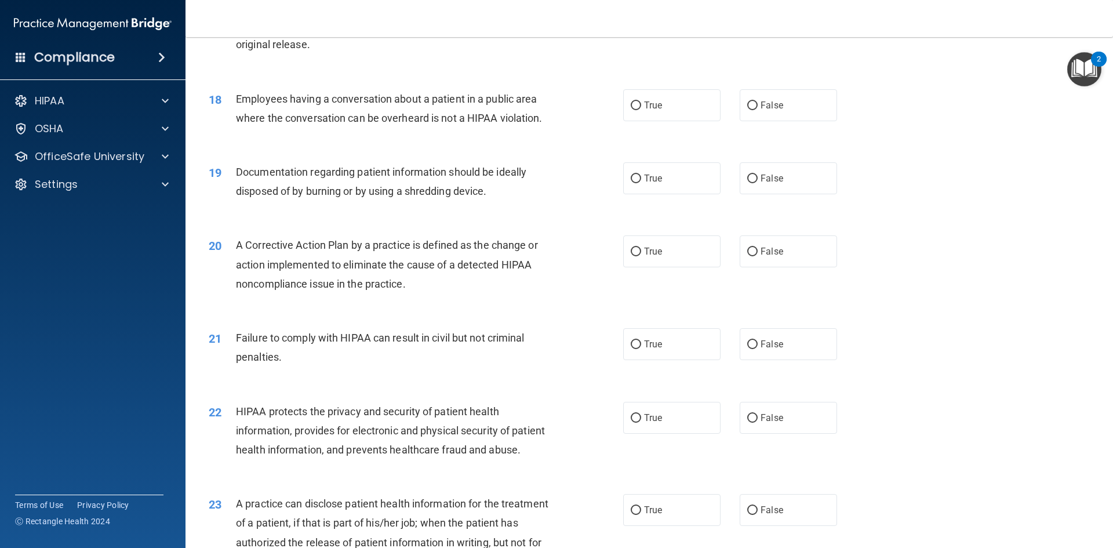
scroll to position [1449, 0]
